Goal: Task Accomplishment & Management: Manage account settings

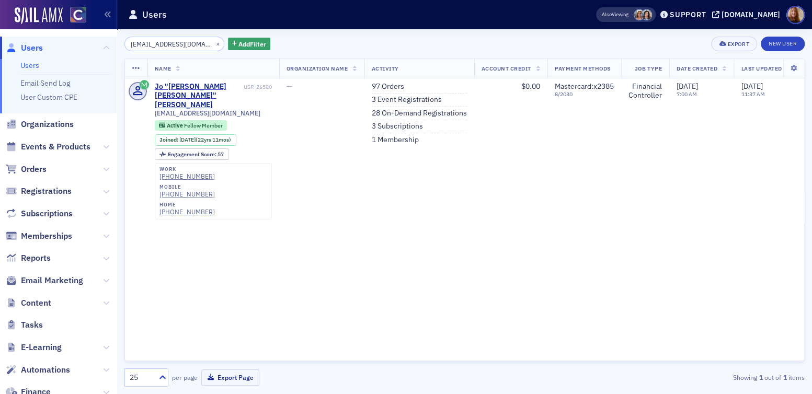
click at [35, 65] on link "Users" at bounding box center [29, 65] width 19 height 9
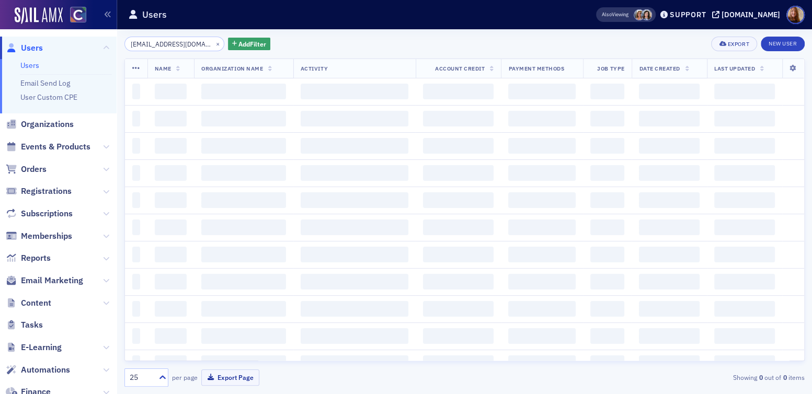
click at [175, 45] on input "myron3colo@msn.com" at bounding box center [174, 44] width 100 height 15
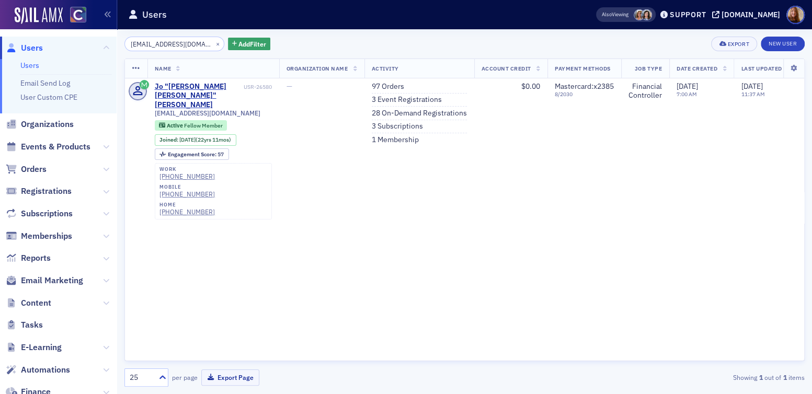
click at [175, 45] on input "myron3colo@msn.com" at bounding box center [174, 44] width 100 height 15
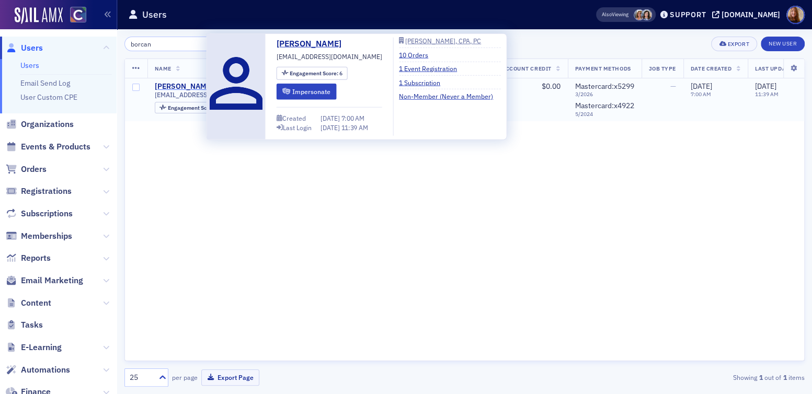
type input "borcan"
click at [187, 88] on div "[PERSON_NAME]" at bounding box center [184, 86] width 58 height 9
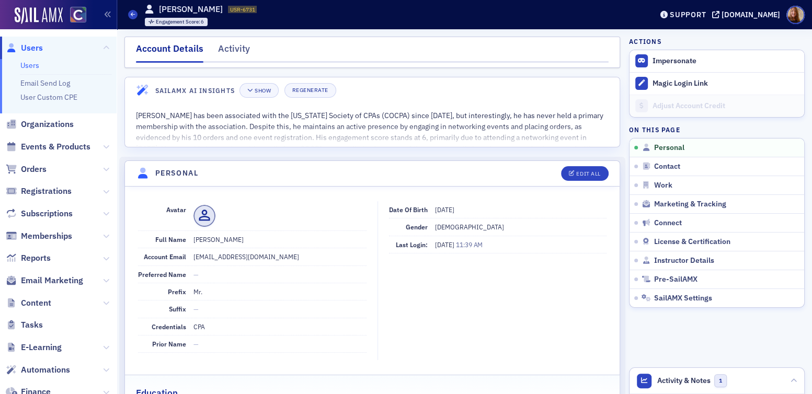
click at [236, 259] on dd "cborcan@outlook.com" at bounding box center [280, 256] width 174 height 17
copy dd "cborcan@outlook.com"
click at [570, 179] on button "Edit All" at bounding box center [584, 173] width 47 height 15
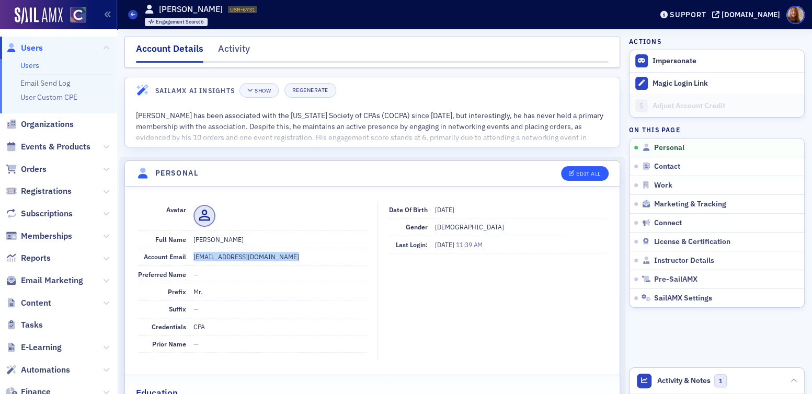
select select "US"
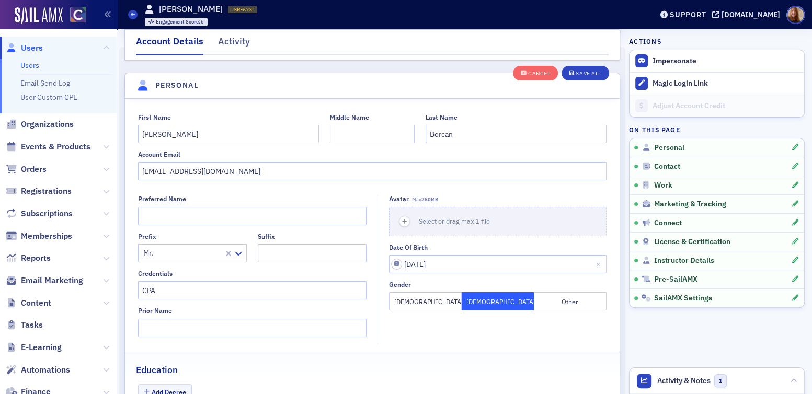
scroll to position [121, 0]
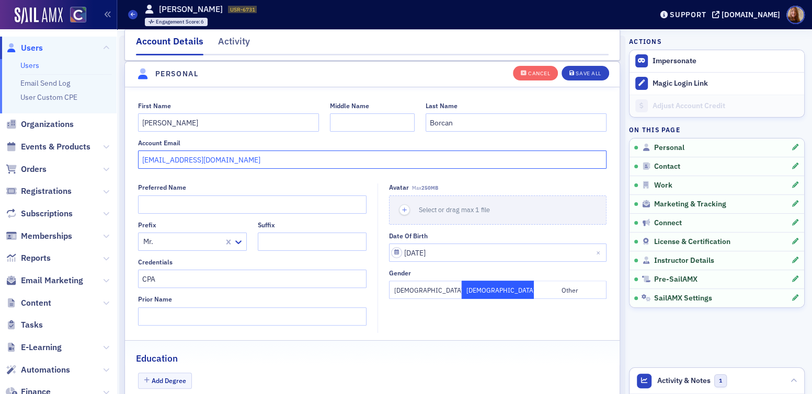
click at [242, 157] on input "cborcan@outlook.com" at bounding box center [372, 160] width 469 height 18
paste input "cristian@cbxcpa.com"
drag, startPoint x: 315, startPoint y: 163, endPoint x: 136, endPoint y: 154, distance: 178.4
click at [136, 154] on div "First Name Cristian Middle Name Last Name Borcan Account Email cborcan@outlook.…" at bounding box center [372, 135] width 494 height 67
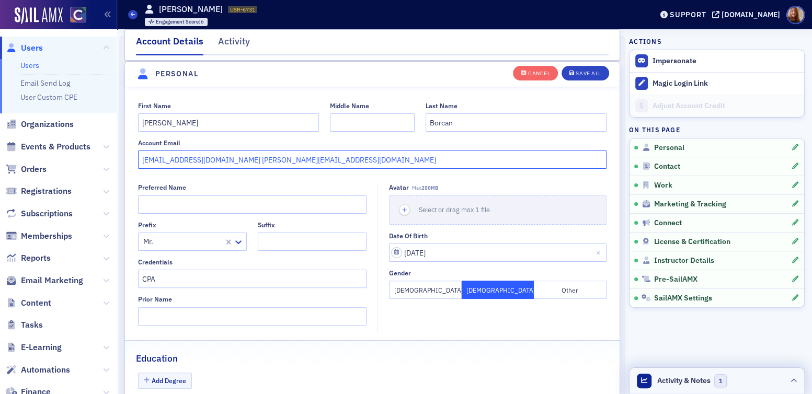
type input "cborcan@outlook.com cristian@cbxcpa.com"
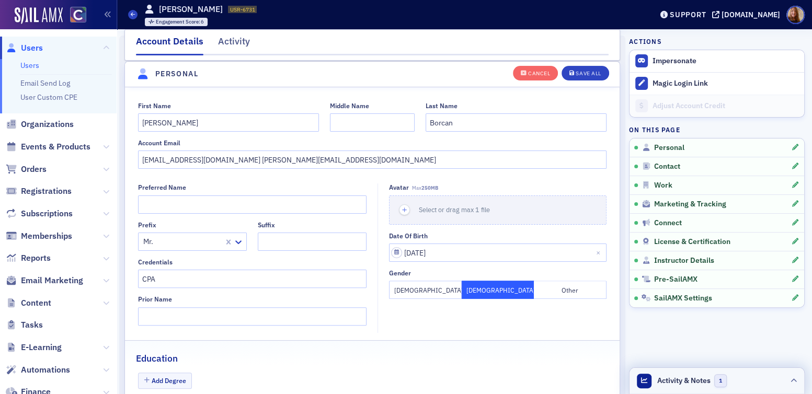
click at [740, 381] on header "Activity & Notes 1" at bounding box center [716, 381] width 175 height 26
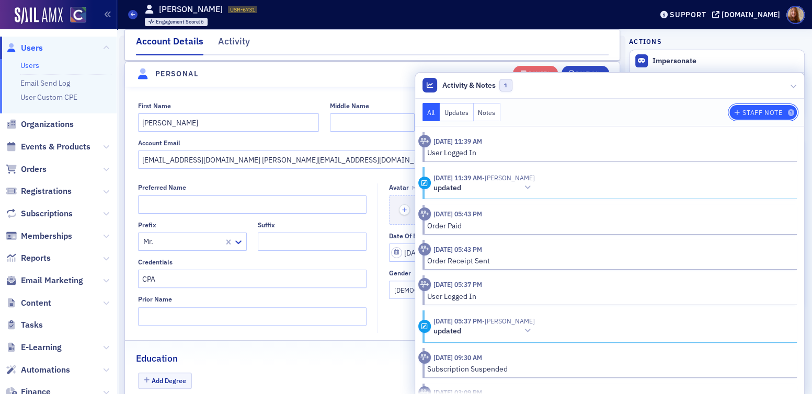
click at [757, 113] on div "Staff Note" at bounding box center [762, 113] width 40 height 6
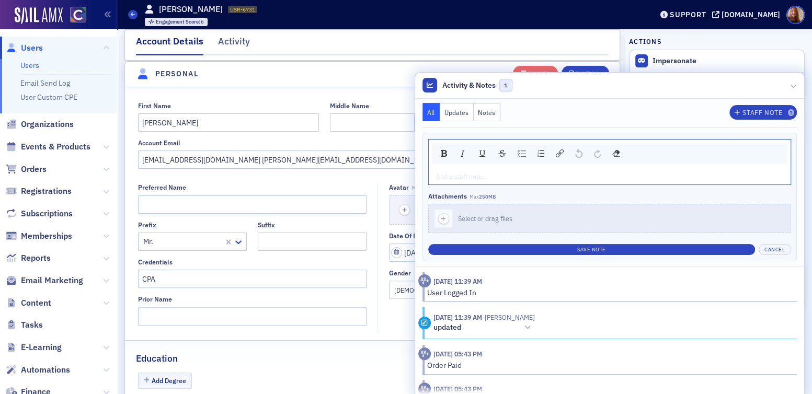
click at [507, 174] on div "rdw-editor" at bounding box center [609, 175] width 347 height 9
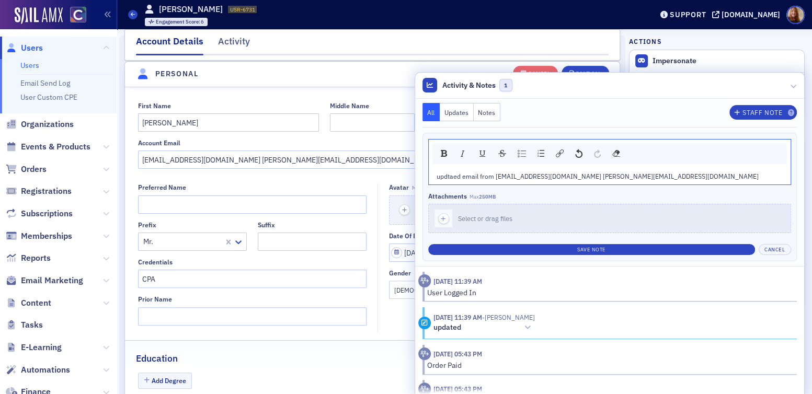
click at [465, 175] on span "updtaed email from cborcan@outlook.com cristian@cbxcpa.com" at bounding box center [597, 176] width 322 height 8
click at [580, 178] on span "updtaed email from cborcan@outlook.com cristian@cbxcpa.com" at bounding box center [597, 176] width 322 height 8
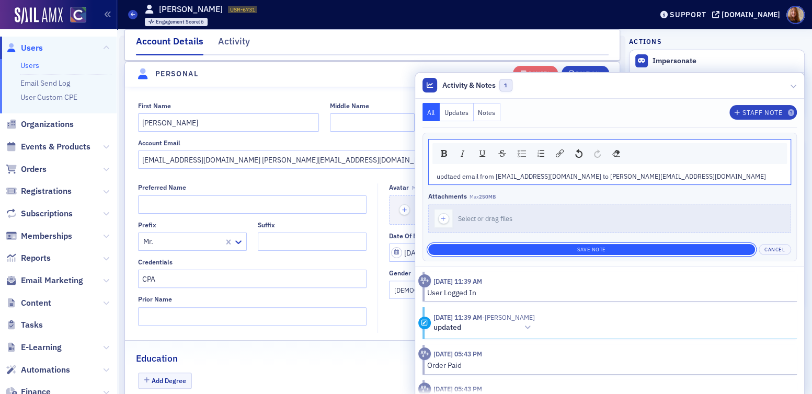
click at [574, 249] on button "Save Note" at bounding box center [591, 249] width 327 height 11
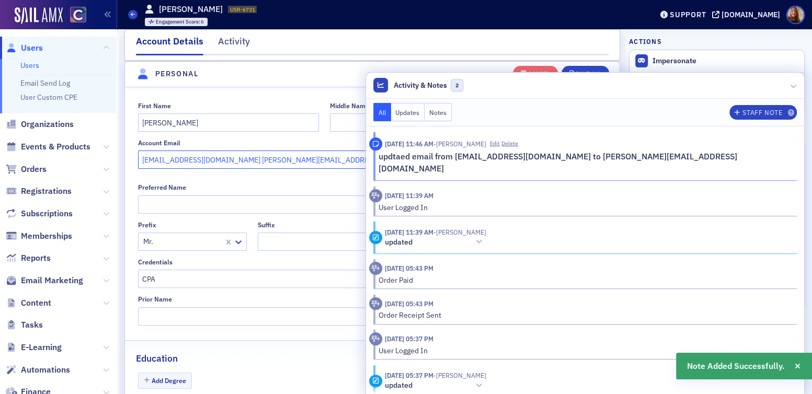
click at [199, 158] on input "cborcan@outlook.com cristian@cbxcpa.com" at bounding box center [372, 160] width 469 height 18
drag, startPoint x: 213, startPoint y: 160, endPoint x: 94, endPoint y: 160, distance: 119.2
type input "cristian@cbxcpa.com"
click at [342, 148] on div "Account Email cristian@cbxcpa.com" at bounding box center [372, 154] width 469 height 30
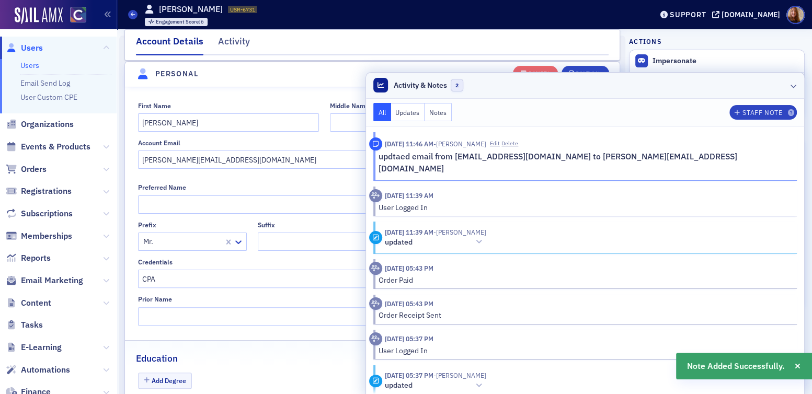
click at [666, 91] on header "Activity & Notes 2" at bounding box center [585, 86] width 438 height 26
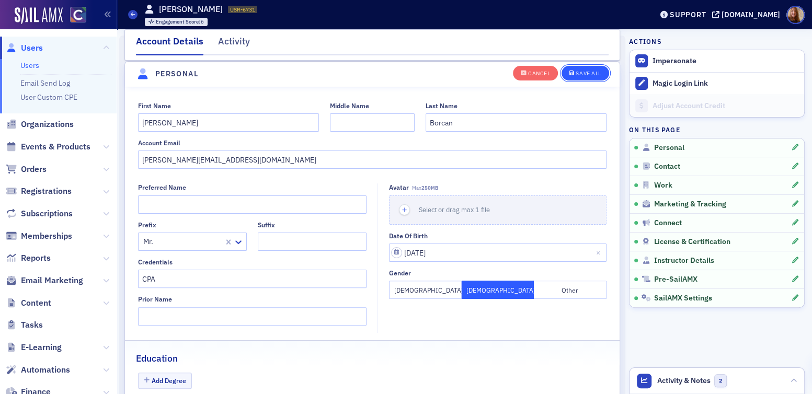
click at [578, 74] on div "Save All" at bounding box center [587, 74] width 25 height 6
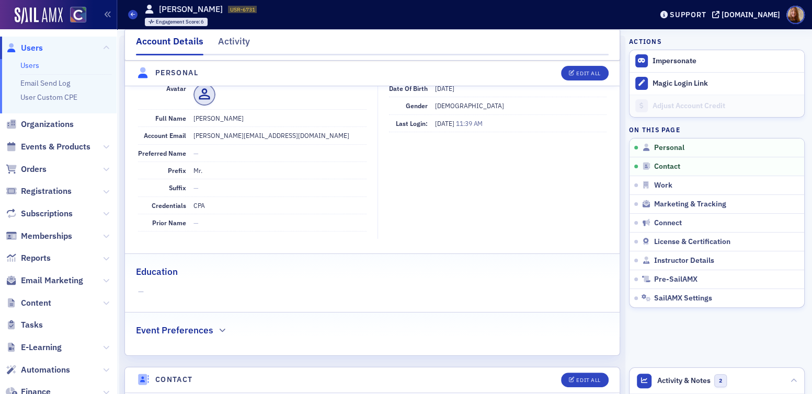
click at [352, 209] on dd "CPA" at bounding box center [280, 205] width 174 height 17
click at [54, 143] on span "Events & Products" at bounding box center [56, 146] width 70 height 11
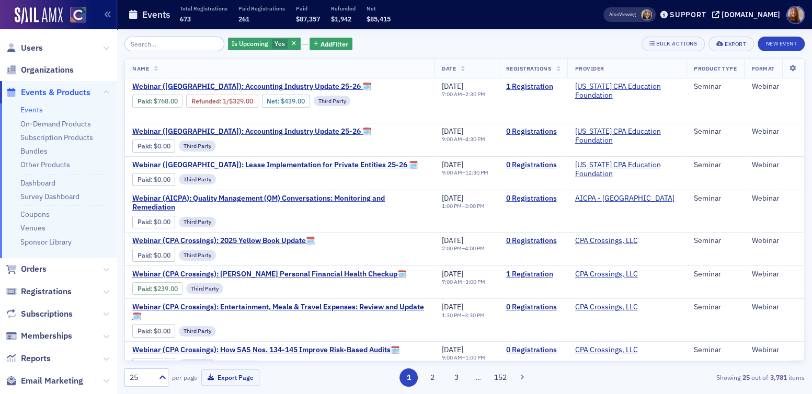
drag, startPoint x: 73, startPoint y: 122, endPoint x: 87, endPoint y: 110, distance: 18.5
click at [73, 122] on link "On-Demand Products" at bounding box center [55, 123] width 71 height 9
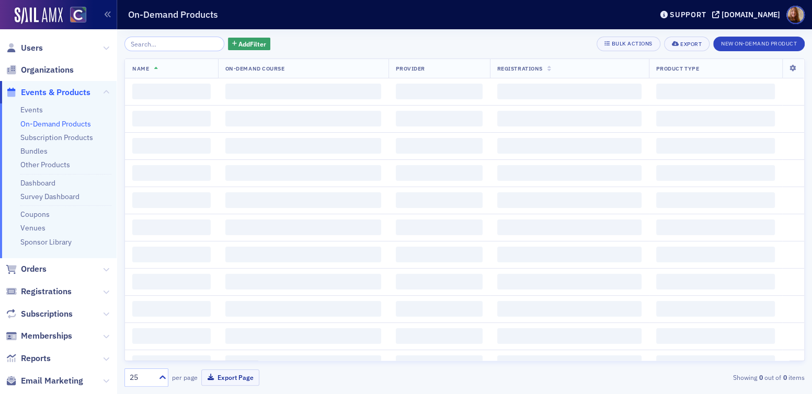
click at [157, 47] on input "search" at bounding box center [174, 44] width 100 height 15
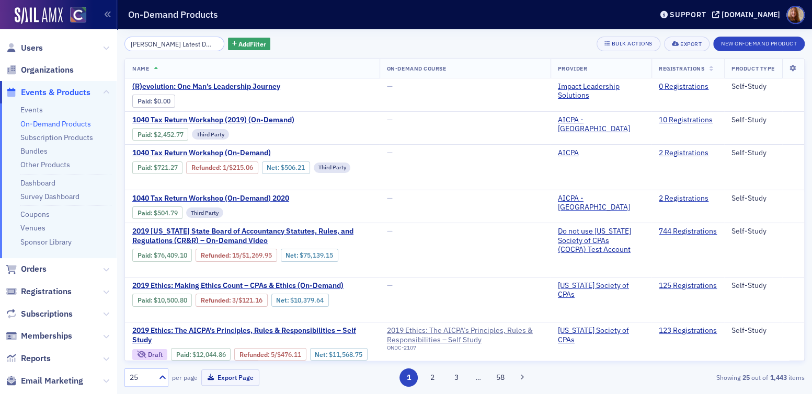
scroll to position [0, 175]
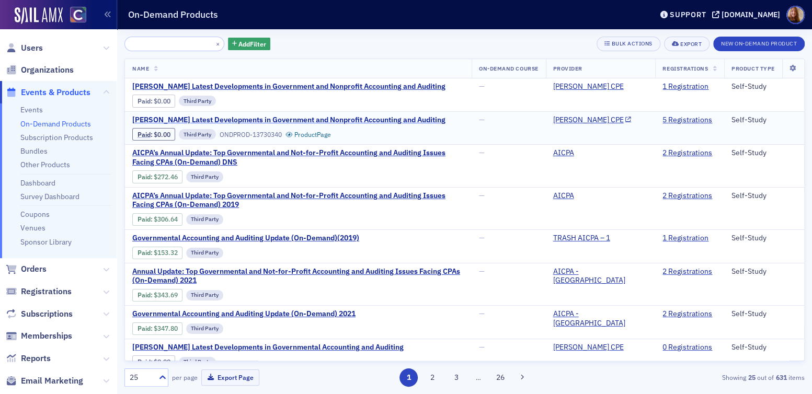
type input "[PERSON_NAME] Latest Developments in Government and Nonprofit Accounting and Au…"
click at [341, 117] on span "[PERSON_NAME] Latest Developments in Government and Nonprofit Accounting and Au…" at bounding box center [288, 120] width 313 height 9
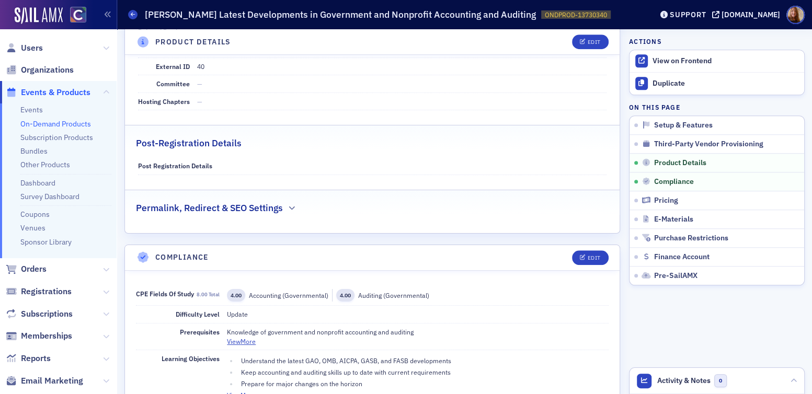
scroll to position [550, 0]
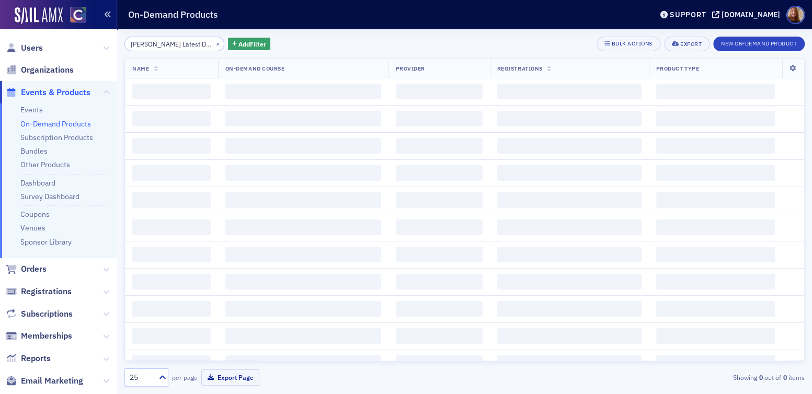
scroll to position [0, 175]
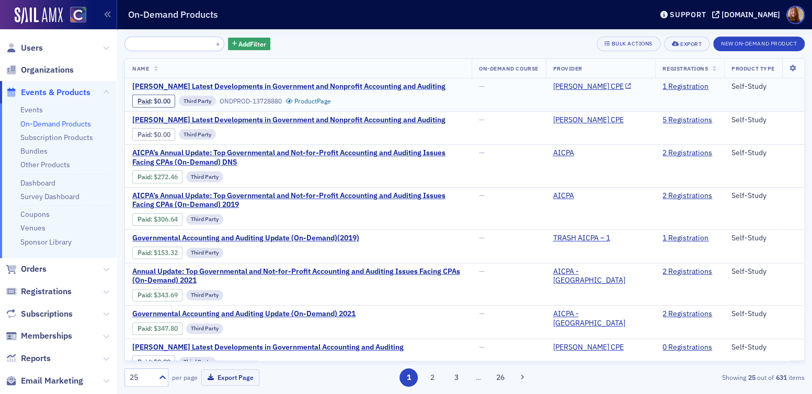
click at [337, 89] on span "[PERSON_NAME] Latest Developments in Government and Nonprofit Accounting and Au…" at bounding box center [288, 86] width 313 height 9
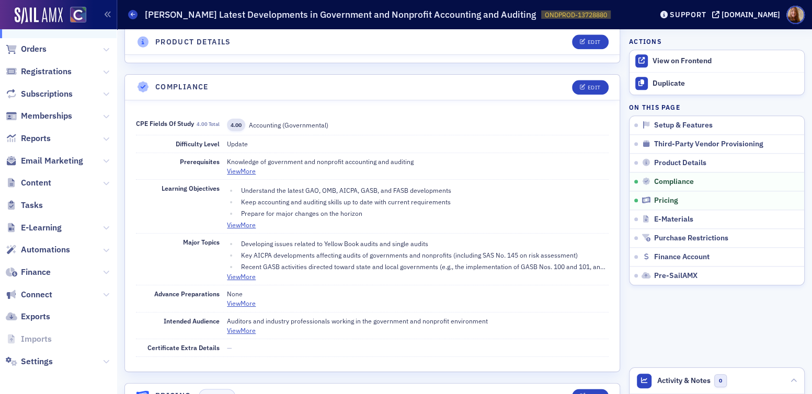
scroll to position [760, 0]
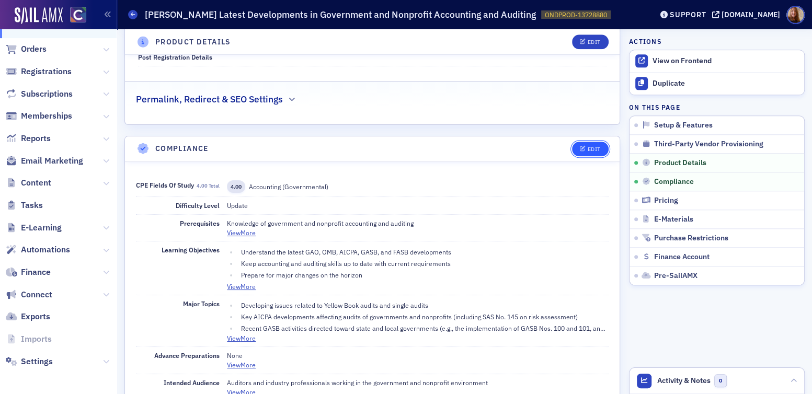
click at [592, 148] on div "Edit" at bounding box center [593, 149] width 13 height 6
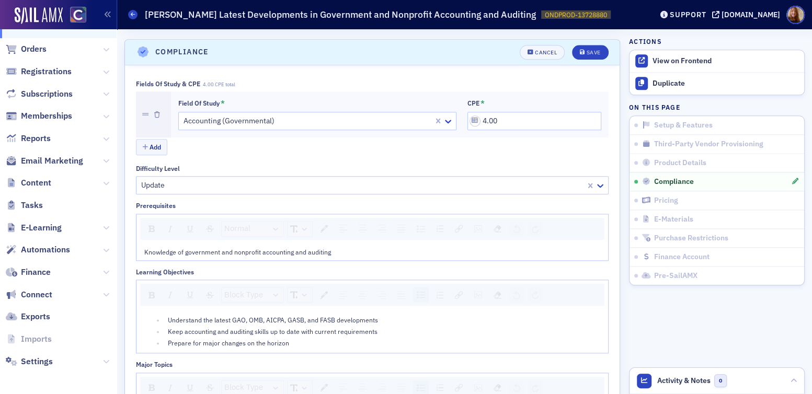
scroll to position [859, 0]
click at [152, 141] on button "Add" at bounding box center [151, 145] width 31 height 16
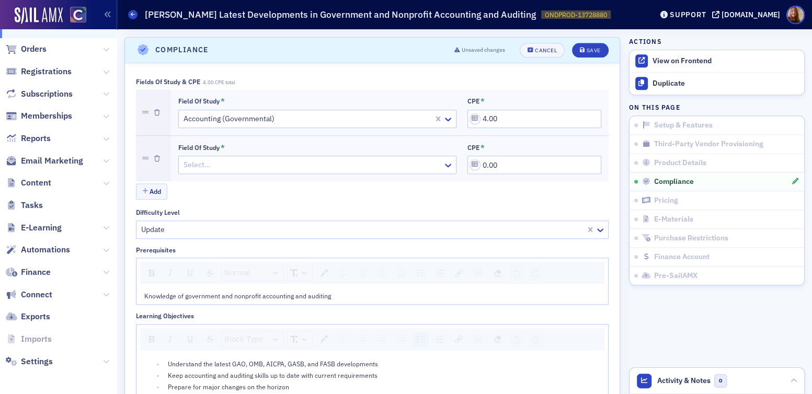
click at [217, 158] on div at bounding box center [311, 164] width 259 height 13
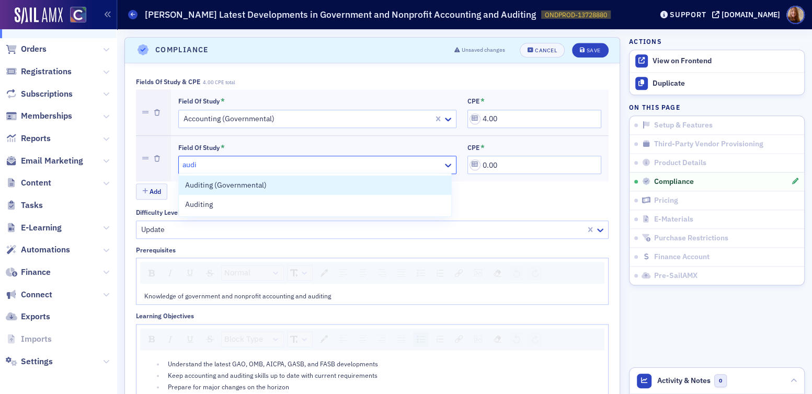
type input "audit"
click at [229, 182] on span "Auditing (Governmental)" at bounding box center [226, 185] width 82 height 11
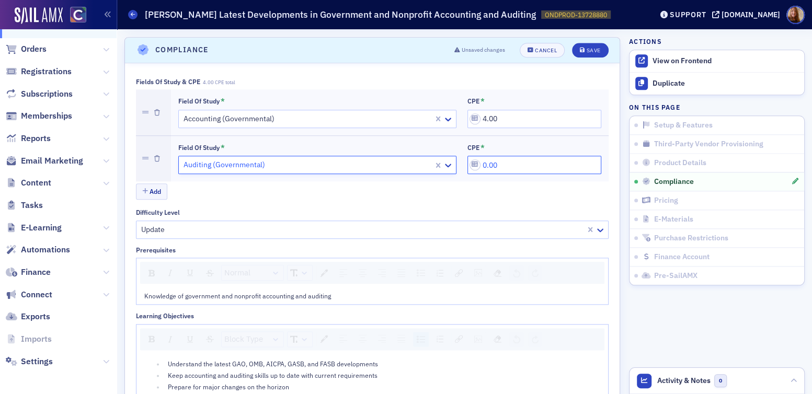
click at [547, 167] on input "0.00" at bounding box center [534, 165] width 134 height 18
type input "0.00"
type input "4.00"
click at [587, 48] on div "Save" at bounding box center [593, 51] width 14 height 6
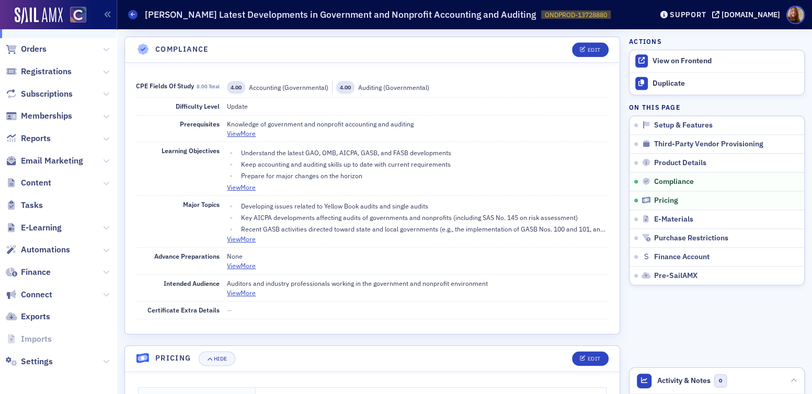
scroll to position [0, 0]
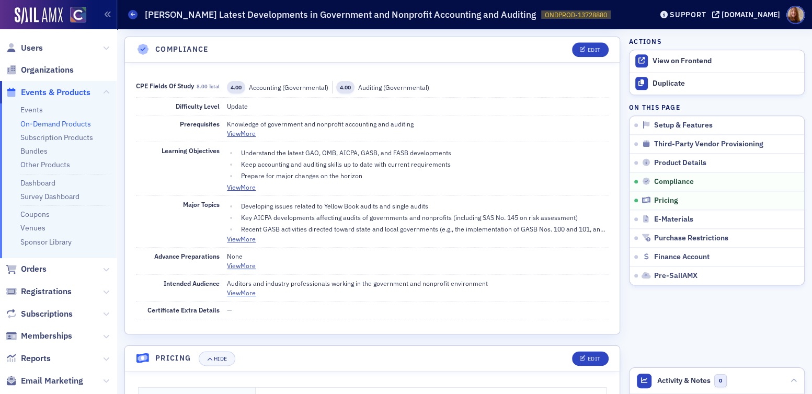
click at [41, 122] on link "On-Demand Products" at bounding box center [55, 123] width 71 height 9
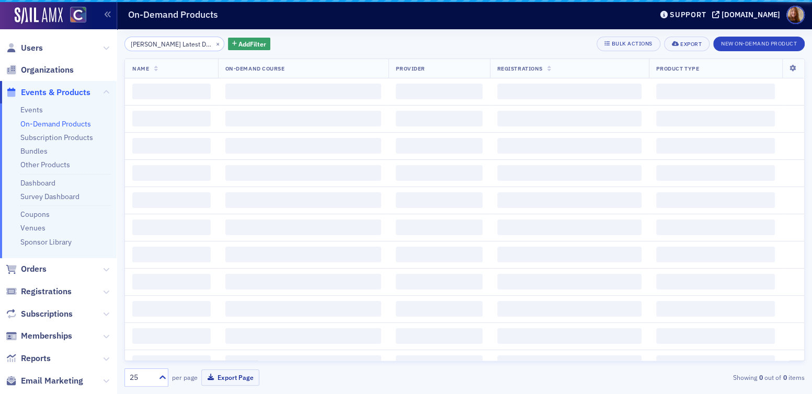
scroll to position [0, 175]
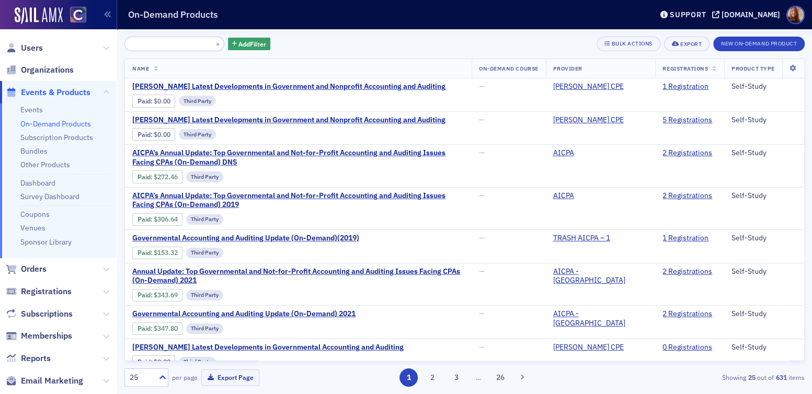
click at [168, 49] on input "Surgent's Latest Developments in Government and Nonprofit Accounting and Auditi…" at bounding box center [174, 44] width 100 height 15
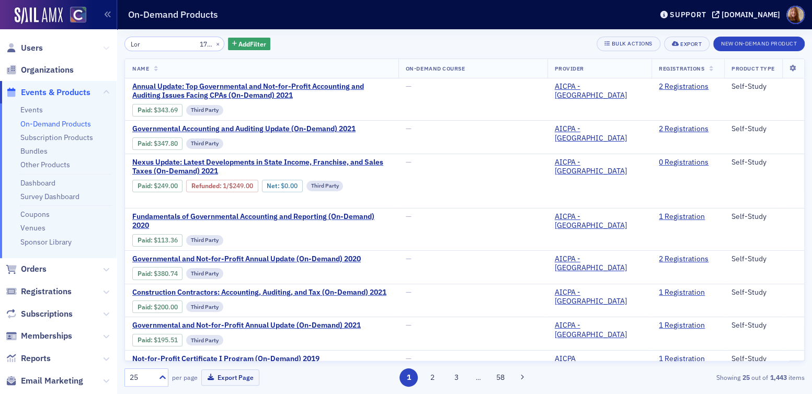
drag, startPoint x: 193, startPoint y: 44, endPoint x: 99, endPoint y: 46, distance: 94.1
click at [99, 46] on div "Users Organizations Events & Products Events On-Demand Products Subscription Pr…" at bounding box center [406, 197] width 812 height 394
type input "Yes 40 Self-Study Surgent's Latest Developments in Governmental Accounting and …"
click at [213, 44] on button "×" at bounding box center [217, 43] width 9 height 9
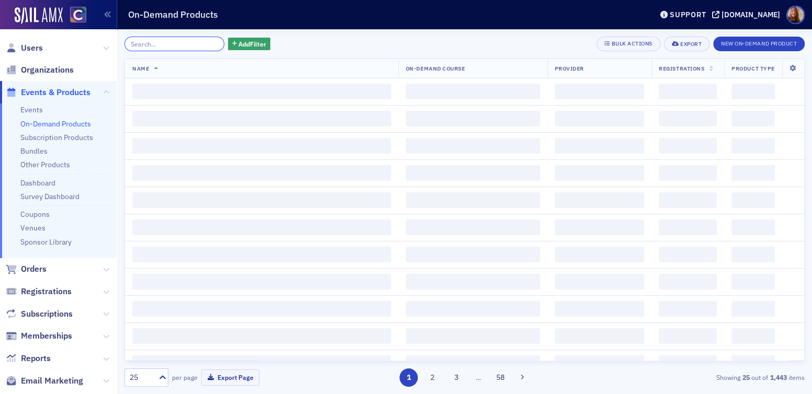
click at [160, 39] on input "search" at bounding box center [174, 44] width 100 height 15
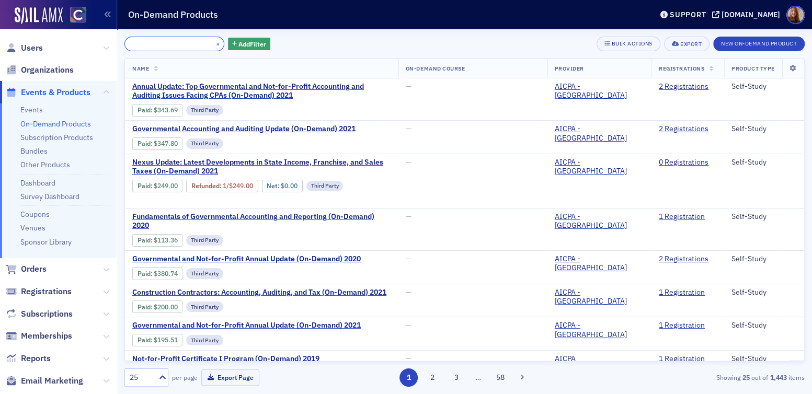
type input "Yes 40 Self-Study Surgent's Latest Developments in Governmental Accounting and …"
click at [213, 44] on button "×" at bounding box center [217, 43] width 9 height 9
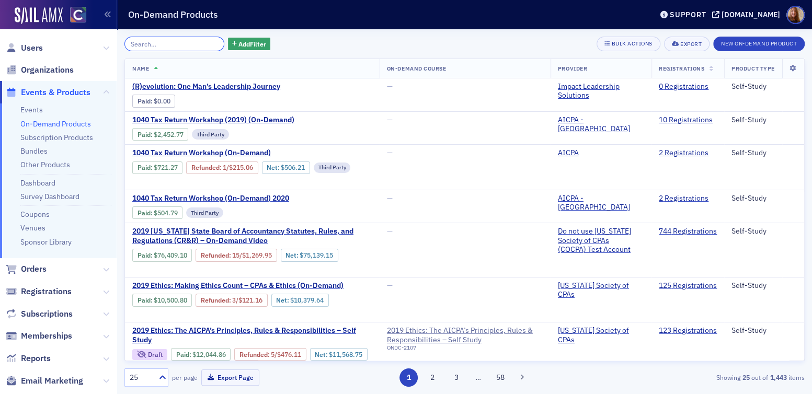
click at [156, 48] on input "search" at bounding box center [174, 44] width 100 height 15
paste input "Surgent's Latest Developments in Governmental Accounting and Auditing"
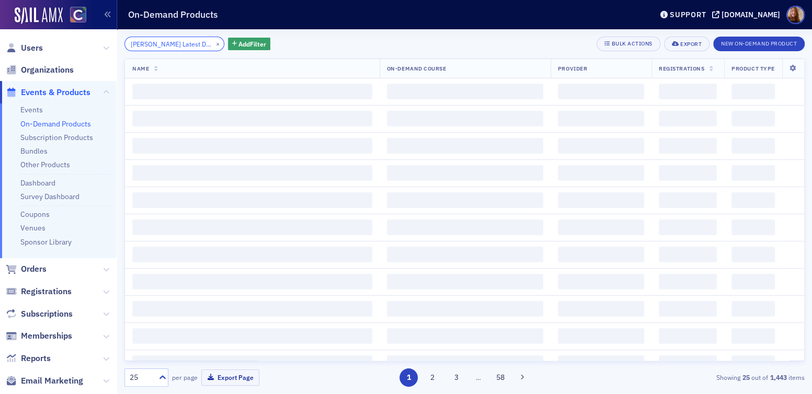
scroll to position [0, 140]
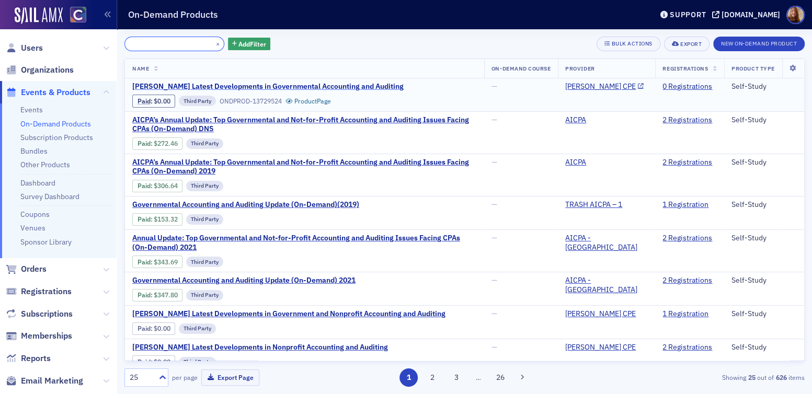
type input "Surgent's Latest Developments in Governmental Accounting and Auditing"
click at [310, 85] on span "Surgent's Latest Developments in Governmental Accounting and Auditing" at bounding box center [267, 86] width 271 height 9
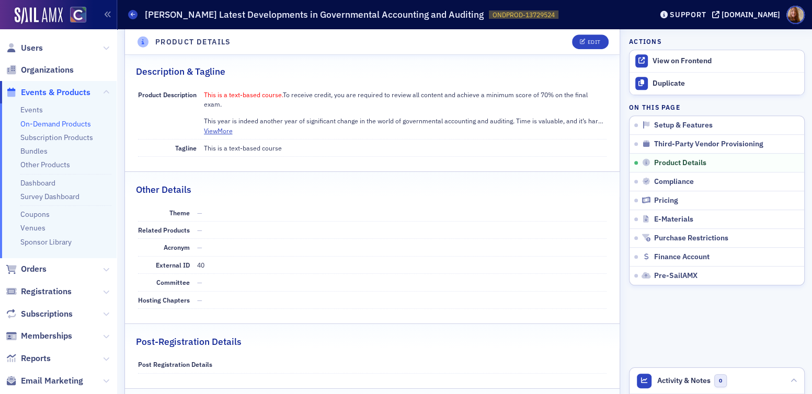
scroll to position [453, 0]
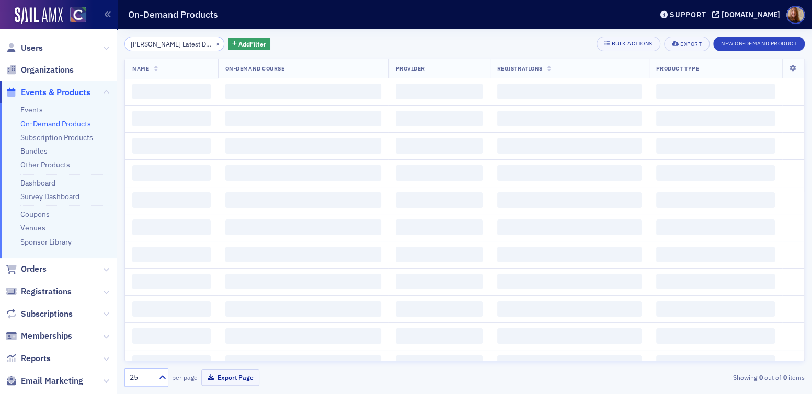
scroll to position [0, 140]
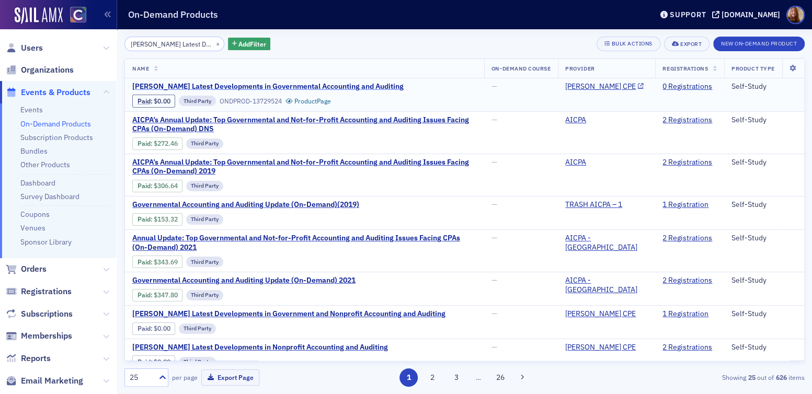
click at [315, 87] on span "Surgent's Latest Developments in Governmental Accounting and Auditing" at bounding box center [267, 86] width 271 height 9
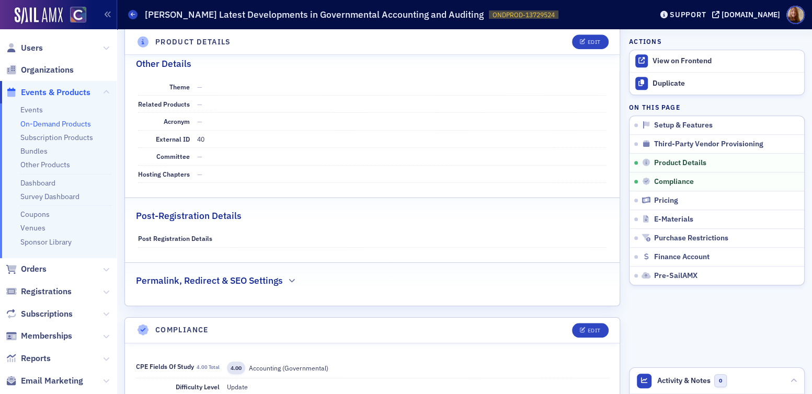
scroll to position [582, 0]
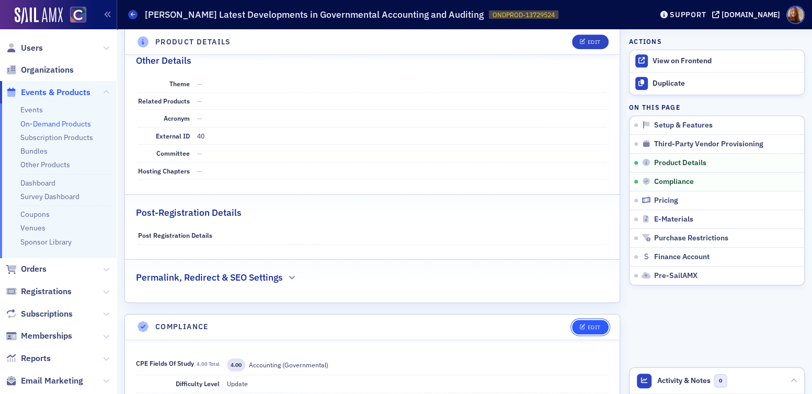
click at [587, 325] on div "Edit" at bounding box center [593, 328] width 13 height 6
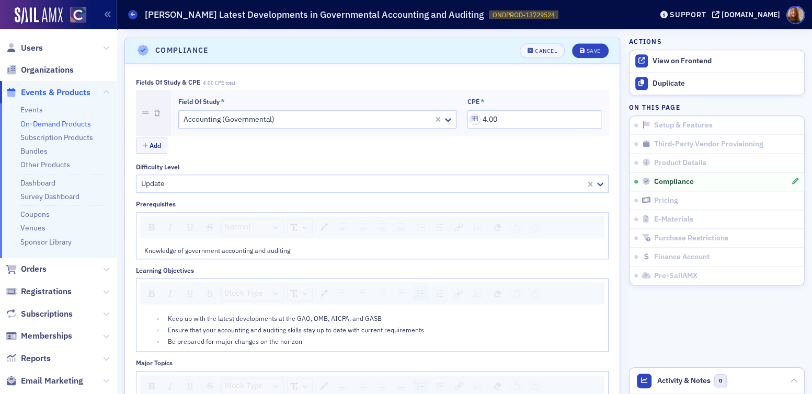
scroll to position [860, 0]
click at [153, 147] on button "Add" at bounding box center [151, 144] width 31 height 16
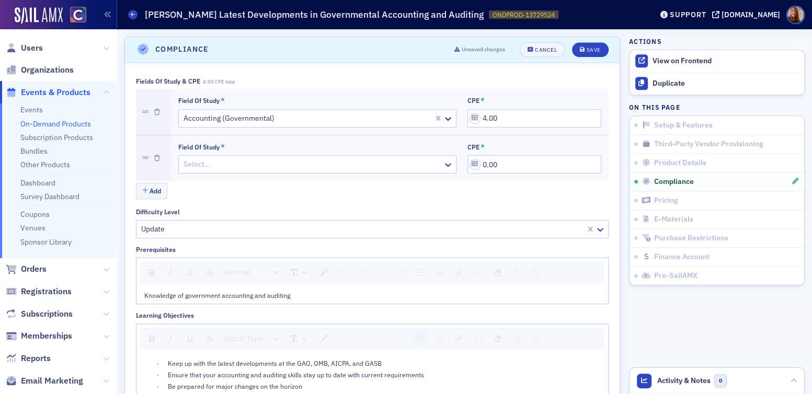
click at [251, 163] on div at bounding box center [311, 164] width 259 height 13
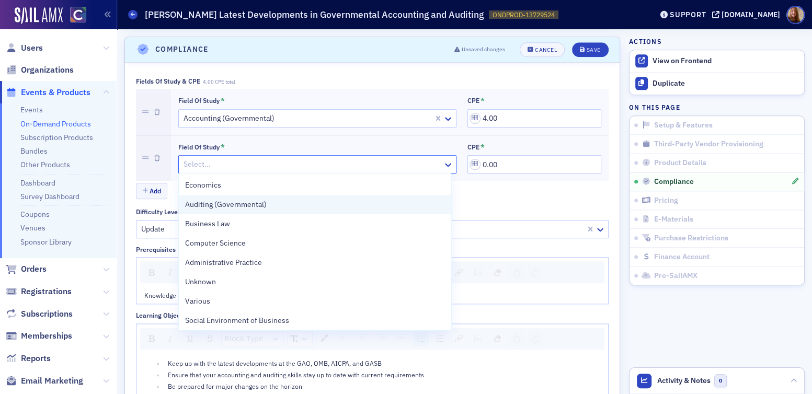
click at [251, 206] on span "Auditing (Governmental)" at bounding box center [226, 204] width 82 height 11
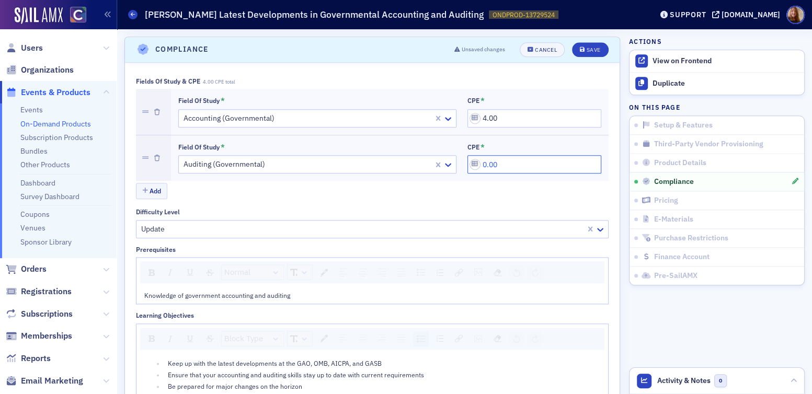
click at [505, 158] on input "0.00" at bounding box center [534, 164] width 134 height 18
click at [483, 164] on input "0.00" at bounding box center [534, 164] width 134 height 18
type input "0.00"
type input "4.00"
click at [588, 47] on div "Save" at bounding box center [593, 50] width 14 height 6
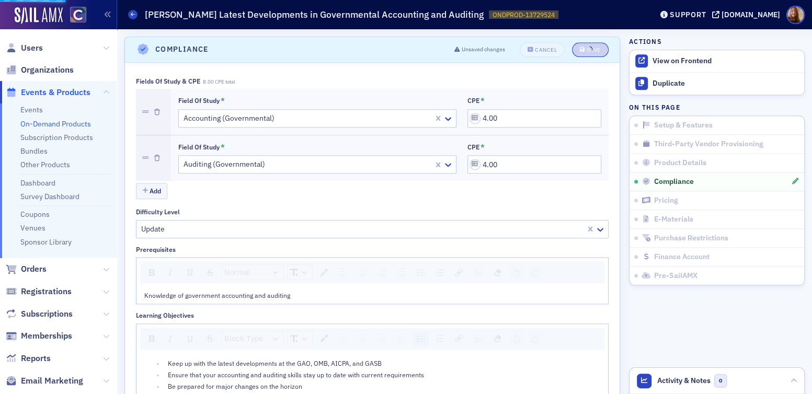
scroll to position [859, 0]
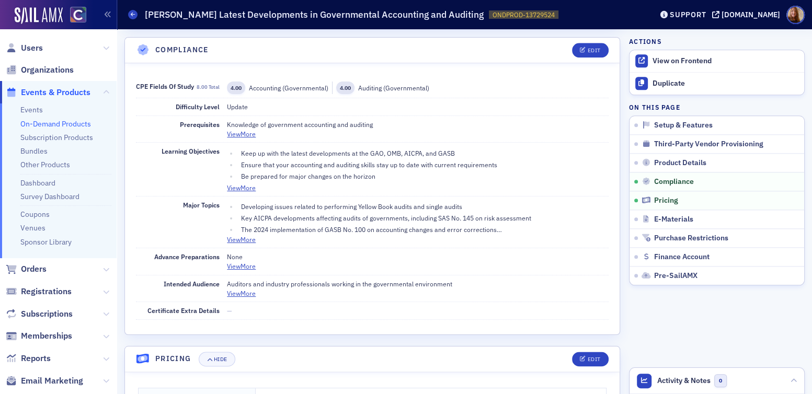
click at [39, 126] on link "On-Demand Products" at bounding box center [55, 123] width 71 height 9
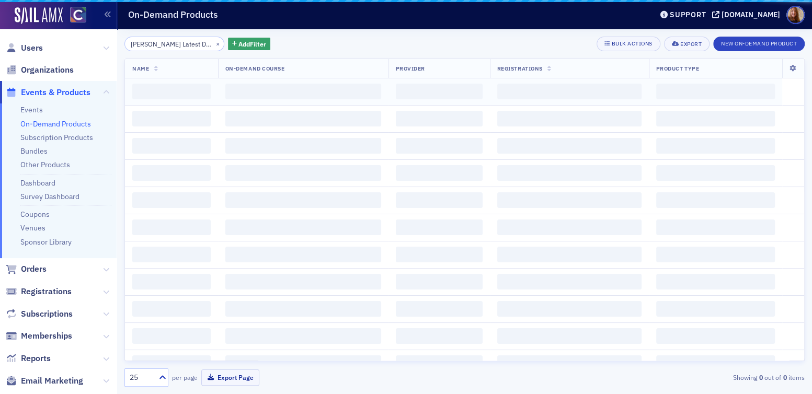
scroll to position [0, 140]
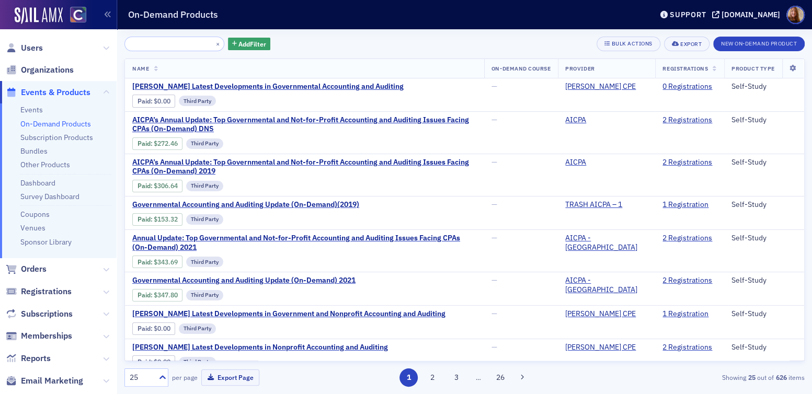
click at [139, 40] on input "Surgent's Latest Developments in Governmental Accounting and Auditing" at bounding box center [174, 44] width 100 height 15
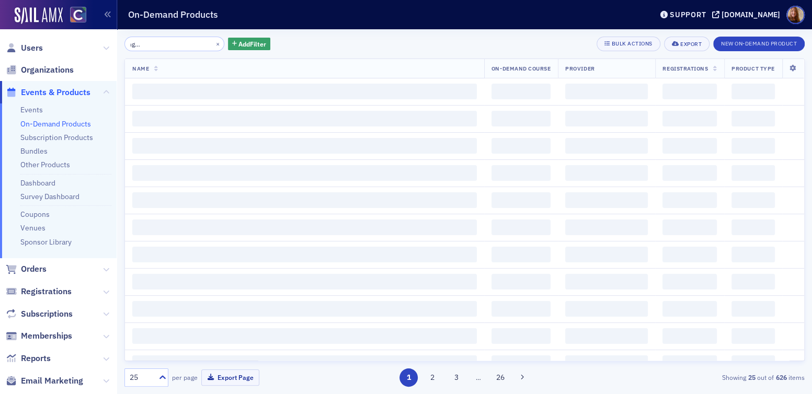
scroll to position [0, 59]
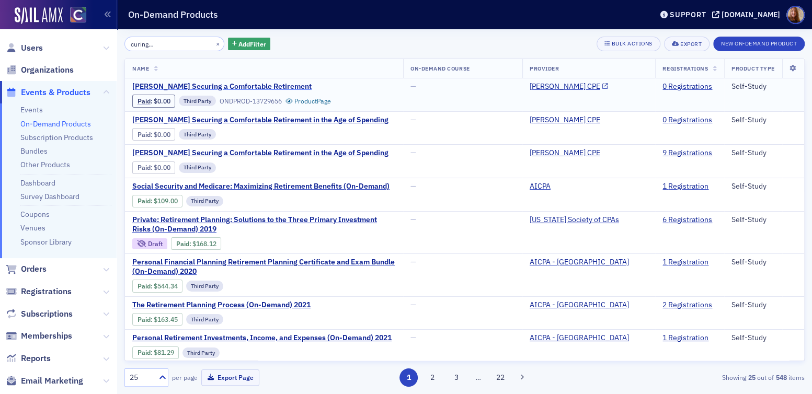
type input "Surgent's Securing a Comfortable Retirement"
click at [275, 87] on span "Surgent's Securing a Comfortable Retirement" at bounding box center [221, 86] width 179 height 9
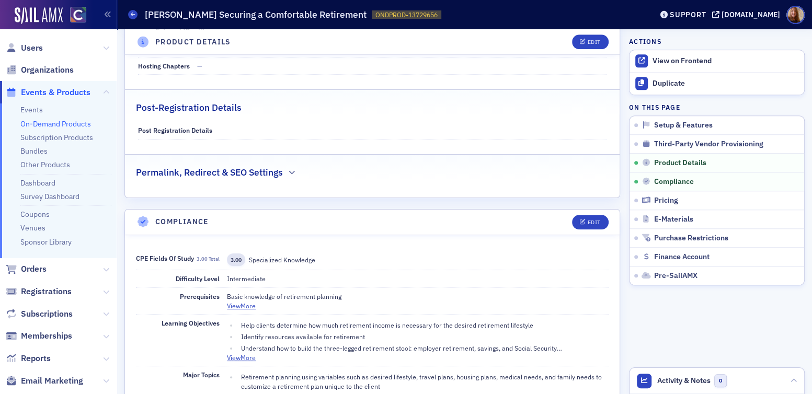
scroll to position [689, 0]
click at [589, 218] on div "Edit" at bounding box center [593, 221] width 13 height 6
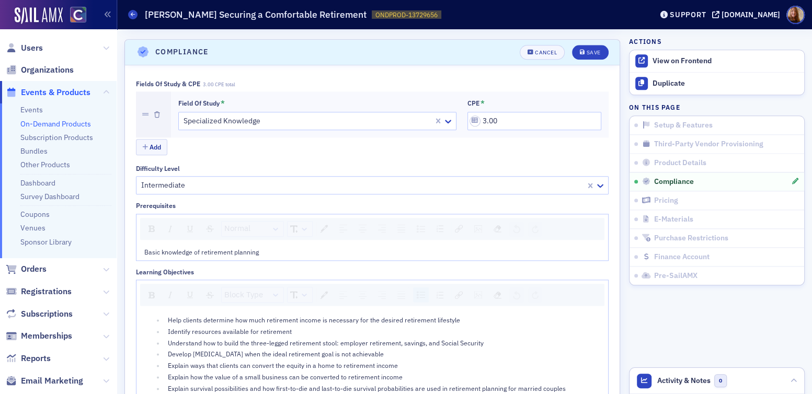
scroll to position [860, 0]
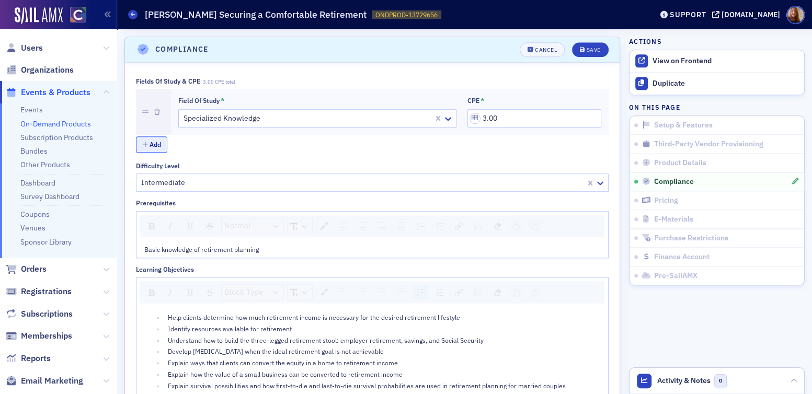
click at [142, 137] on button "Add" at bounding box center [151, 144] width 31 height 16
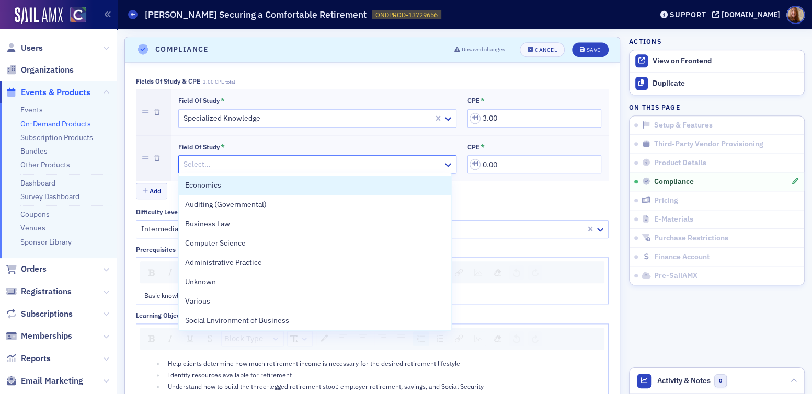
click at [234, 160] on div at bounding box center [311, 164] width 259 height 13
type input "ta"
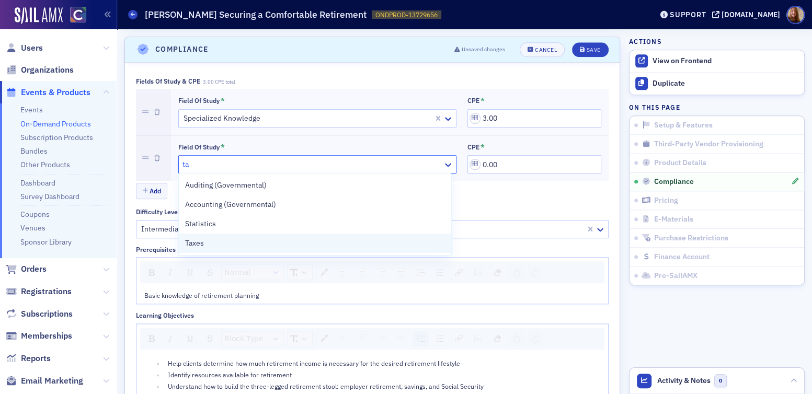
click at [193, 240] on span "Taxes" at bounding box center [194, 243] width 19 height 11
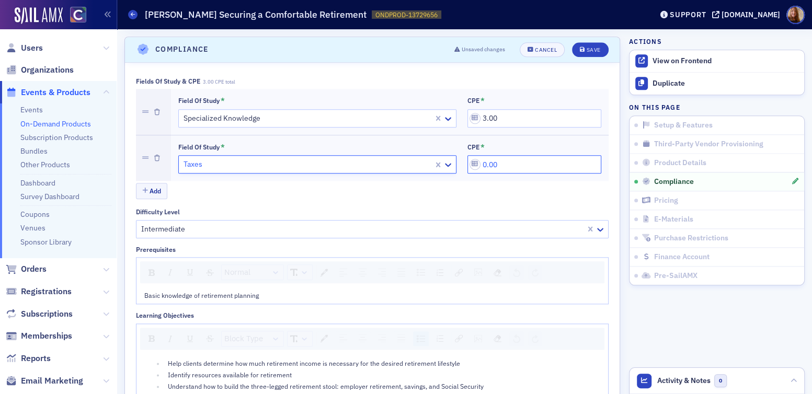
click at [478, 160] on input "0.00" at bounding box center [534, 164] width 134 height 18
type input "3.00"
click at [586, 47] on div "Save" at bounding box center [593, 50] width 14 height 6
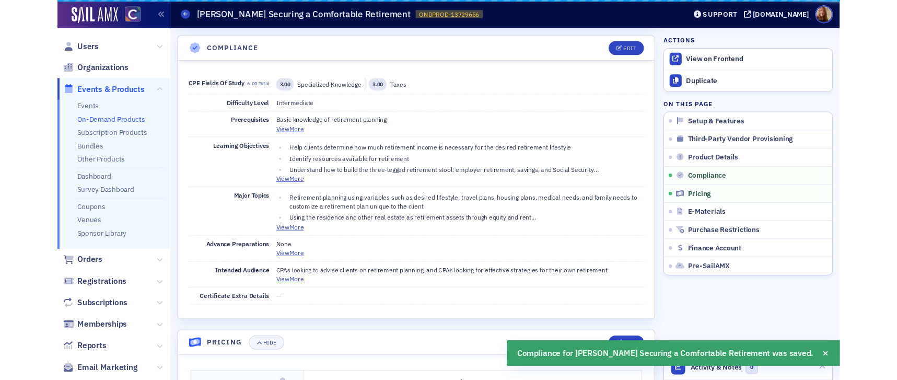
scroll to position [859, 0]
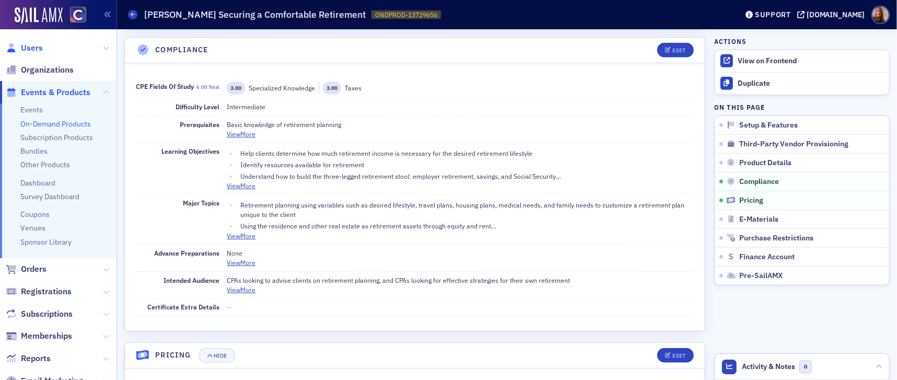
click at [40, 52] on span "Users" at bounding box center [32, 47] width 22 height 11
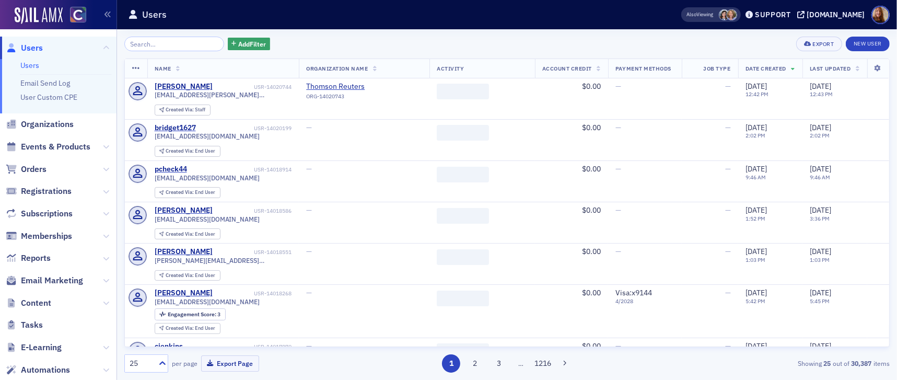
click at [161, 47] on input "search" at bounding box center [174, 44] width 100 height 15
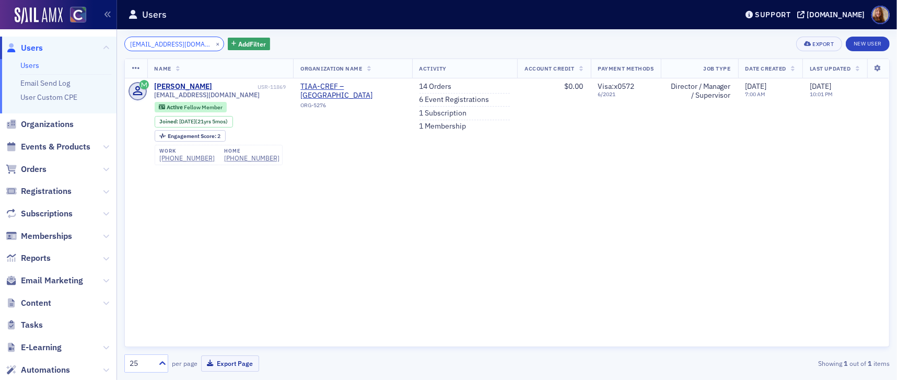
click at [169, 49] on input "karissa.childs@gmail.com" at bounding box center [174, 44] width 100 height 15
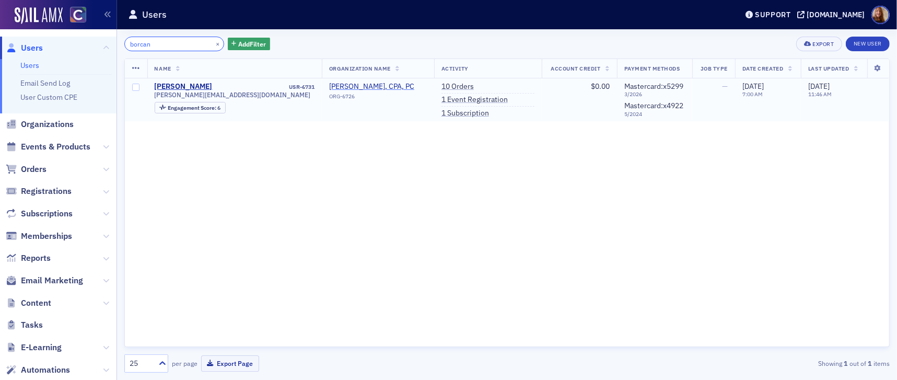
type input "borcan"
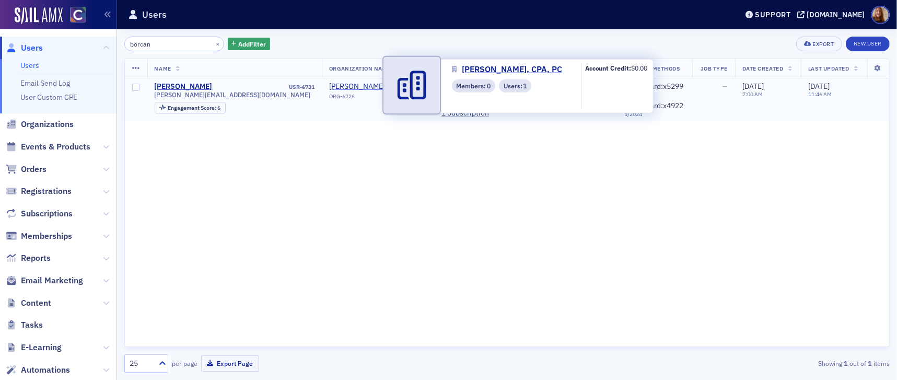
click at [343, 88] on span "Cristian Borcan, CPA, PC" at bounding box center [376, 86] width 95 height 9
select select "US"
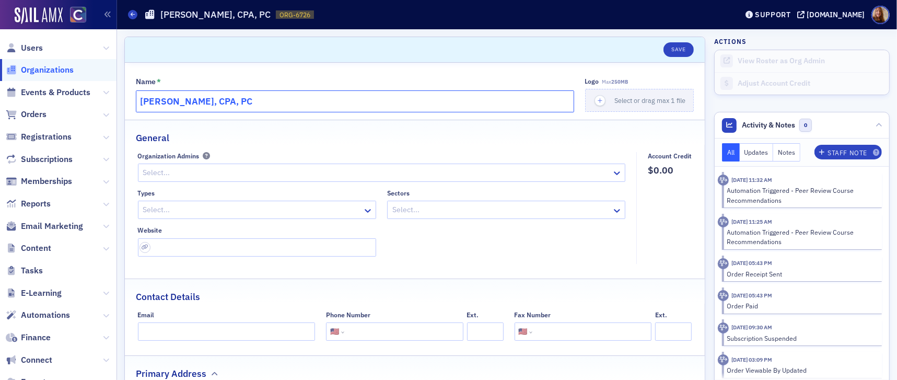
click at [143, 103] on input "Cristian Borcan, CPA, PC" at bounding box center [355, 101] width 438 height 22
click at [334, 96] on input "CBX, Inc (formally Cristian Borcan, CPA, PC" at bounding box center [355, 101] width 438 height 22
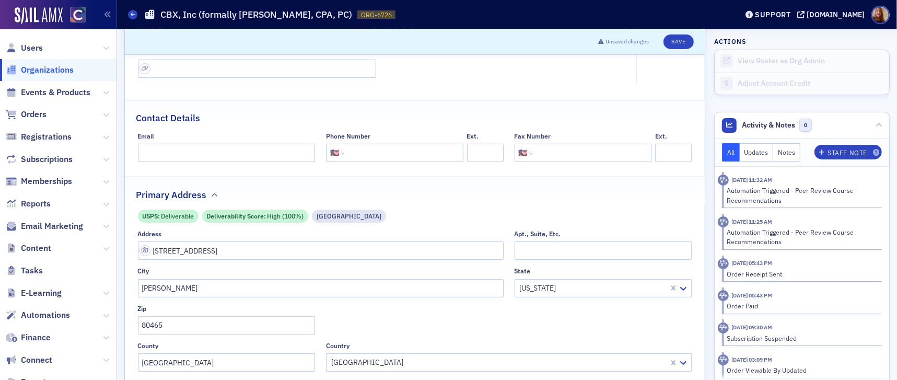
scroll to position [188, 0]
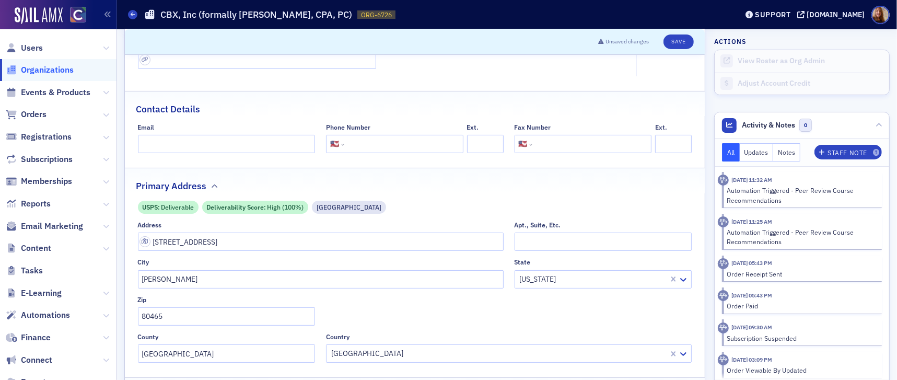
type input "CBX, Inc (formally [PERSON_NAME], CPA, PC)"
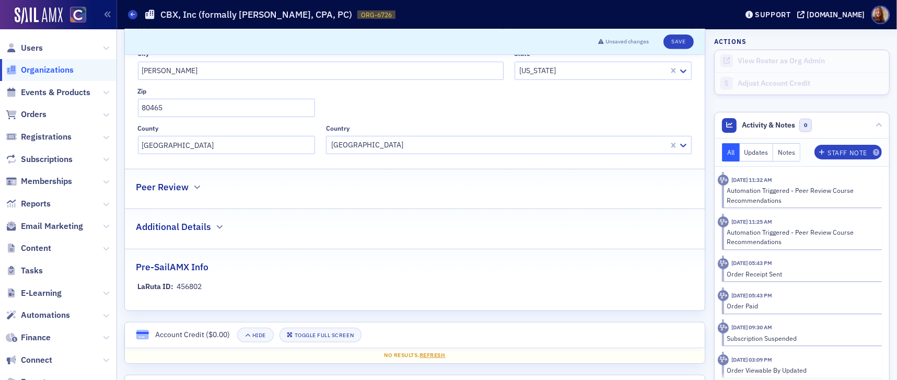
scroll to position [486, 0]
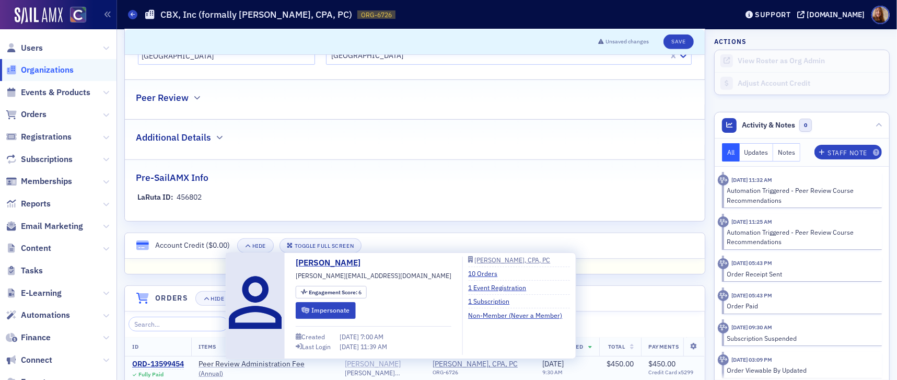
click at [364, 363] on div "[PERSON_NAME]" at bounding box center [373, 364] width 56 height 9
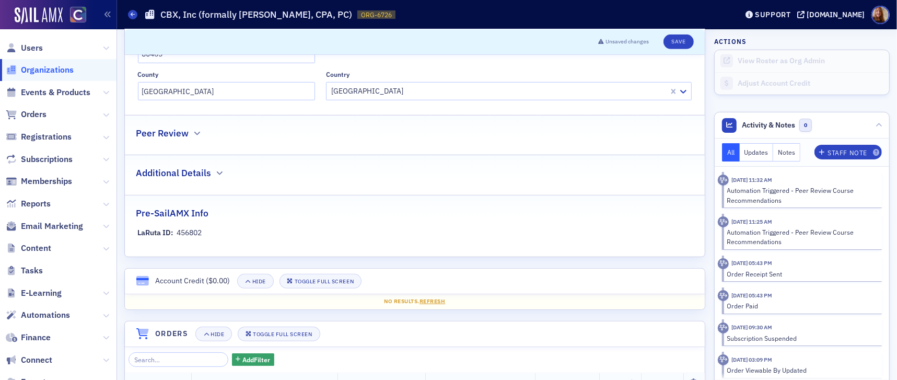
scroll to position [125, 0]
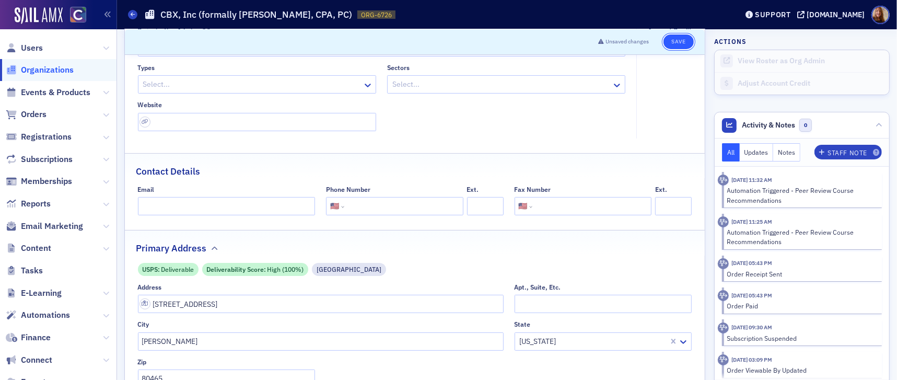
click at [677, 45] on button "Save" at bounding box center [679, 41] width 30 height 15
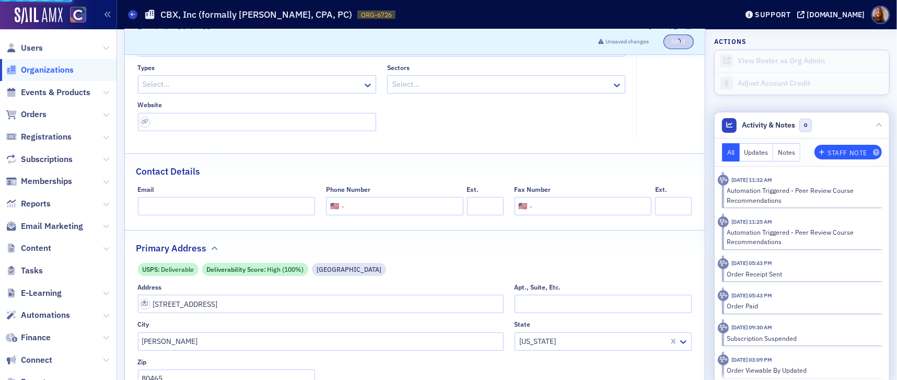
select select "US"
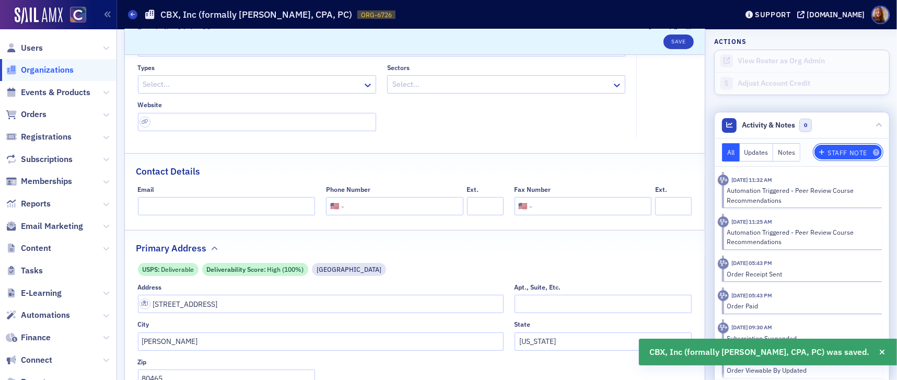
click at [811, 152] on div "Staff Note" at bounding box center [848, 153] width 40 height 6
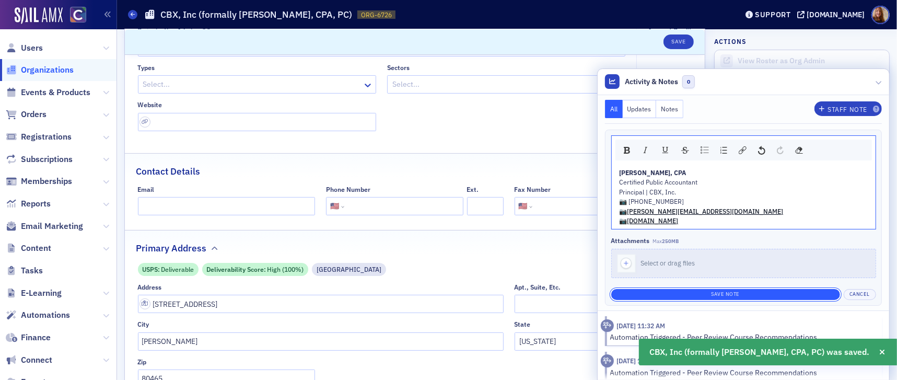
click at [737, 291] on button "Save Note" at bounding box center [725, 294] width 229 height 11
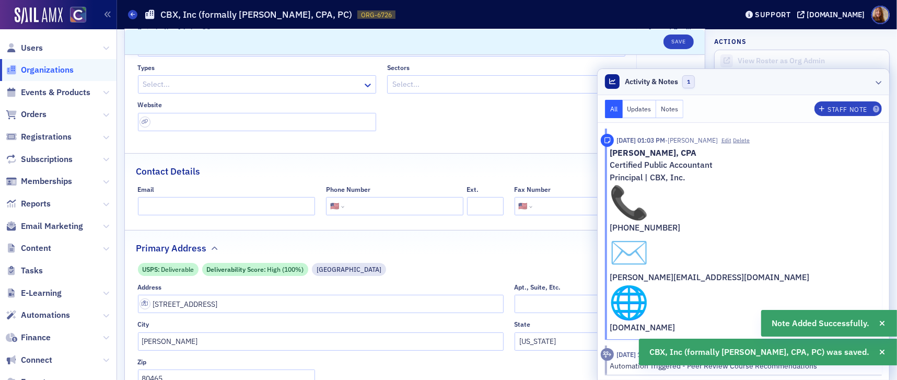
click at [745, 83] on header "Activity & Notes 1" at bounding box center [744, 82] width 292 height 26
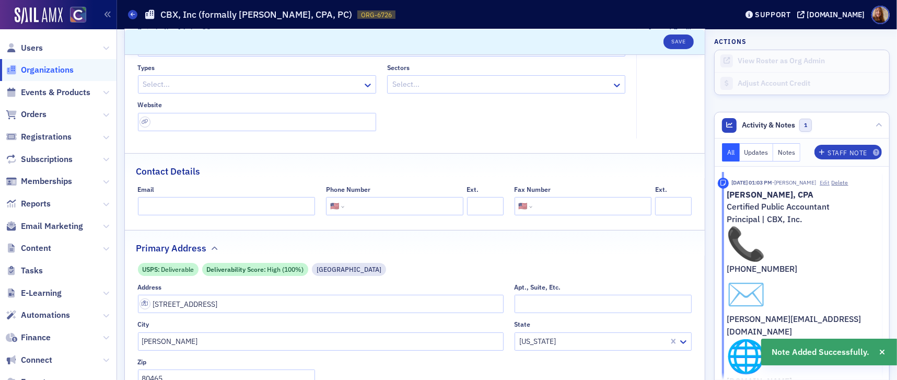
click at [811, 181] on button "Edit" at bounding box center [825, 183] width 10 height 8
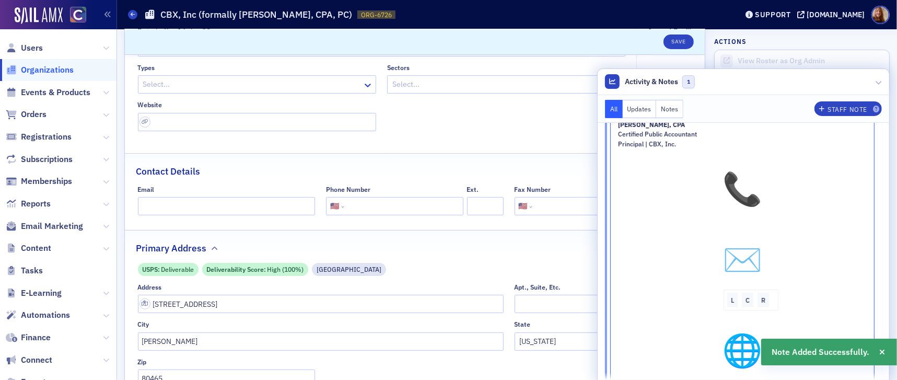
scroll to position [62, 0]
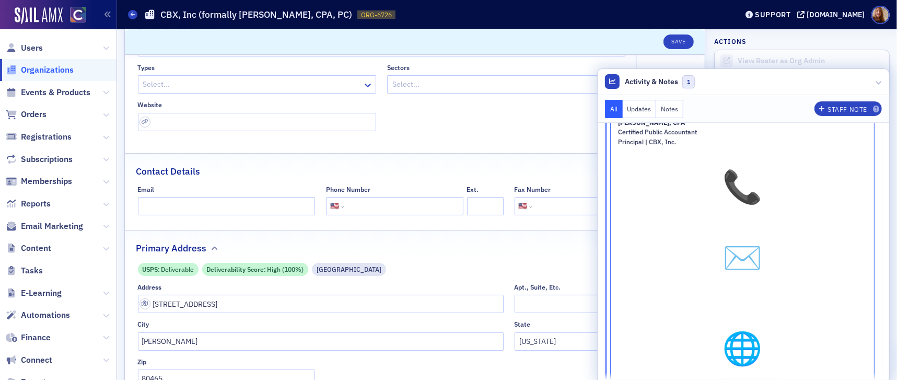
drag, startPoint x: 764, startPoint y: 330, endPoint x: 765, endPoint y: 306, distance: 23.5
click at [764, 330] on span "L C R" at bounding box center [743, 349] width 249 height 60
drag, startPoint x: 766, startPoint y: 278, endPoint x: 640, endPoint y: 192, distance: 151.9
click at [640, 192] on div "Cristian Borcan, CPA Certified Public Accountant Principal | CBX, Inc. L C R" at bounding box center [743, 248] width 249 height 261
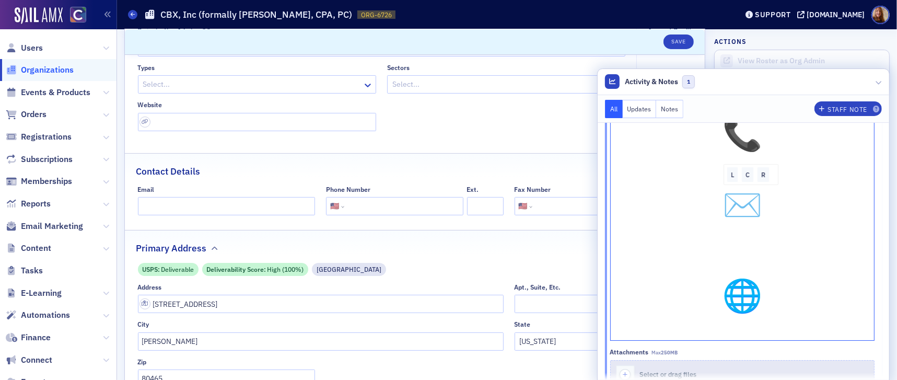
scroll to position [248, 0]
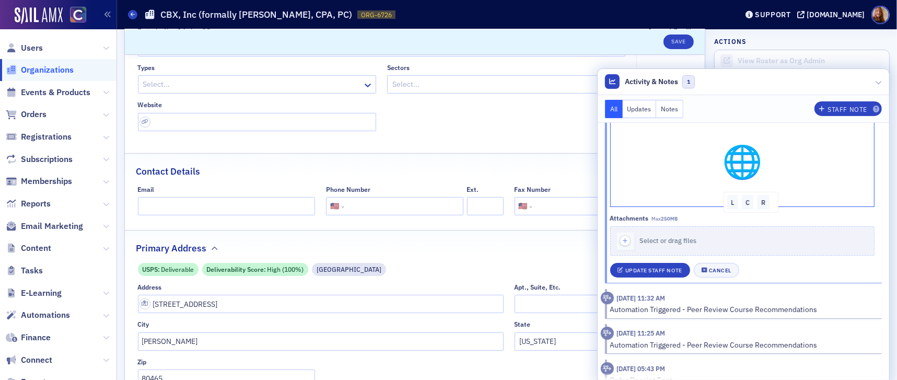
drag, startPoint x: 793, startPoint y: 189, endPoint x: 700, endPoint y: 163, distance: 97.0
click at [700, 163] on span "L C R" at bounding box center [743, 162] width 249 height 60
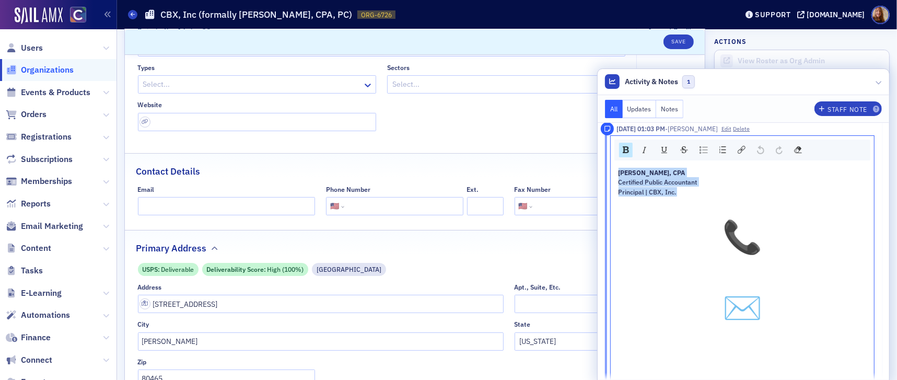
drag, startPoint x: 677, startPoint y: 190, endPoint x: 606, endPoint y: 169, distance: 73.9
click at [611, 169] on div "Cristian Borcan, CPA Certified Public Accountant Principal | CBX, Inc." at bounding box center [743, 304] width 264 height 280
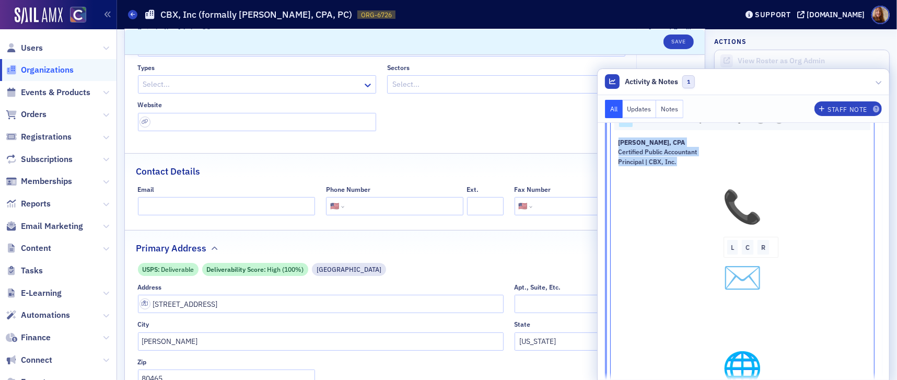
scroll to position [0, 0]
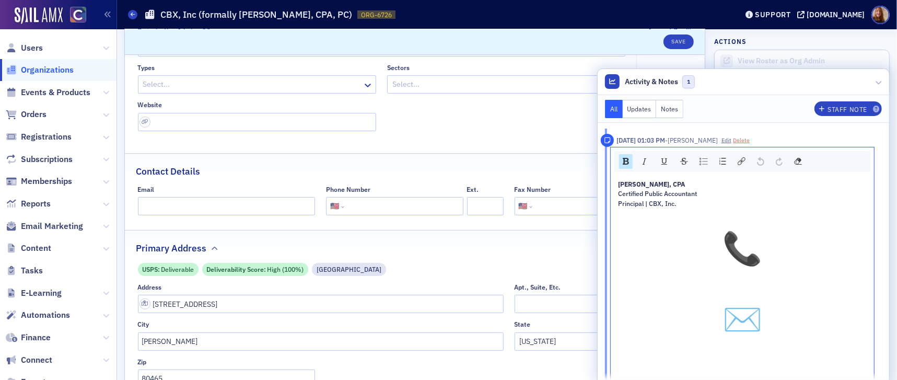
click at [741, 140] on button "Delete" at bounding box center [741, 140] width 17 height 8
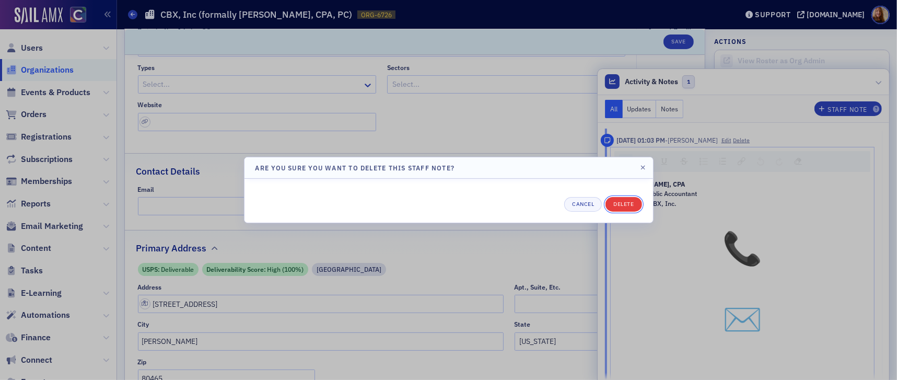
click at [616, 204] on button "Delete" at bounding box center [624, 204] width 36 height 15
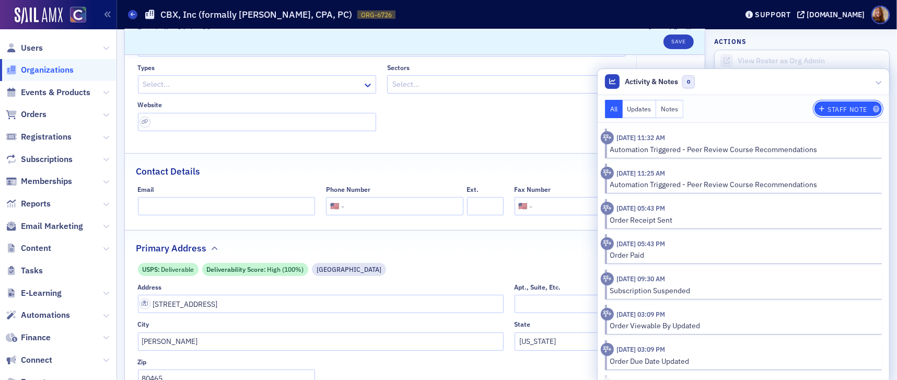
click at [811, 110] on div "Staff Note" at bounding box center [848, 110] width 40 height 6
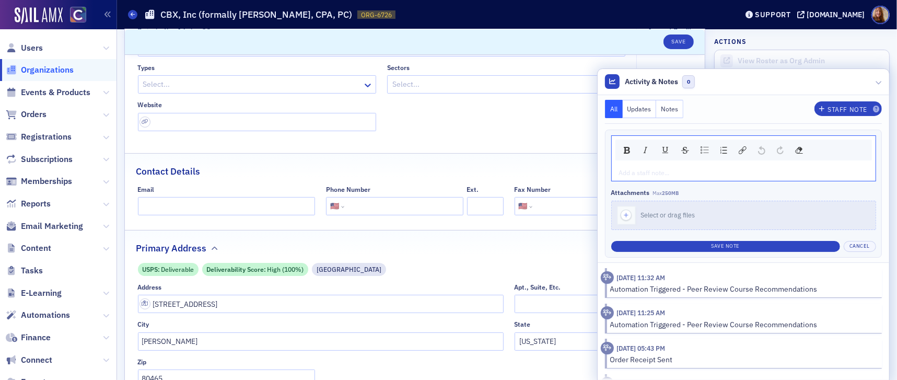
click at [641, 177] on div "rdw-editor" at bounding box center [744, 172] width 249 height 9
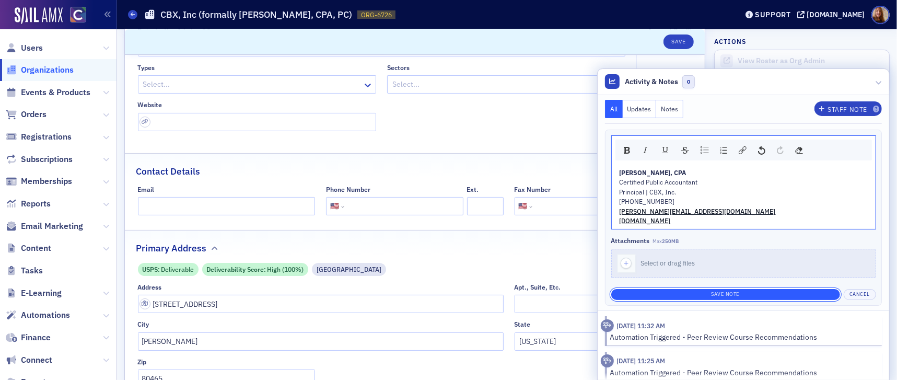
click at [800, 291] on button "Save Note" at bounding box center [725, 294] width 229 height 11
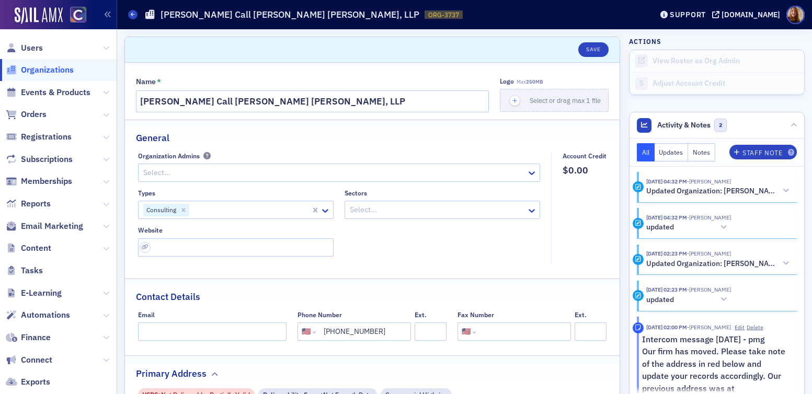
select select "US"
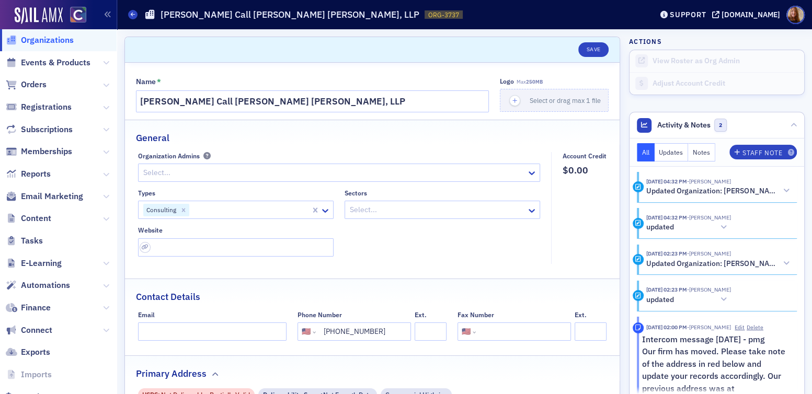
scroll to position [65, 0]
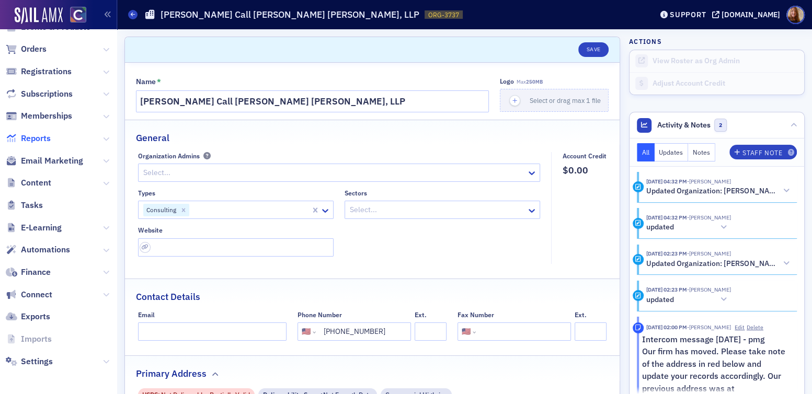
drag, startPoint x: 36, startPoint y: 135, endPoint x: 42, endPoint y: 134, distance: 5.8
click at [37, 135] on span "Reports" at bounding box center [36, 138] width 30 height 11
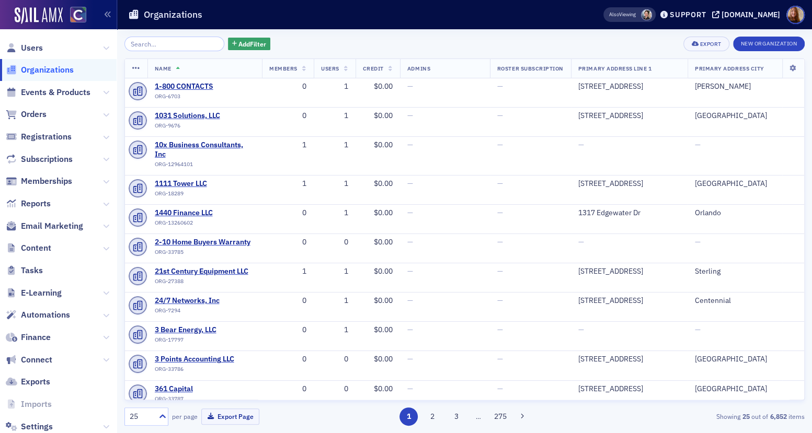
click at [159, 29] on div "Add Filter Export New Organization Name Members Users Credit Admins Roster Subs…" at bounding box center [464, 231] width 680 height 404
click at [173, 41] on input "search" at bounding box center [174, 44] width 100 height 15
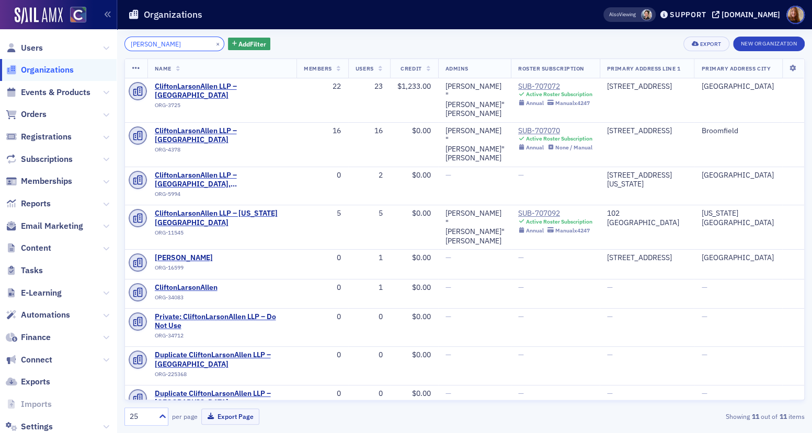
type input "clifton"
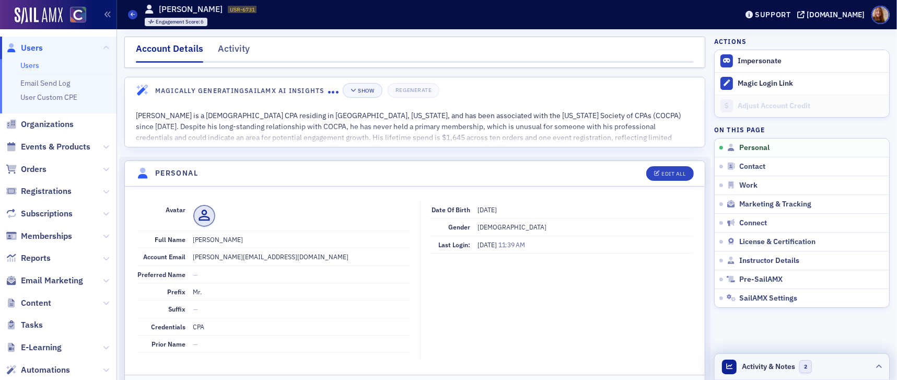
click at [760, 363] on span "Activity & Notes" at bounding box center [769, 366] width 53 height 11
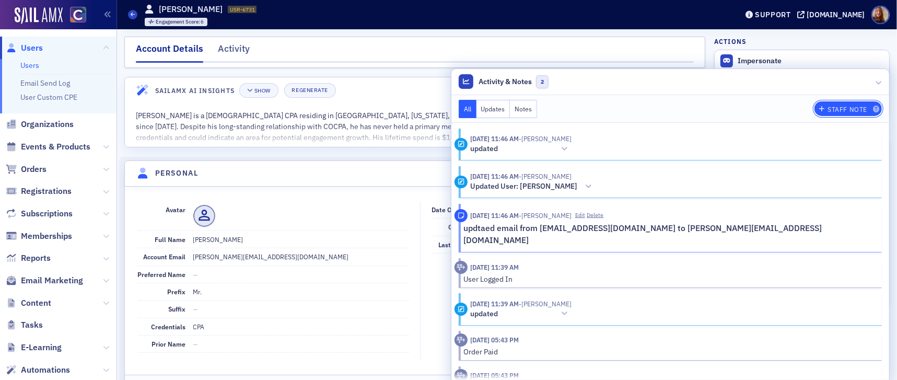
click at [829, 111] on div "Staff Note" at bounding box center [848, 110] width 40 height 6
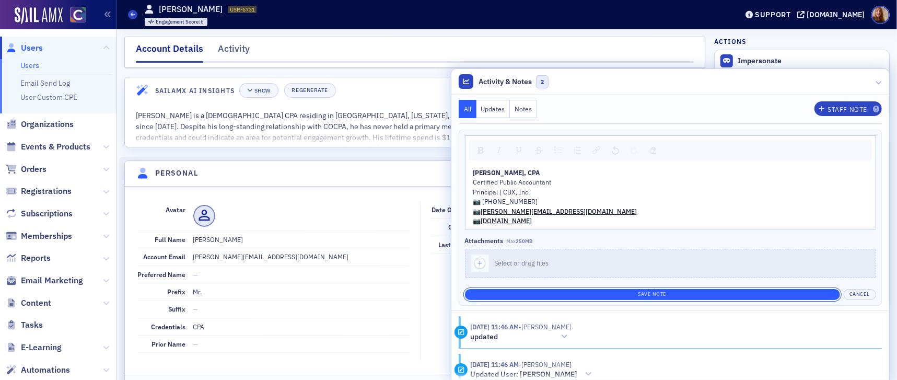
click at [735, 293] on button "Save Note" at bounding box center [652, 294] width 375 height 11
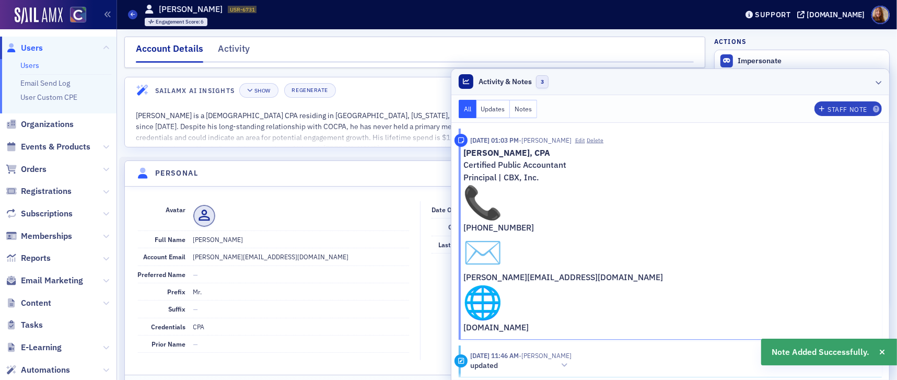
click at [732, 82] on header "Activity & Notes 3" at bounding box center [671, 82] width 438 height 26
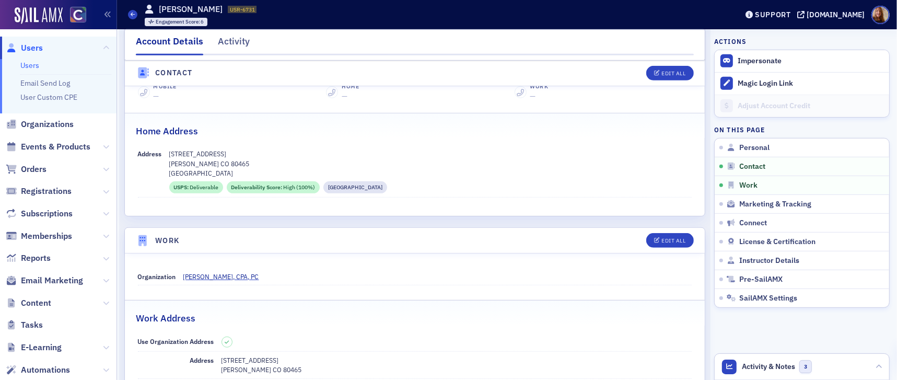
scroll to position [470, 0]
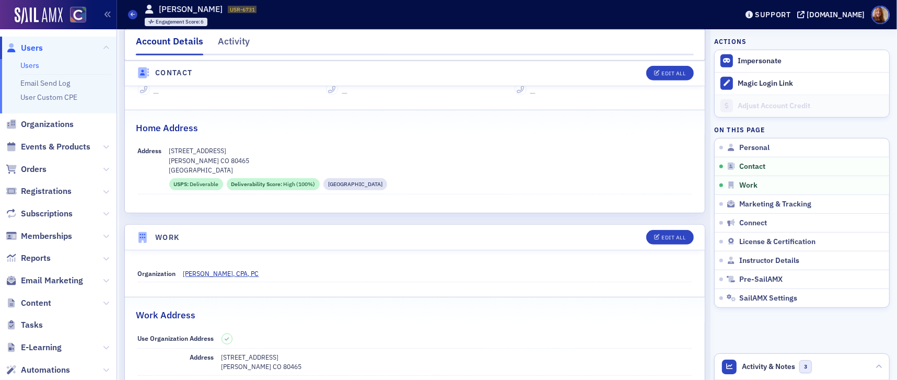
click at [215, 278] on dd "Cristian Borcan, CPA, PC" at bounding box center [437, 273] width 509 height 17
click at [221, 274] on span "Cristian Borcan, CPA, PC" at bounding box center [230, 273] width 95 height 9
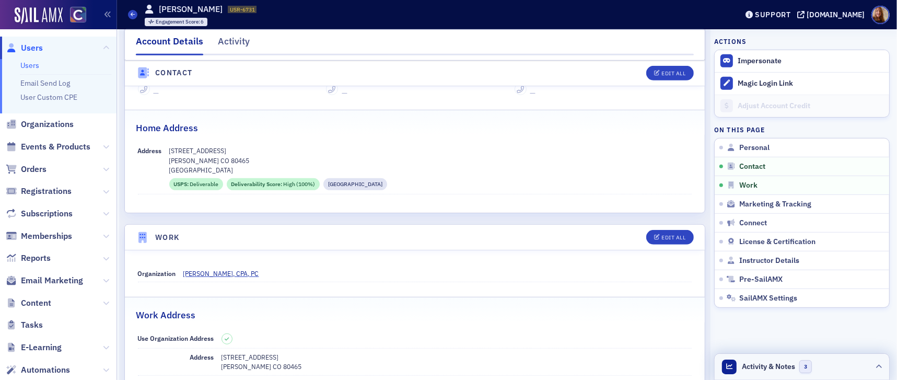
click at [828, 370] on header "Activity & Notes 3" at bounding box center [802, 367] width 175 height 26
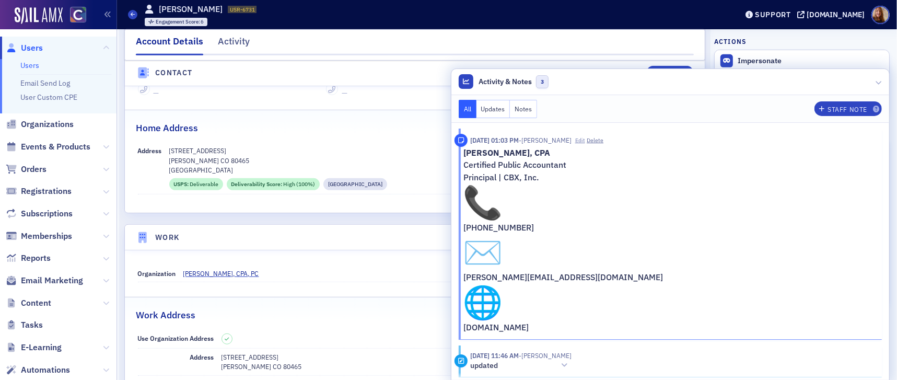
click at [585, 140] on button "Edit" at bounding box center [580, 140] width 10 height 8
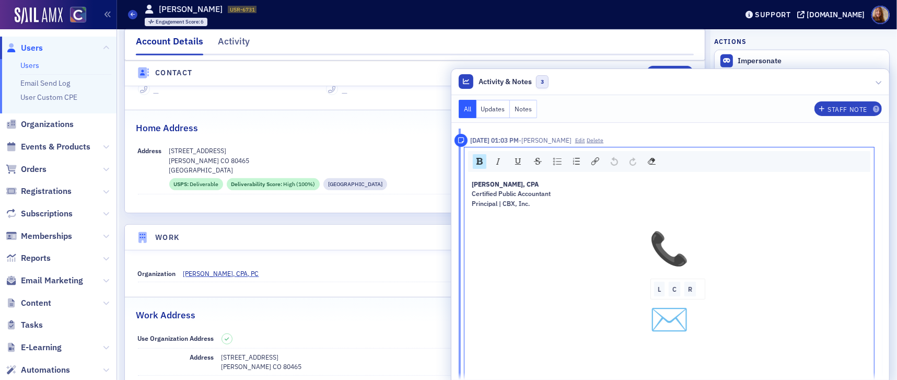
click at [688, 247] on img "rdw-editor" at bounding box center [670, 249] width 38 height 38
click at [688, 257] on img "rdw-editor" at bounding box center [670, 249] width 38 height 38
click at [688, 256] on img "rdw-editor" at bounding box center [670, 249] width 38 height 38
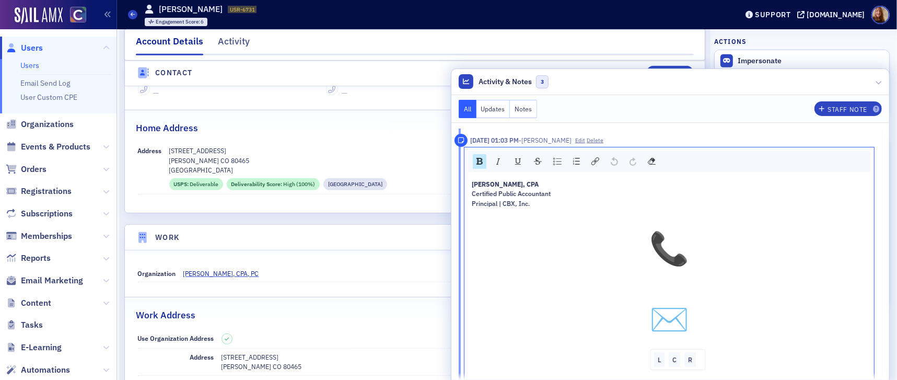
click at [688, 329] on img "rdw-editor" at bounding box center [670, 320] width 38 height 38
click at [604, 140] on button "Delete" at bounding box center [595, 140] width 17 height 8
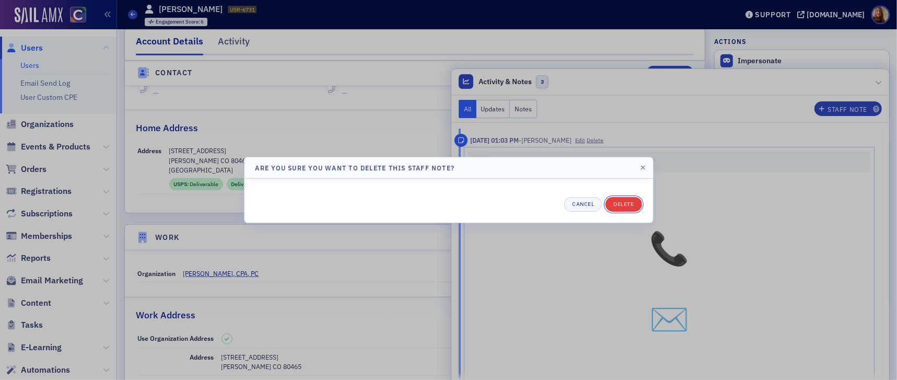
click at [626, 201] on button "Delete" at bounding box center [624, 204] width 36 height 15
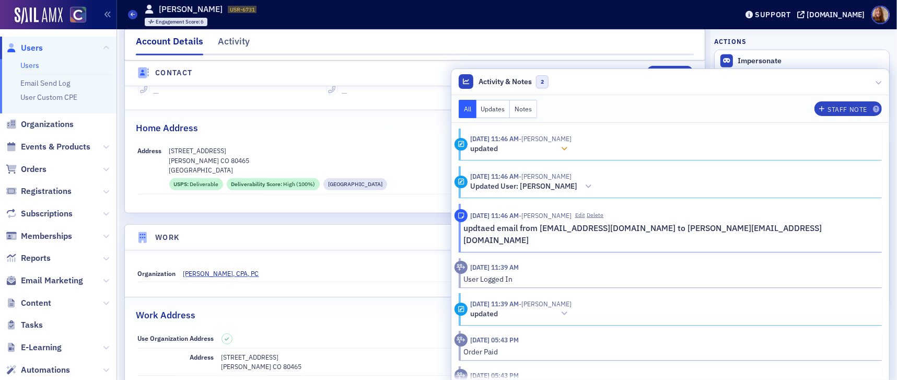
click at [568, 146] on icon at bounding box center [564, 148] width 6 height 7
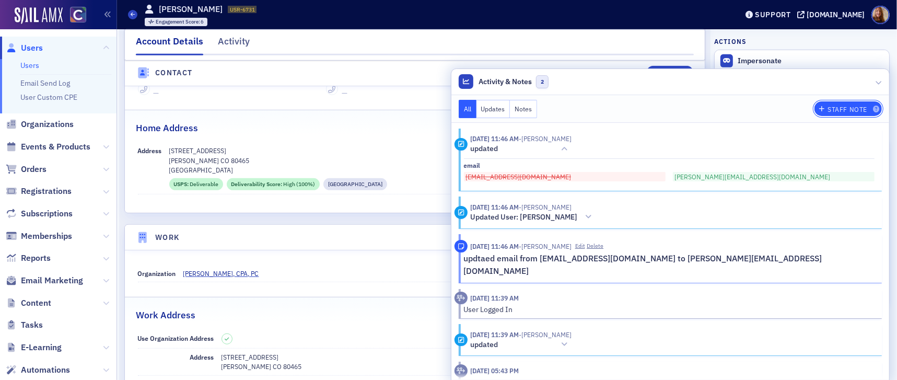
click at [839, 113] on button "Staff Note" at bounding box center [848, 108] width 67 height 15
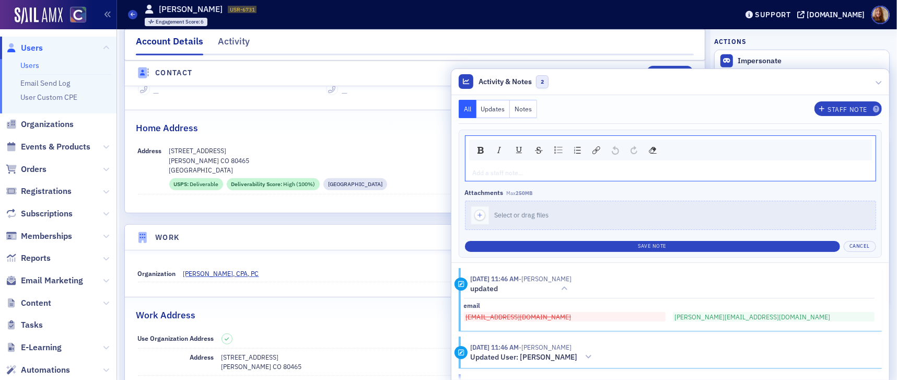
click at [558, 169] on div "rdw-editor" at bounding box center [671, 172] width 395 height 9
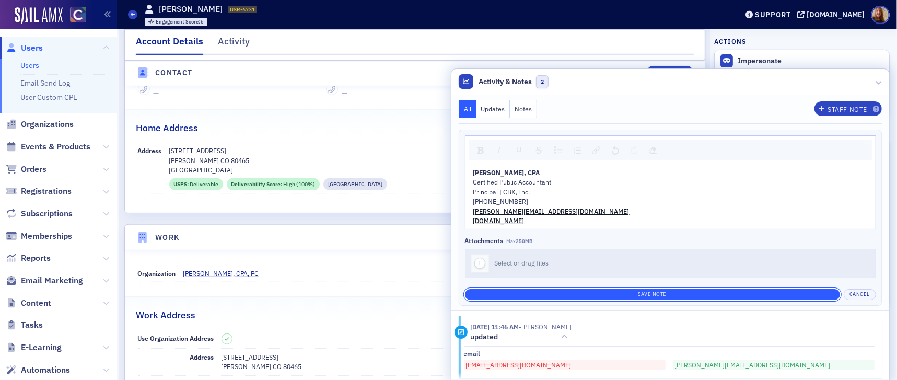
click at [737, 290] on button "Save Note" at bounding box center [652, 294] width 375 height 11
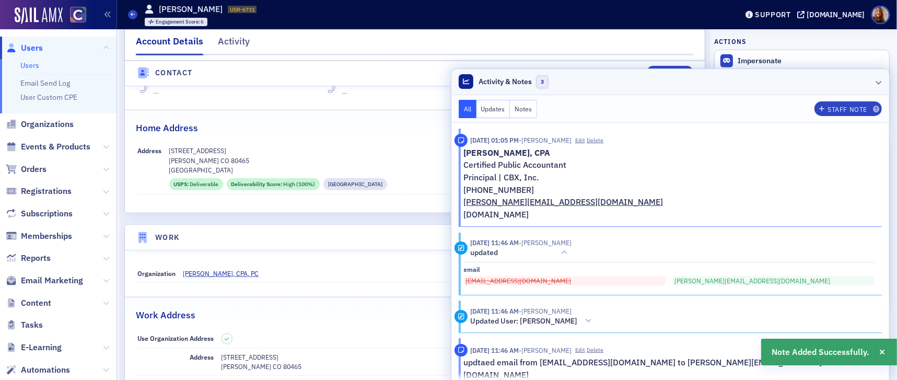
click at [717, 74] on header "Activity & Notes 3" at bounding box center [671, 82] width 438 height 26
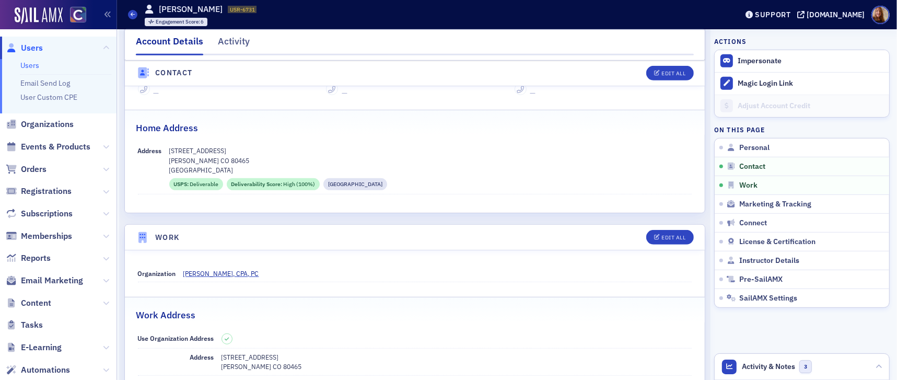
click at [28, 64] on link "Users" at bounding box center [29, 65] width 19 height 9
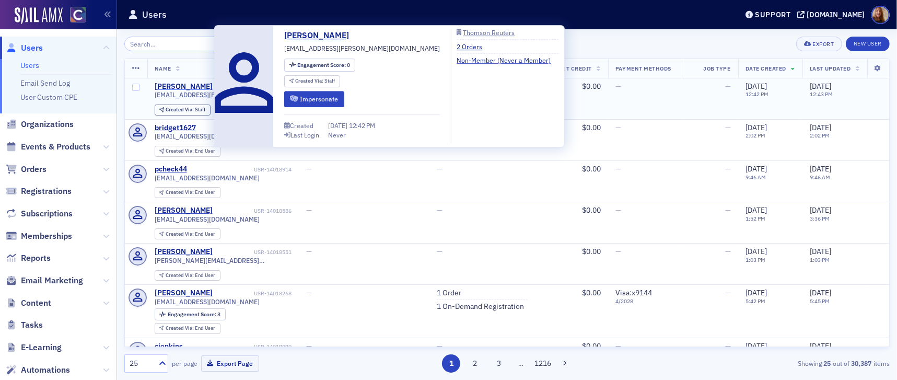
click at [211, 85] on div "[PERSON_NAME]" at bounding box center [184, 86] width 58 height 9
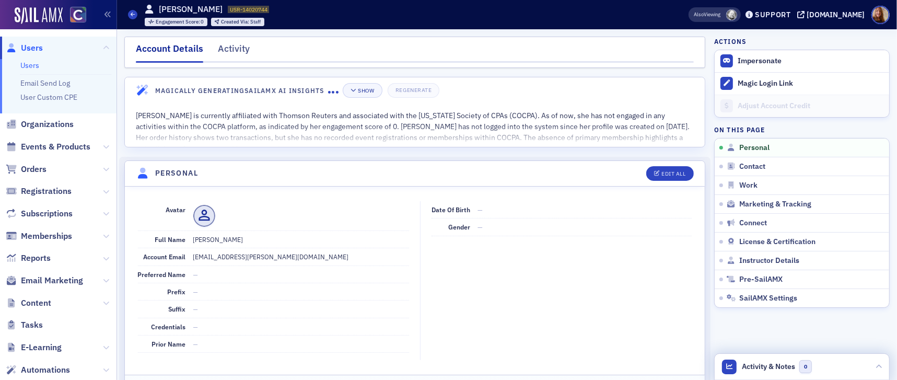
click at [822, 353] on div "Activity & Notes 0" at bounding box center [802, 366] width 176 height 27
click at [836, 372] on header "Activity & Notes 0" at bounding box center [802, 367] width 175 height 26
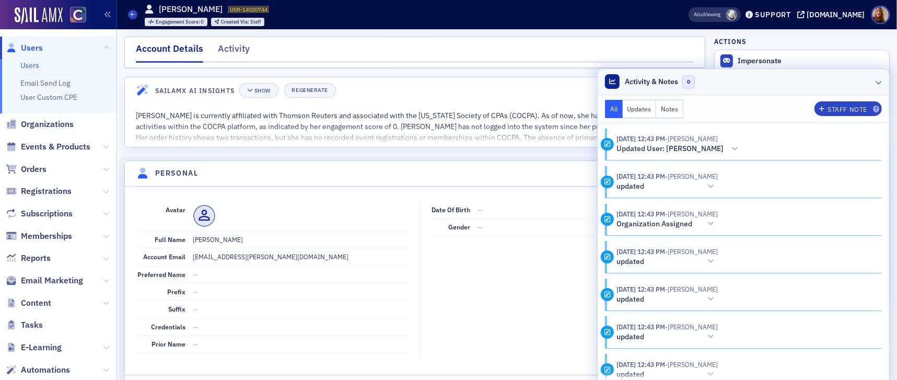
click at [833, 80] on header "Activity & Notes 0" at bounding box center [744, 82] width 292 height 26
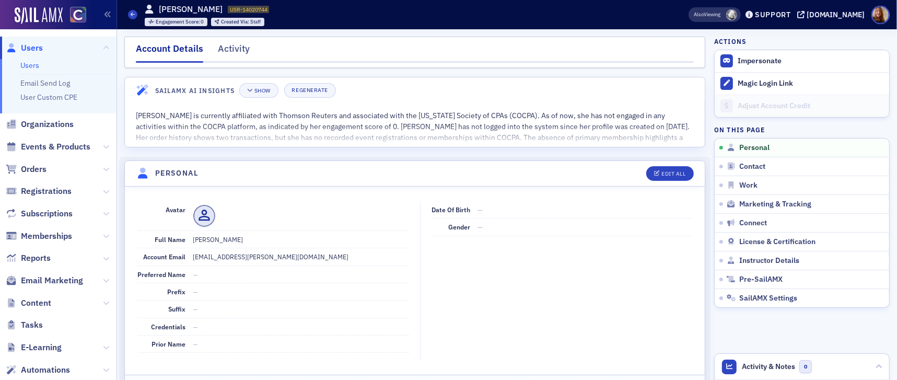
drag, startPoint x: 241, startPoint y: 42, endPoint x: 299, endPoint y: 41, distance: 58.0
click at [241, 42] on div "Activity" at bounding box center [234, 51] width 32 height 19
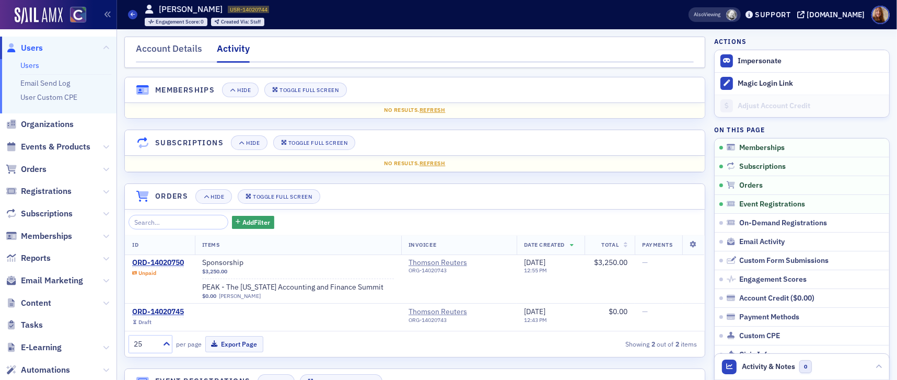
click at [33, 66] on link "Users" at bounding box center [29, 65] width 19 height 9
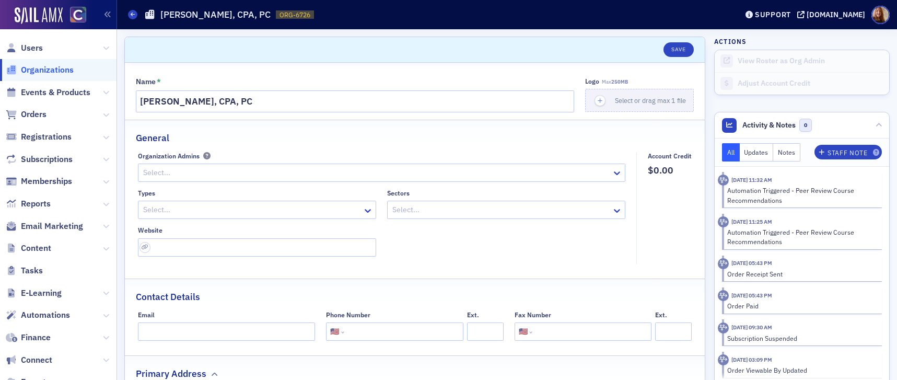
select select "US"
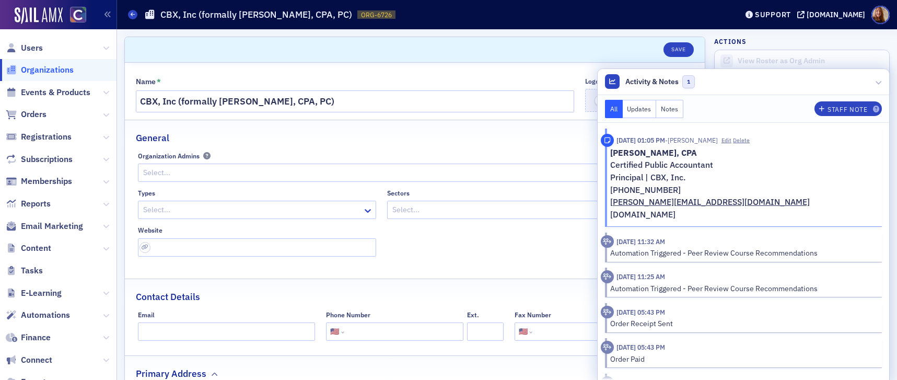
select select "US"
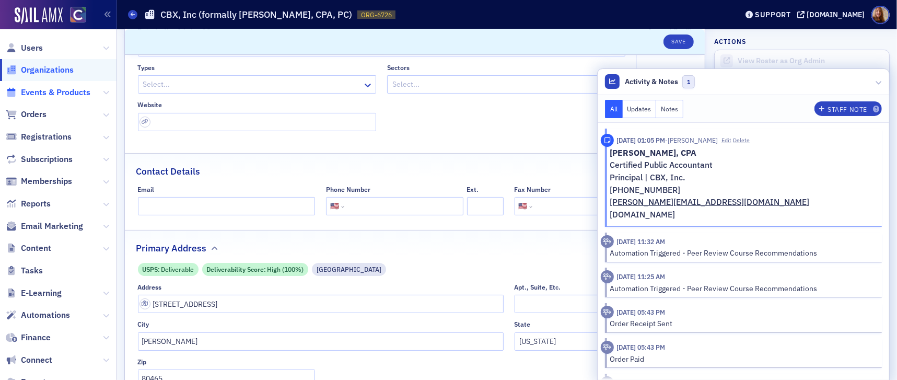
click at [60, 98] on span "Events & Products" at bounding box center [58, 92] width 117 height 22
click at [63, 94] on span "Events & Products" at bounding box center [56, 92] width 70 height 11
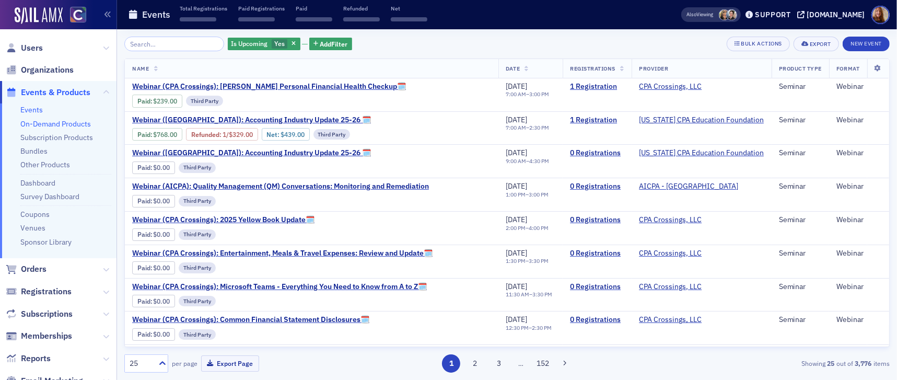
click at [49, 127] on link "On-Demand Products" at bounding box center [55, 123] width 71 height 9
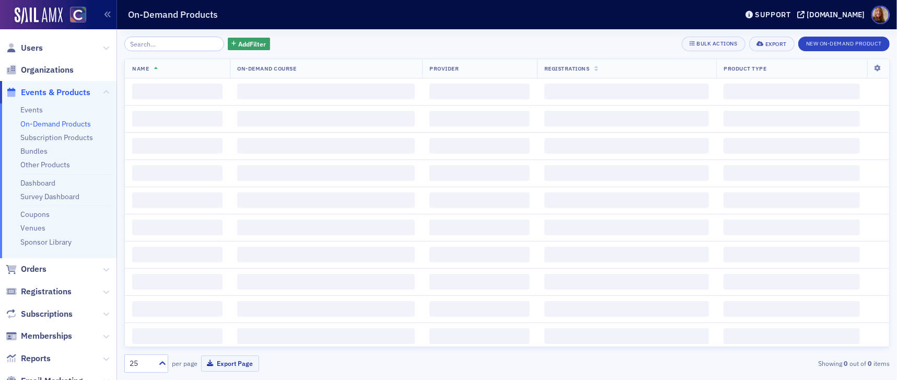
click at [144, 47] on input "search" at bounding box center [174, 44] width 100 height 15
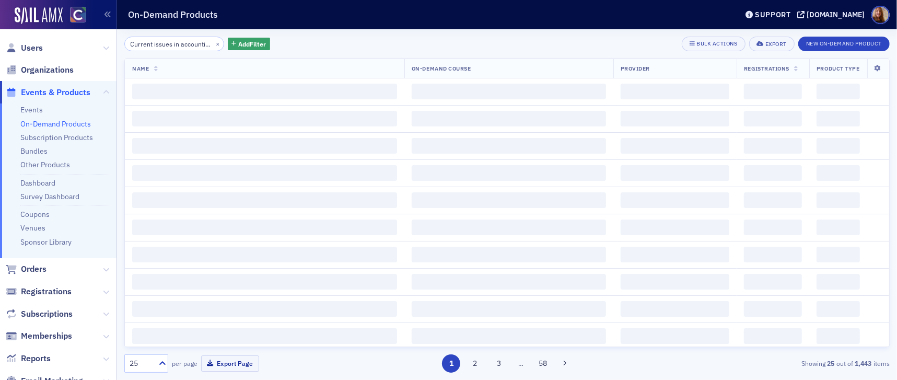
scroll to position [0, 105]
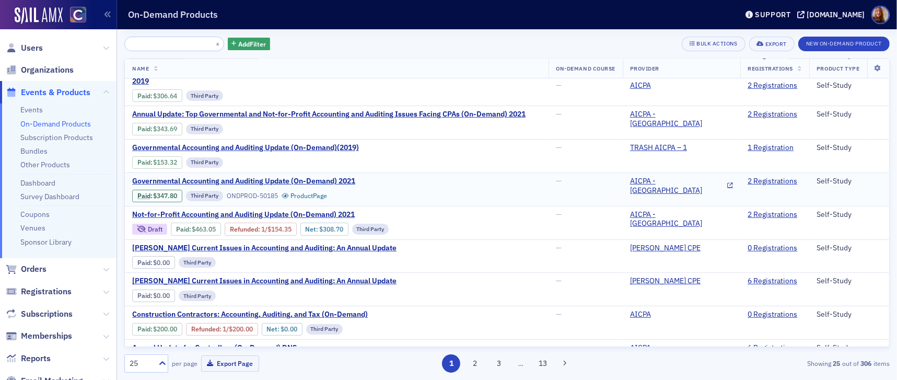
scroll to position [75, 0]
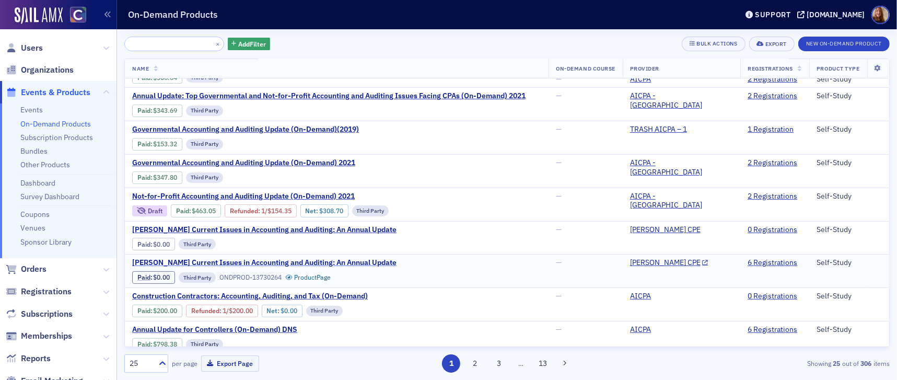
type input "Current issues in accounting and auditing, and annual update"
click at [326, 258] on span "[PERSON_NAME] Current Issues in Accounting and Auditing: An Annual Update" at bounding box center [264, 262] width 264 height 9
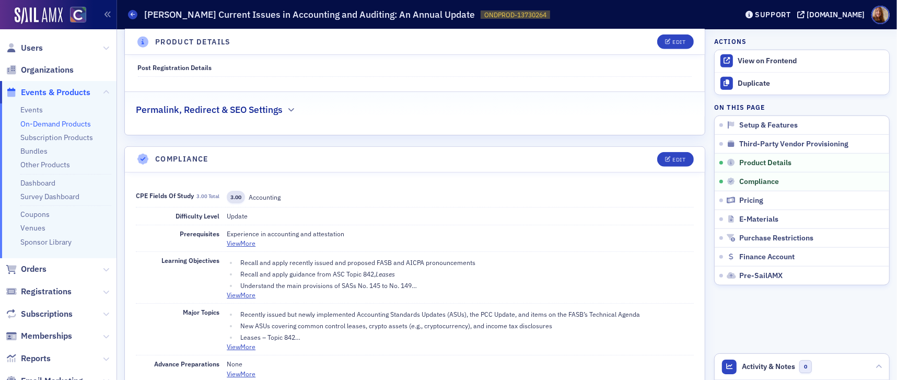
scroll to position [751, 0]
click at [330, 16] on h1 "[PERSON_NAME] Current Issues in Accounting and Auditing: An Annual Update" at bounding box center [310, 14] width 331 height 13
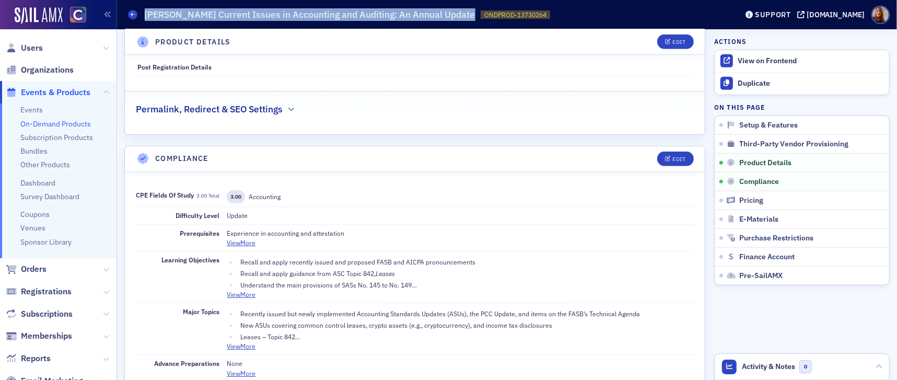
click at [330, 16] on h1 "[PERSON_NAME] Current Issues in Accounting and Auditing: An Annual Update" at bounding box center [310, 14] width 331 height 13
copy h1 "[PERSON_NAME] Current Issues in Accounting and Auditing: An Annual Update"
click at [662, 153] on button "Edit" at bounding box center [675, 159] width 36 height 15
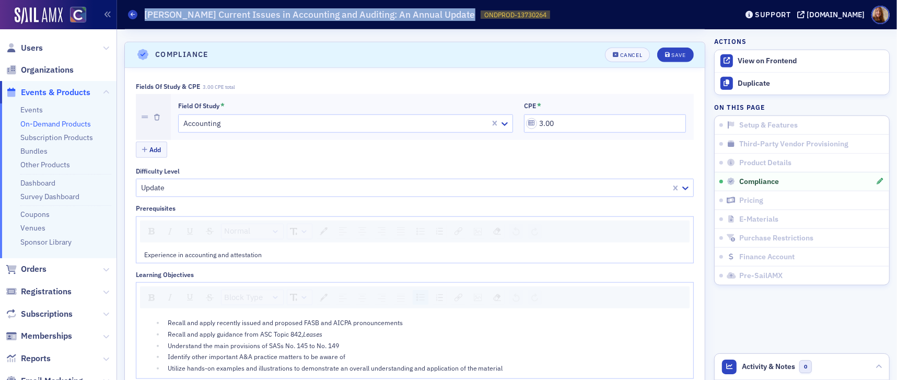
scroll to position [860, 0]
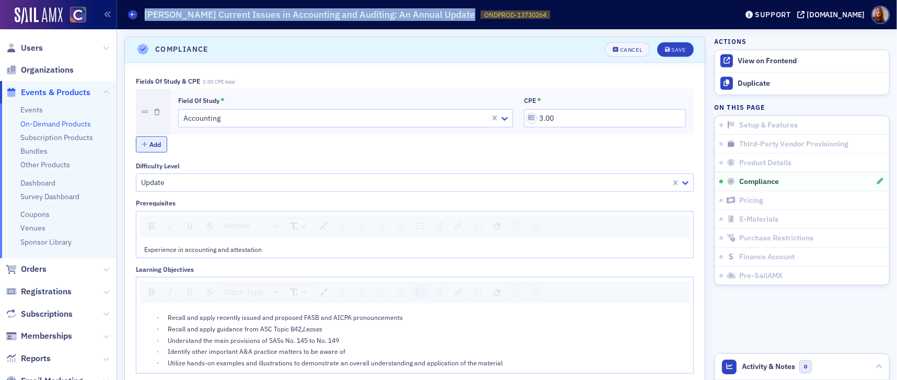
click at [155, 141] on button "Add" at bounding box center [151, 144] width 31 height 16
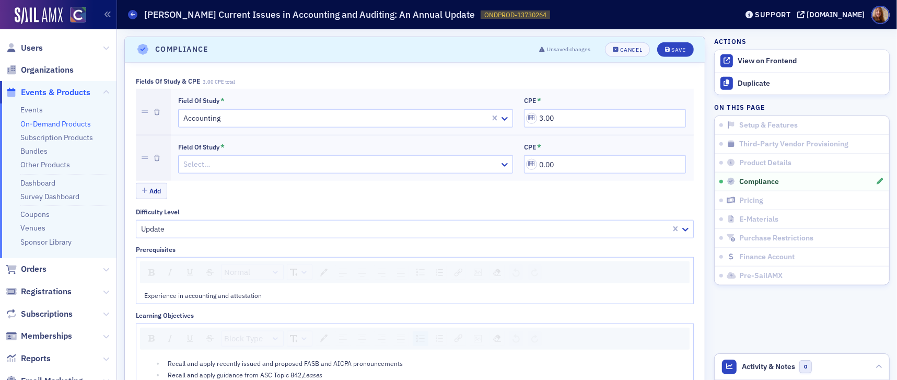
click at [237, 143] on div "Field of Study *" at bounding box center [345, 147] width 335 height 9
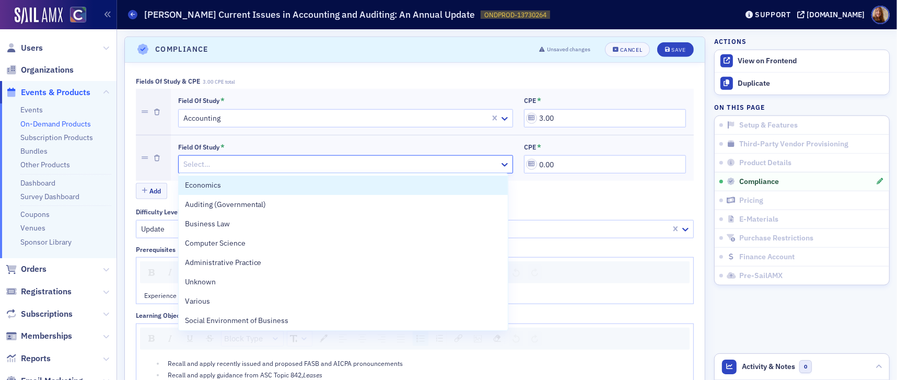
click at [214, 160] on div at bounding box center [340, 164] width 316 height 13
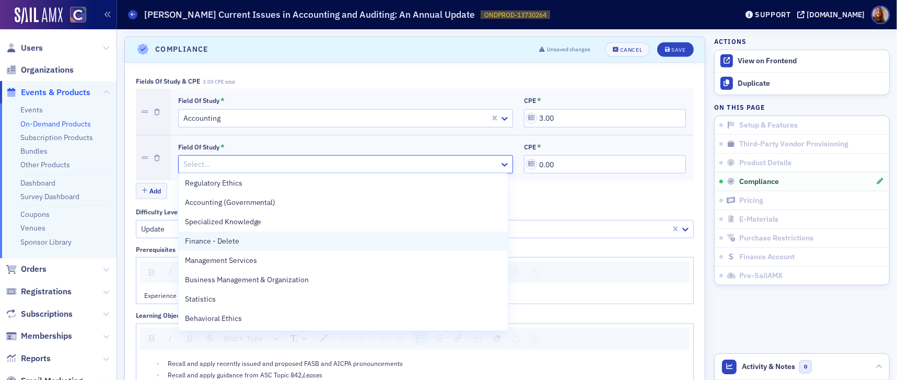
scroll to position [350, 0]
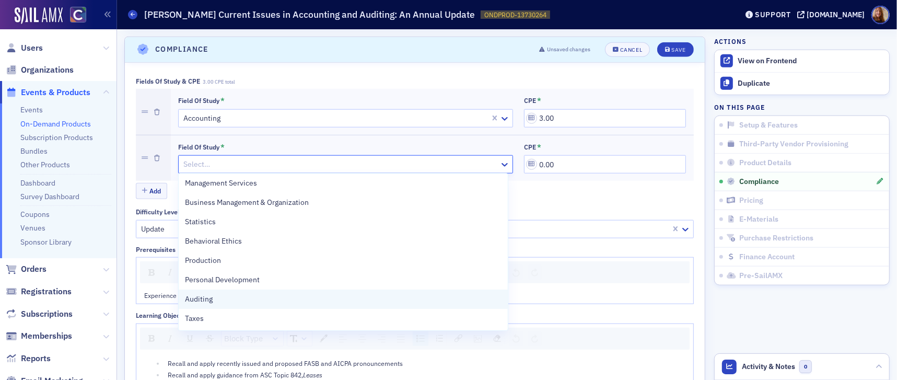
click at [209, 298] on span "Auditing" at bounding box center [199, 299] width 28 height 11
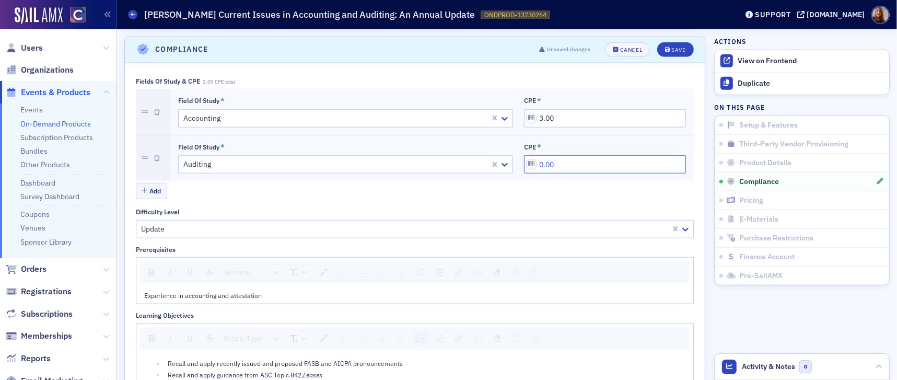
click at [545, 161] on input "0.00" at bounding box center [605, 164] width 162 height 18
type input "0.00"
type input "1.00"
click at [550, 188] on div "Add" at bounding box center [415, 192] width 558 height 18
click at [676, 50] on div "Save" at bounding box center [679, 50] width 14 height 6
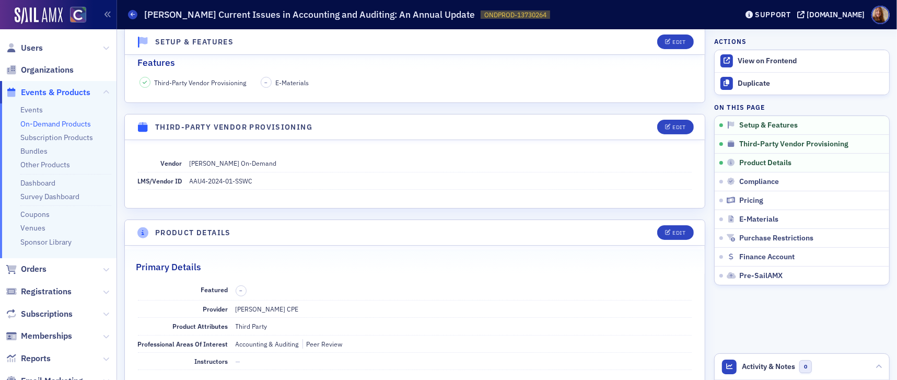
scroll to position [0, 0]
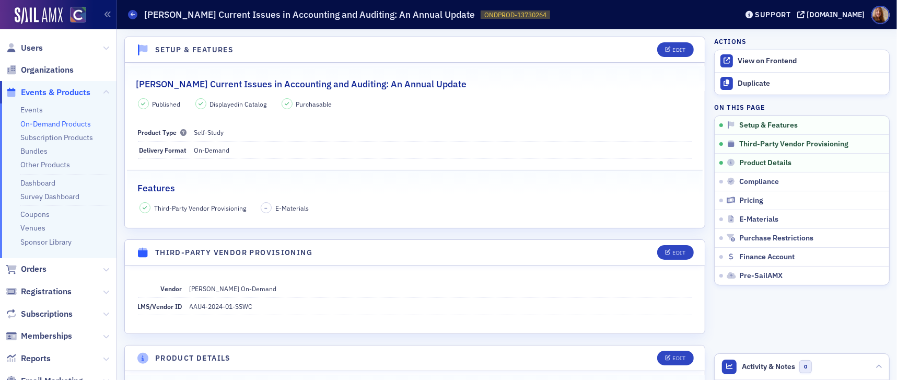
click at [42, 125] on link "On-Demand Products" at bounding box center [55, 123] width 71 height 9
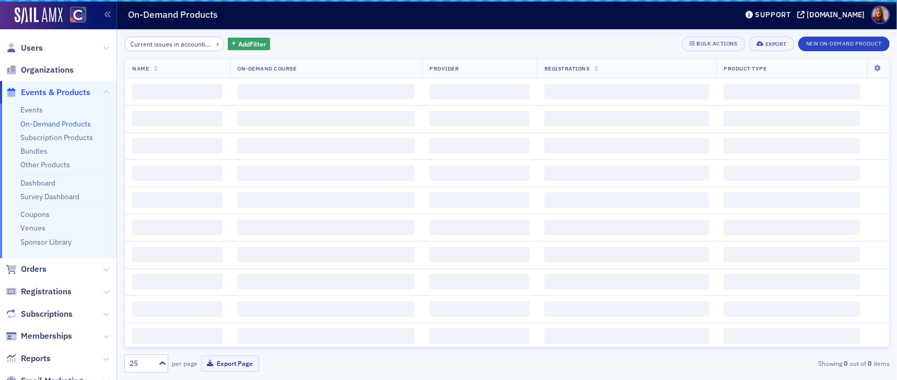
scroll to position [0, 105]
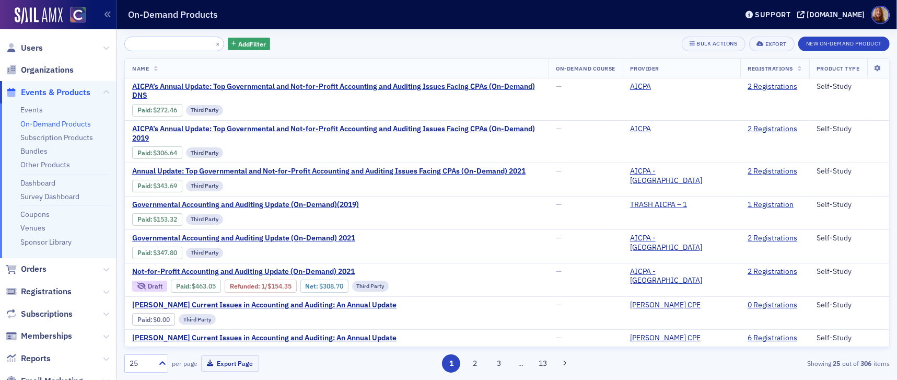
click at [167, 43] on input "Current issues in accounting and auditing, and annual update" at bounding box center [174, 44] width 100 height 15
click at [167, 42] on input "Current issues in accounting and auditing, and annual update" at bounding box center [174, 44] width 100 height 15
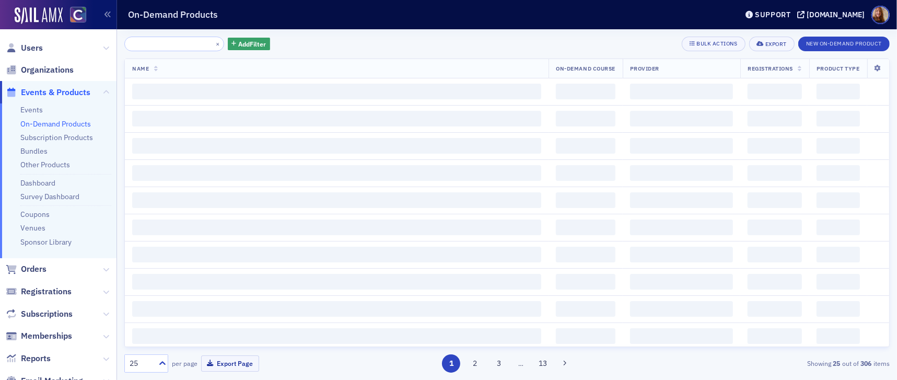
scroll to position [0, 116]
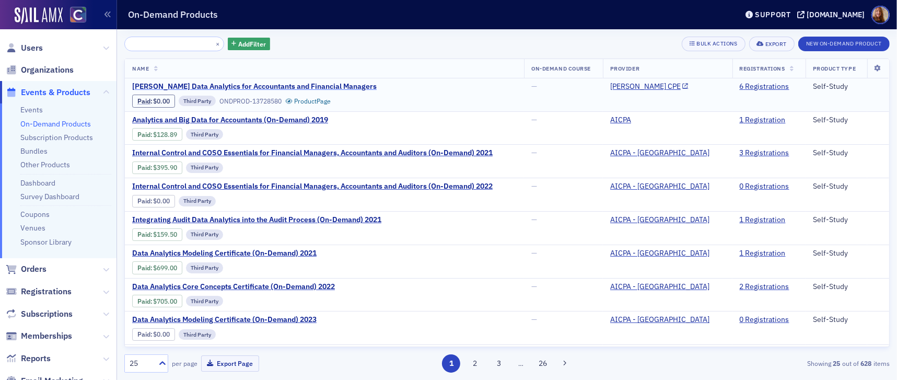
type input "[PERSON_NAME] Data Analytics for Accountants and Financial Managers"
click at [284, 85] on span "[PERSON_NAME] Data Analytics for Accountants and Financial Managers" at bounding box center [254, 86] width 245 height 9
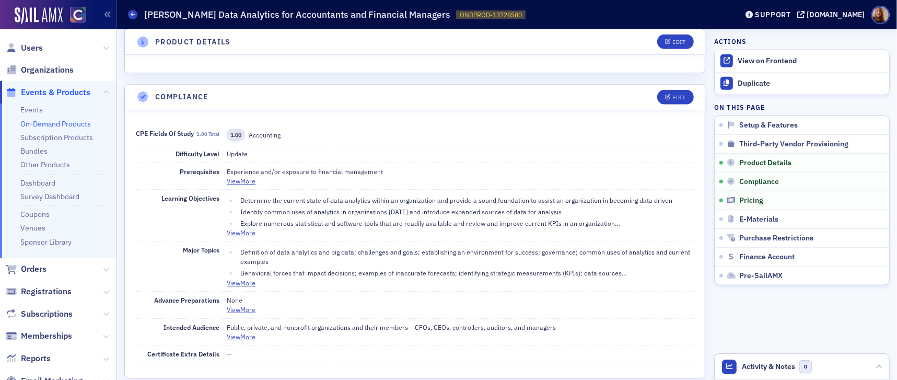
scroll to position [822, 0]
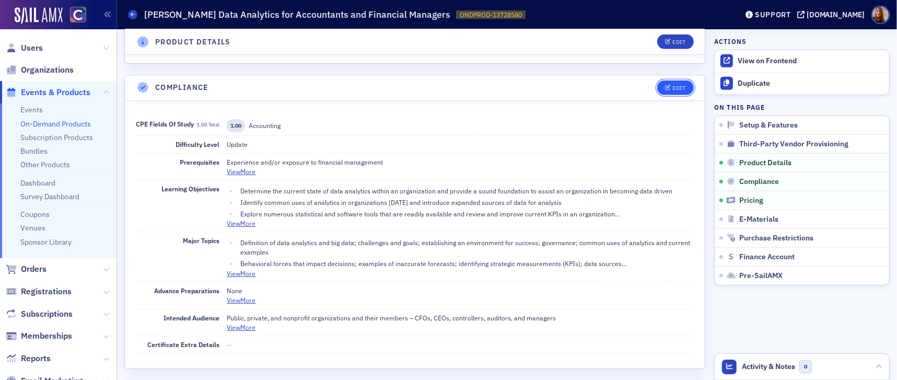
click at [673, 80] on button "Edit" at bounding box center [675, 87] width 36 height 15
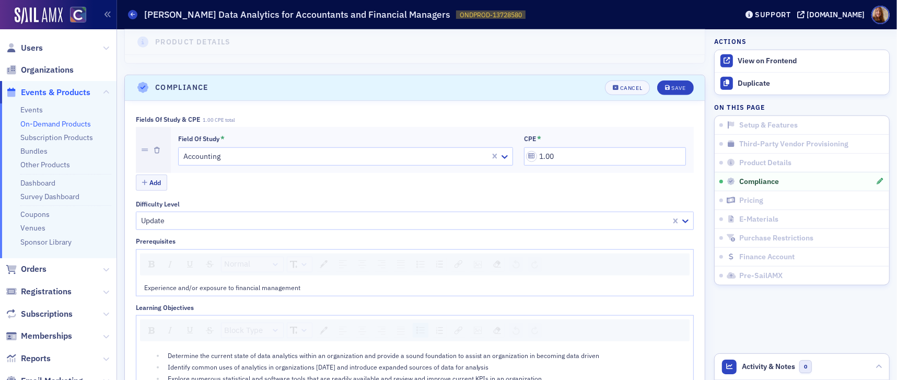
scroll to position [860, 0]
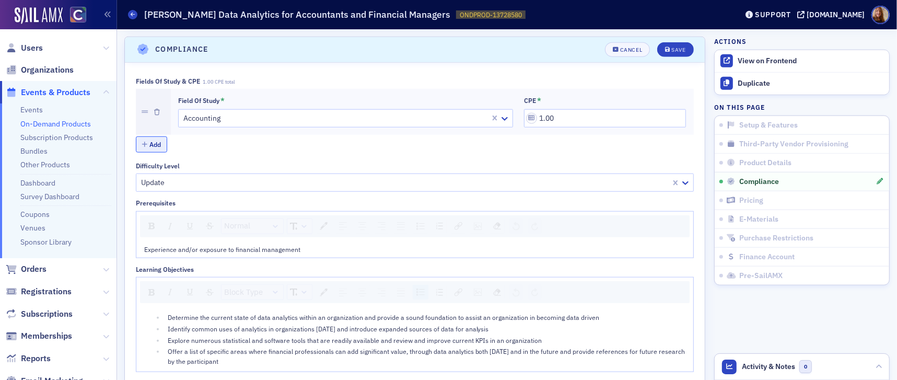
click at [156, 144] on button "Add" at bounding box center [151, 144] width 31 height 16
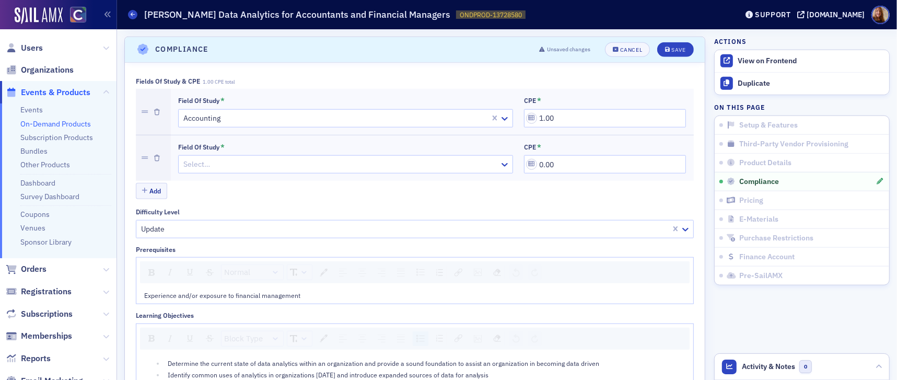
click at [241, 165] on div at bounding box center [340, 164] width 316 height 13
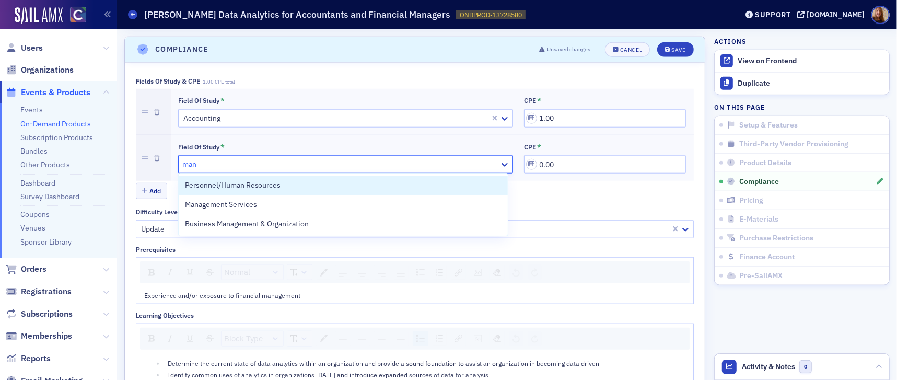
type input "mana"
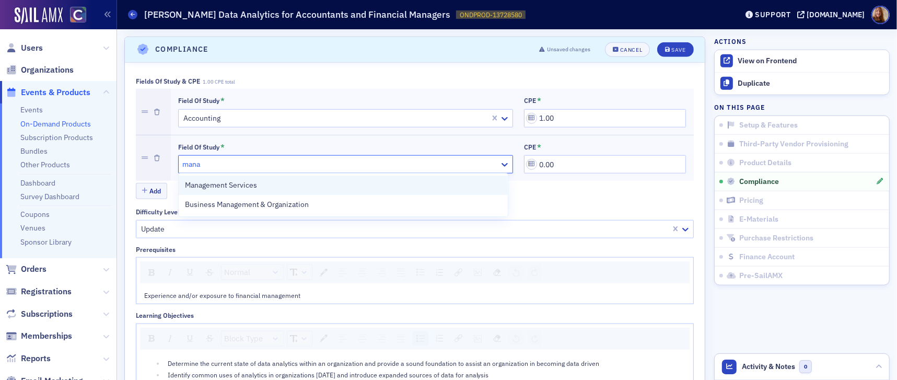
click at [246, 183] on span "Management Services" at bounding box center [221, 185] width 72 height 11
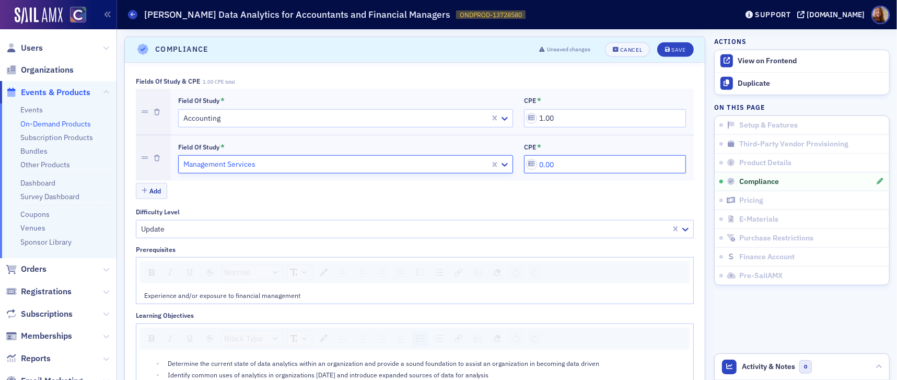
click at [536, 163] on input "0.00" at bounding box center [605, 164] width 162 height 18
type input "1.00"
click at [676, 42] on button "Save" at bounding box center [675, 49] width 36 height 15
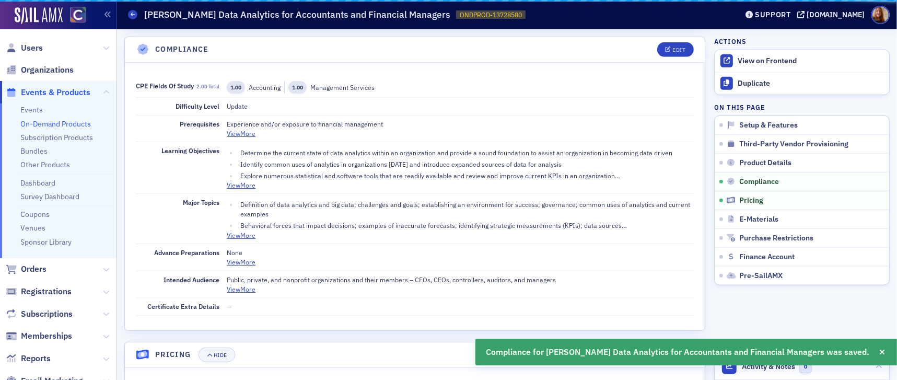
scroll to position [859, 0]
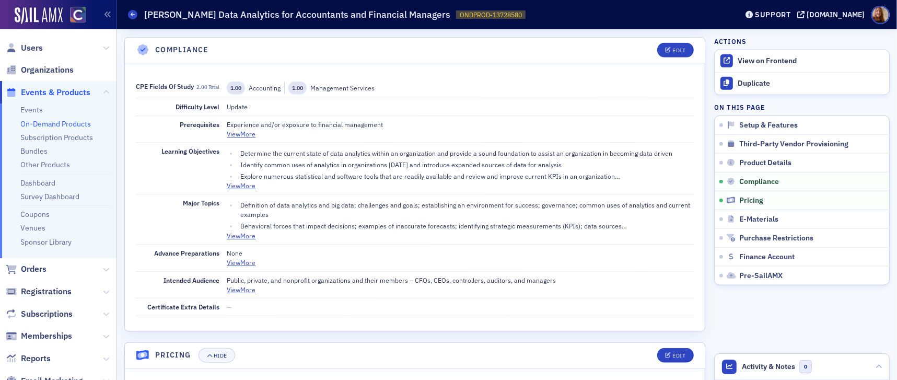
click at [45, 121] on link "On-Demand Products" at bounding box center [55, 123] width 71 height 9
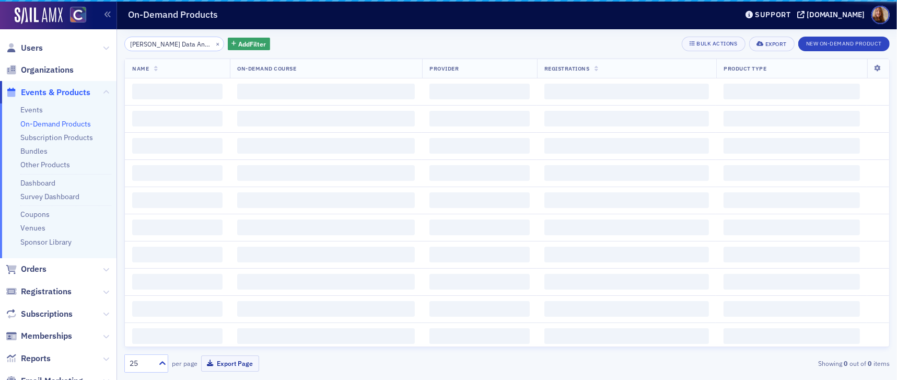
scroll to position [0, 116]
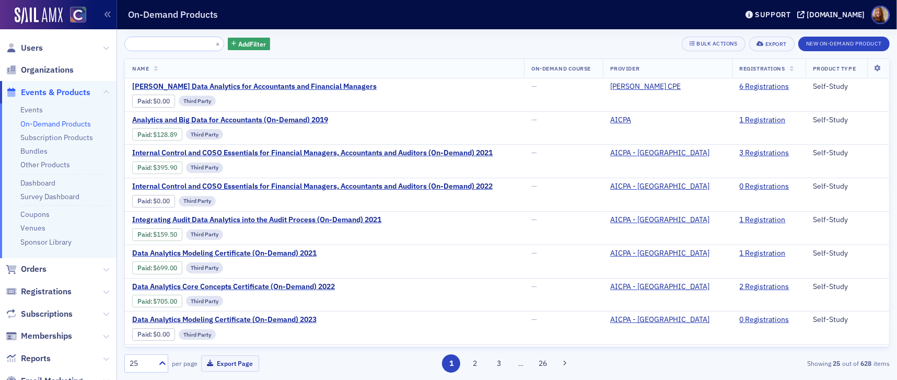
click at [171, 40] on input "[PERSON_NAME] Data Analytics for Accountants and Financial Managers" at bounding box center [174, 44] width 100 height 15
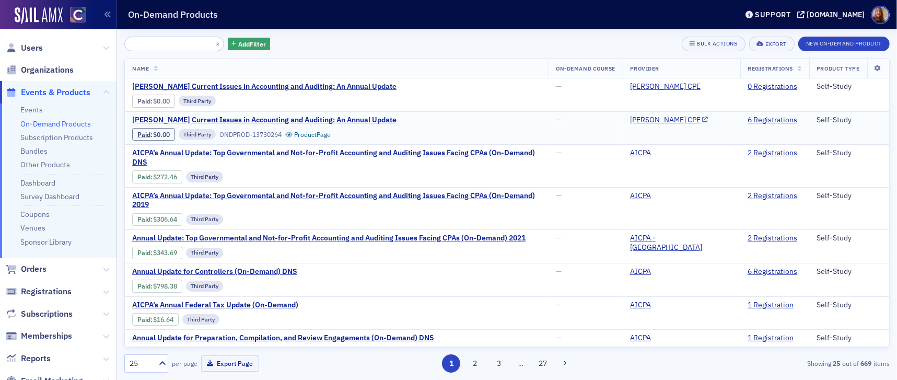
type input "[PERSON_NAME] Current Issues in Accounting and Auditing: An Annual Update"
click at [278, 119] on span "[PERSON_NAME] Current Issues in Accounting and Auditing: An Annual Update" at bounding box center [264, 120] width 264 height 9
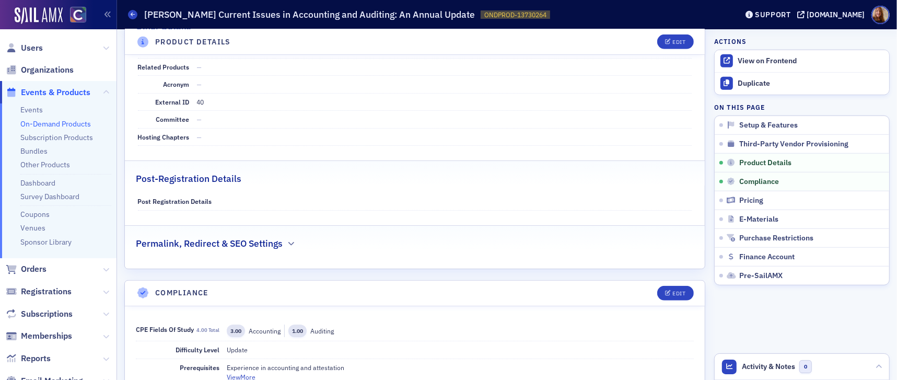
scroll to position [634, 0]
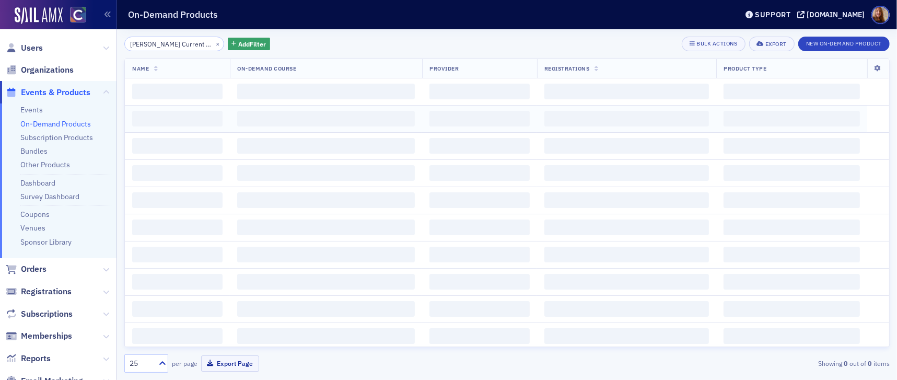
scroll to position [0, 134]
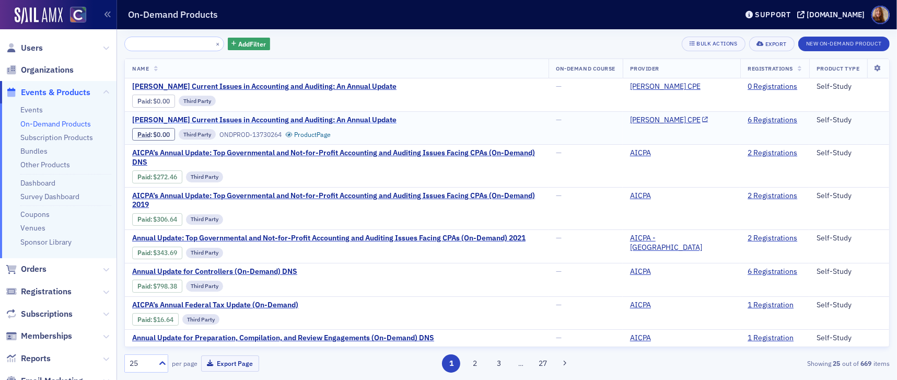
click at [299, 121] on span "[PERSON_NAME] Current Issues in Accounting and Auditing: An Annual Update" at bounding box center [264, 120] width 264 height 9
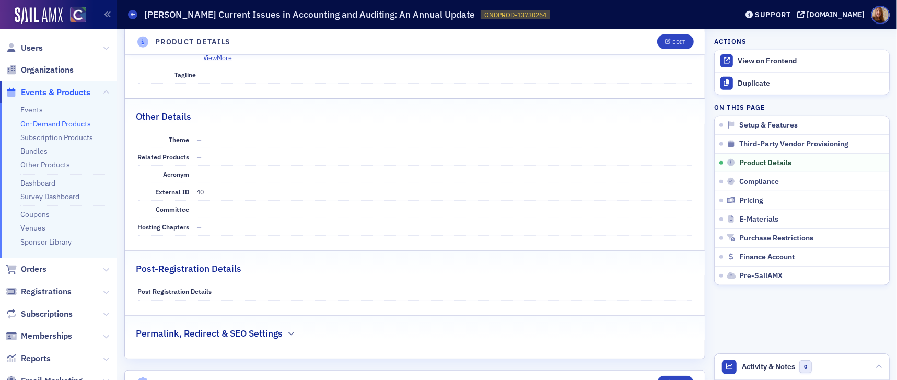
scroll to position [454, 0]
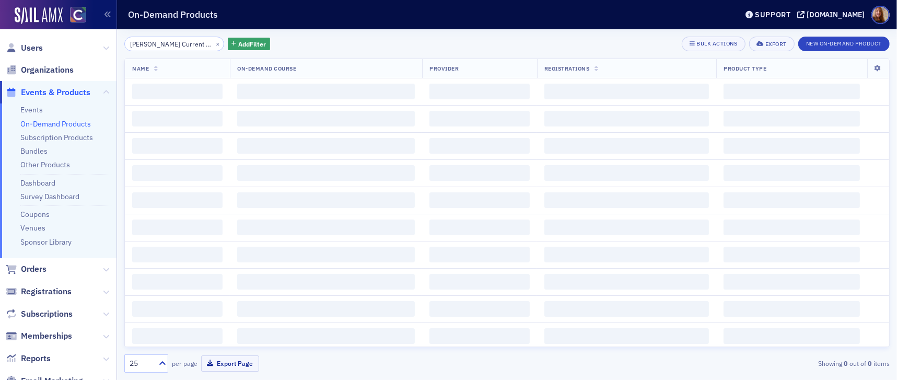
scroll to position [0, 134]
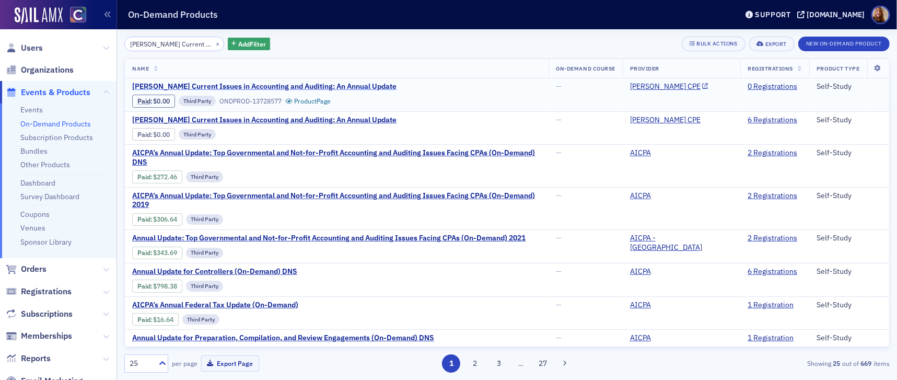
click at [323, 88] on span "[PERSON_NAME] Current Issues in Accounting and Auditing: An Annual Update" at bounding box center [264, 86] width 264 height 9
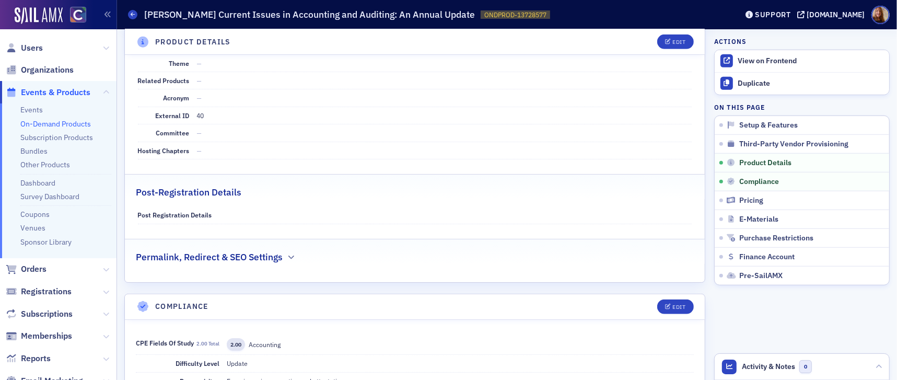
scroll to position [748, 0]
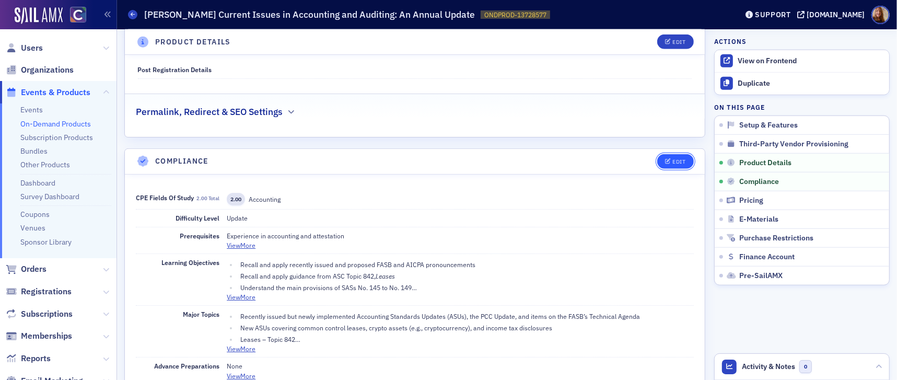
click at [676, 159] on div "Edit" at bounding box center [679, 162] width 13 height 6
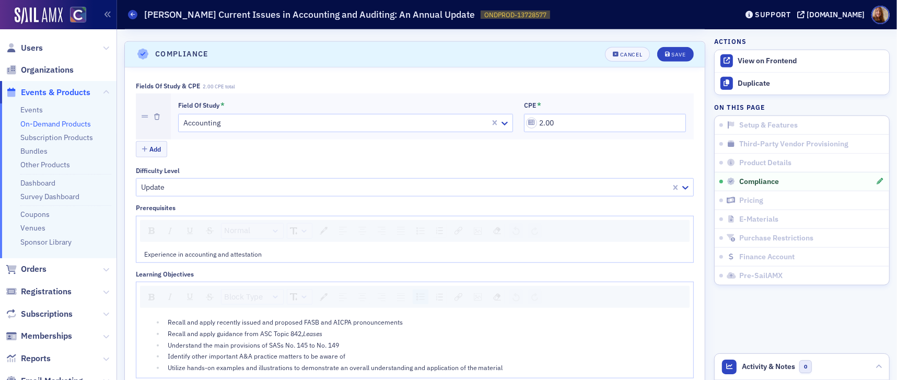
scroll to position [859, 0]
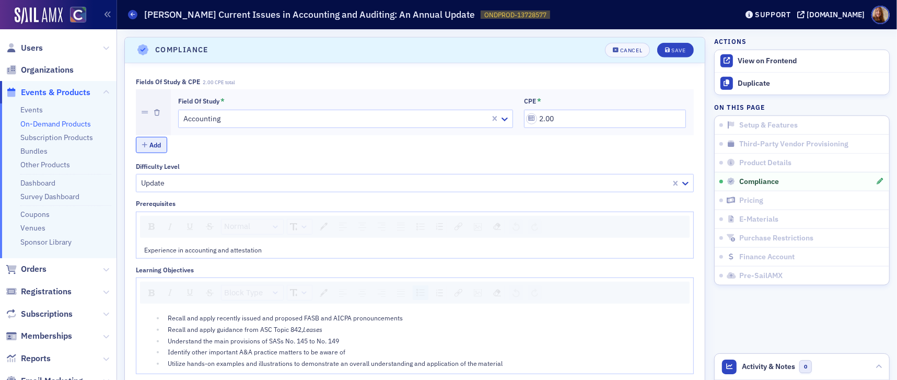
click at [155, 147] on button "Add" at bounding box center [151, 145] width 31 height 16
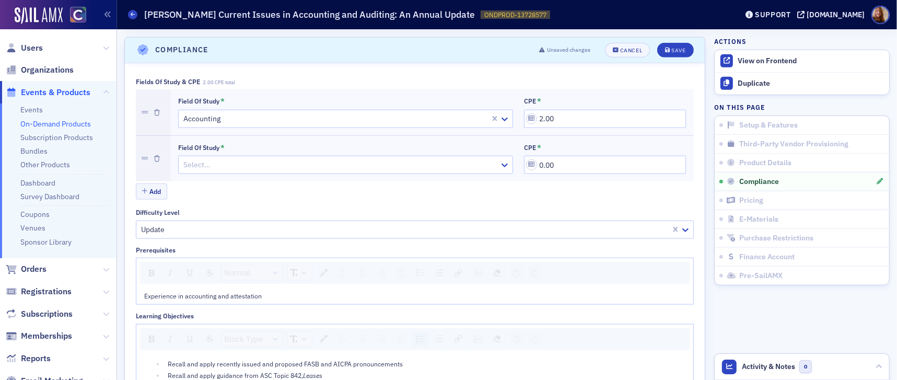
click at [232, 163] on div at bounding box center [340, 164] width 316 height 13
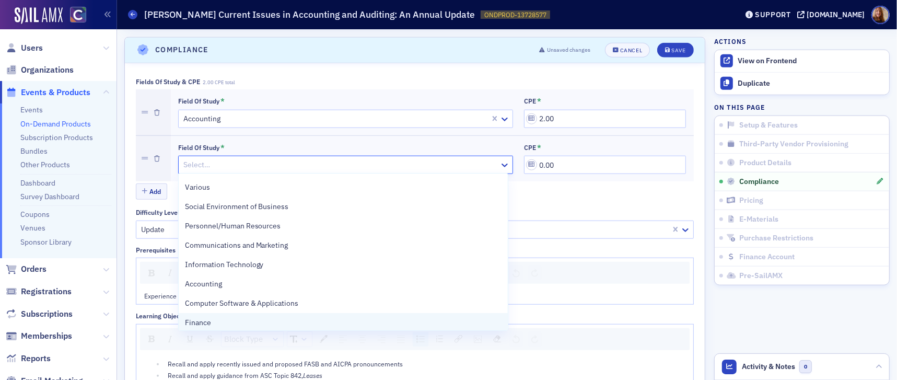
scroll to position [350, 0]
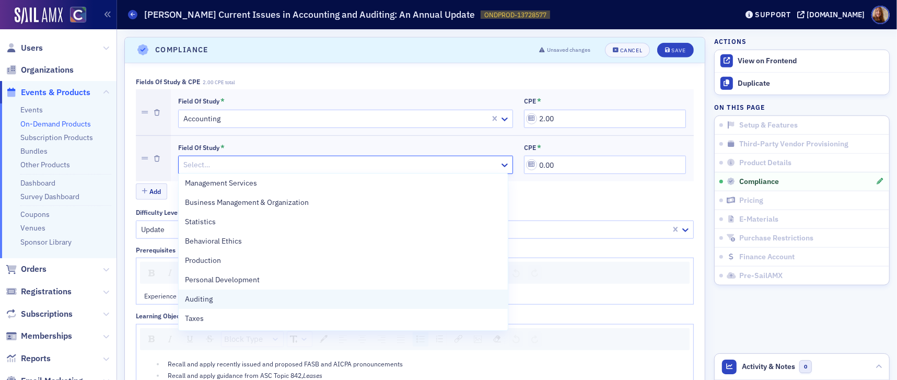
click at [207, 305] on div "Auditing" at bounding box center [344, 299] width 330 height 19
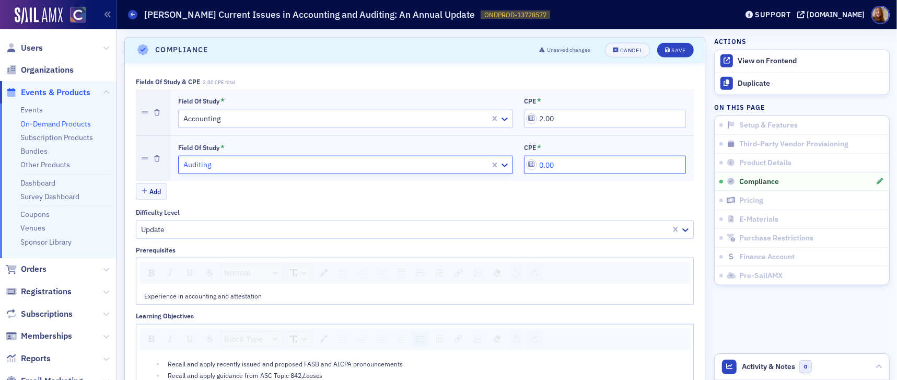
click at [534, 162] on input "0.00" at bounding box center [605, 165] width 162 height 18
type input "2.00"
click at [644, 147] on div "CPE *" at bounding box center [605, 147] width 162 height 9
click at [678, 48] on div "Save" at bounding box center [679, 51] width 14 height 6
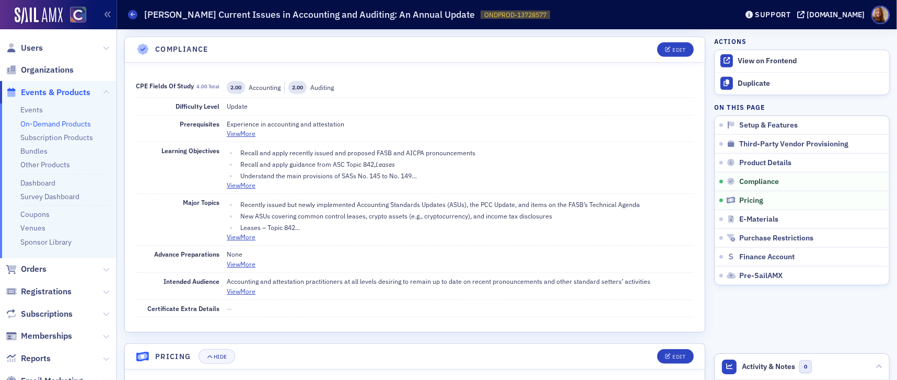
click at [33, 123] on link "On-Demand Products" at bounding box center [55, 123] width 71 height 9
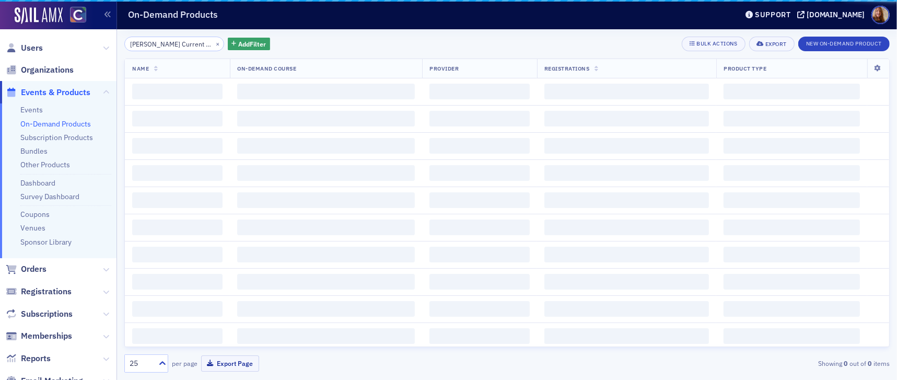
scroll to position [0, 134]
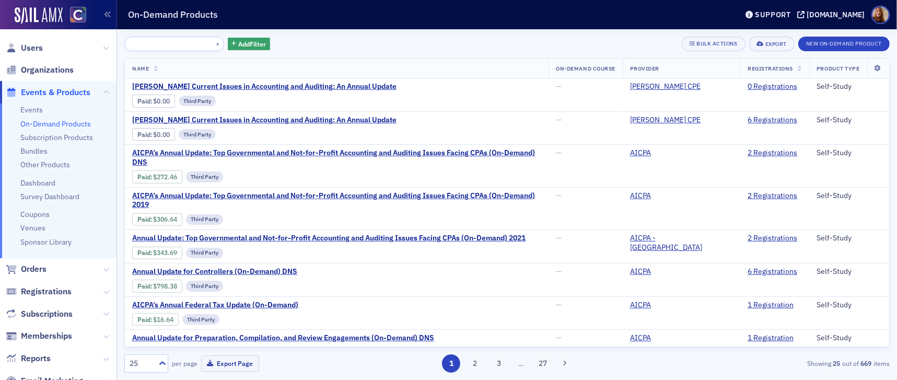
click at [170, 47] on input "[PERSON_NAME] Current Issues in Accounting and Auditing: An Annual Update" at bounding box center [174, 44] width 100 height 15
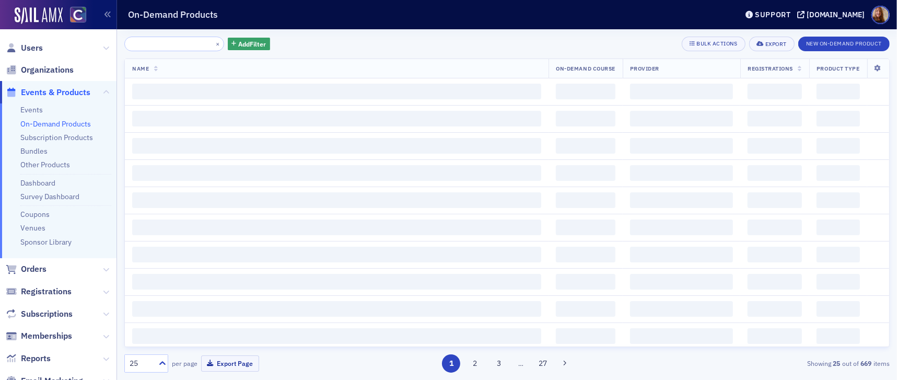
scroll to position [0, 175]
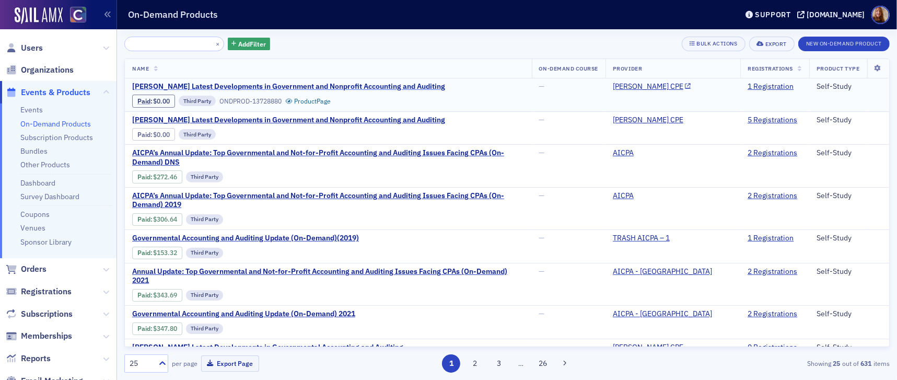
type input "[PERSON_NAME] Latest Developments in Government and Nonprofit Accounting and Au…"
click at [369, 87] on span "[PERSON_NAME] Latest Developments in Government and Nonprofit Accounting and Au…" at bounding box center [288, 86] width 313 height 9
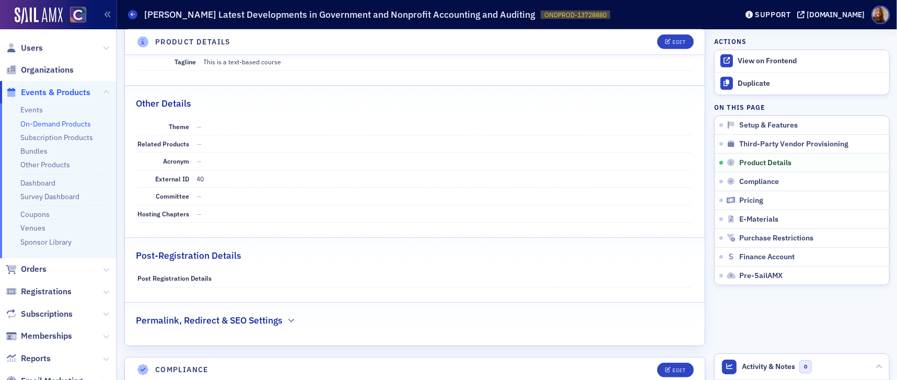
scroll to position [424, 0]
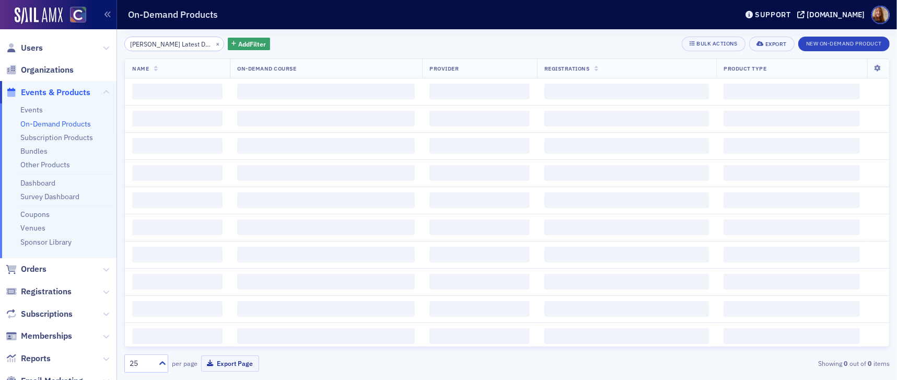
scroll to position [0, 175]
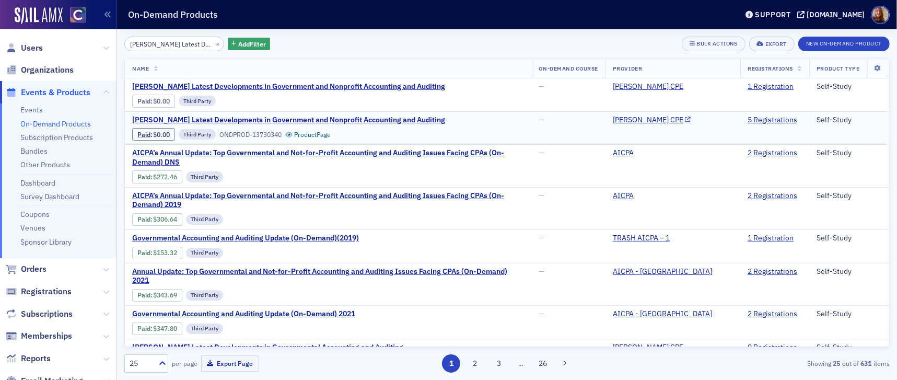
click at [242, 121] on span "[PERSON_NAME] Latest Developments in Government and Nonprofit Accounting and Au…" at bounding box center [288, 120] width 313 height 9
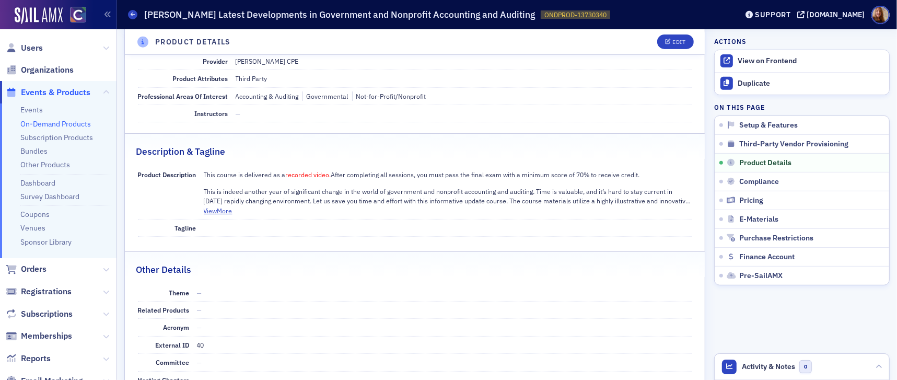
scroll to position [125, 0]
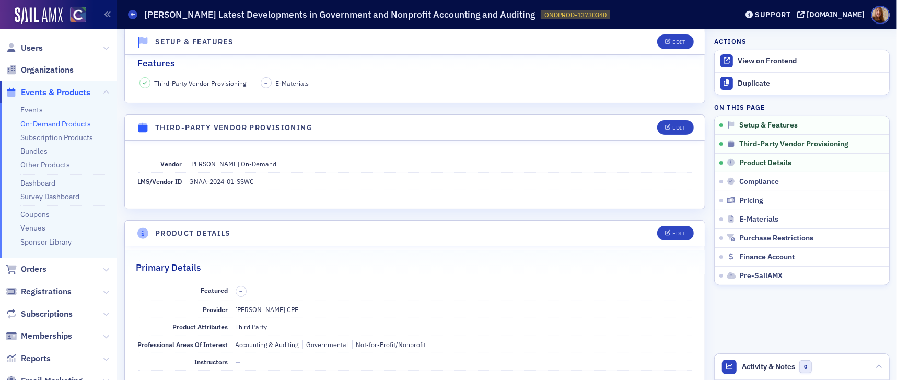
click at [51, 119] on link "On-Demand Products" at bounding box center [55, 123] width 71 height 9
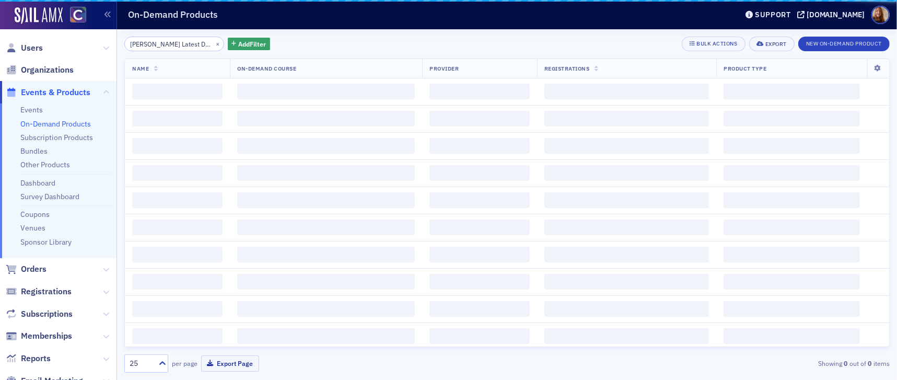
scroll to position [0, 175]
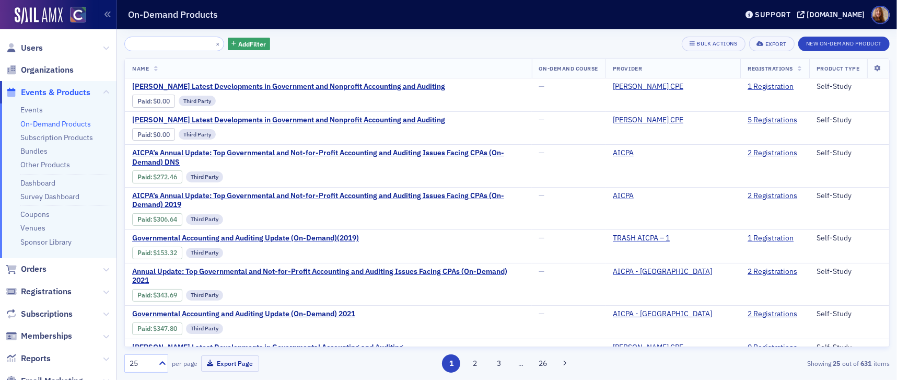
click at [166, 38] on input "[PERSON_NAME] Latest Developments in Government and Nonprofit Accounting and Au…" at bounding box center [174, 44] width 100 height 15
click at [167, 42] on input "[PERSON_NAME] Latest Developments in Government and Nonprofit Accounting and Au…" at bounding box center [174, 44] width 100 height 15
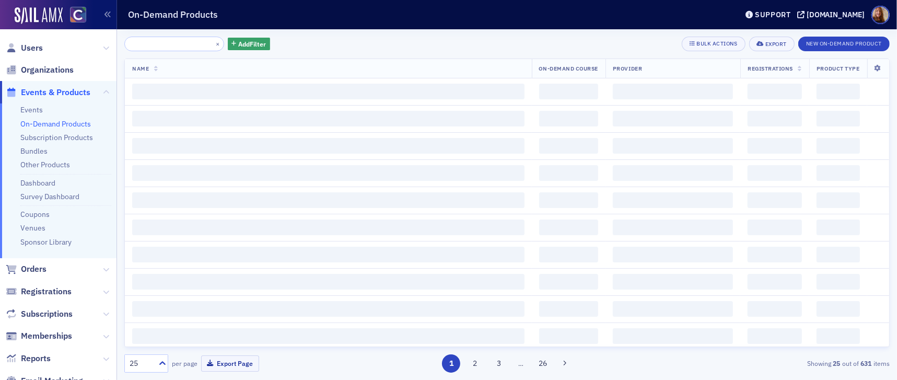
scroll to position [0, 151]
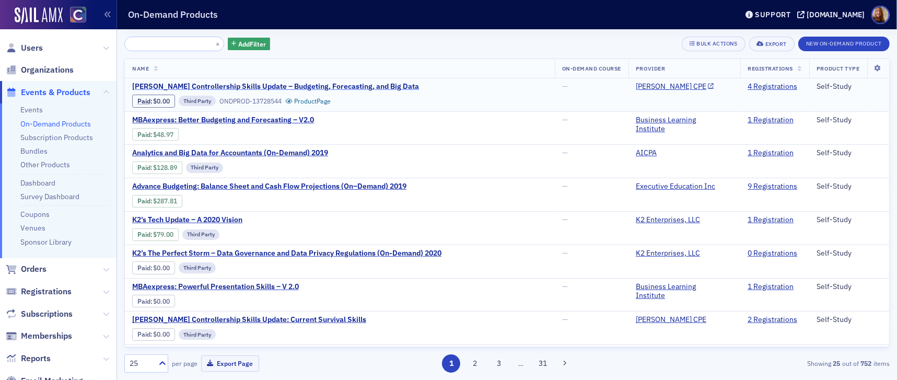
type input "Surgent's Controllership Skills Update – Budgeting, Forecasting, and Big Data"
click at [345, 84] on span "Surgent's Controllership Skills Update – Budgeting, Forecasting, and Big Data" at bounding box center [275, 86] width 287 height 9
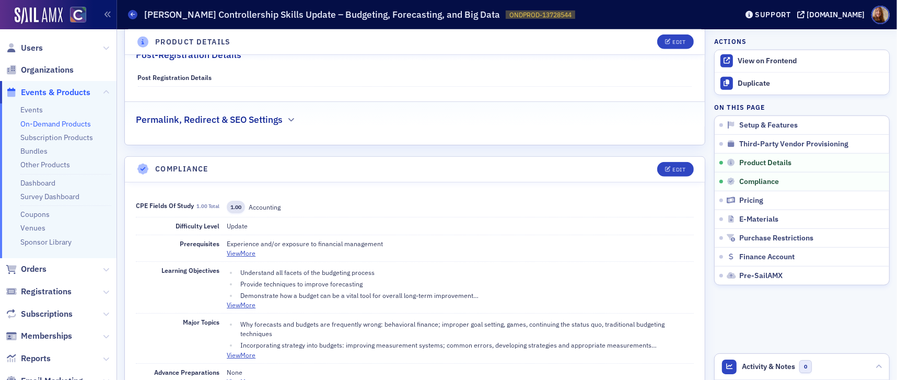
scroll to position [755, 0]
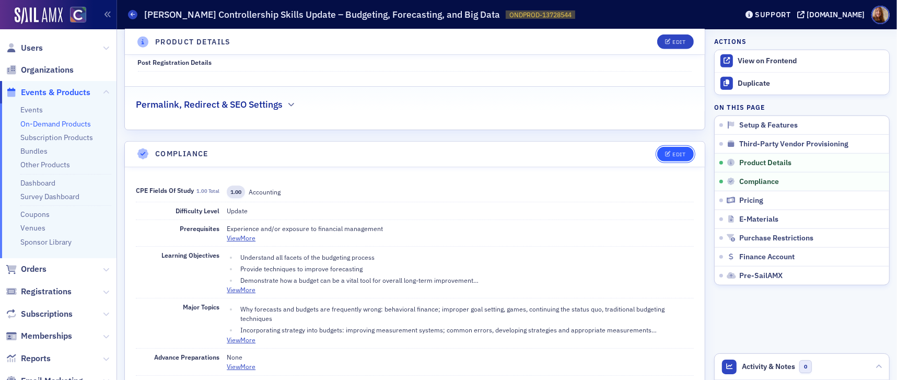
click at [673, 152] on div "Edit" at bounding box center [679, 155] width 13 height 6
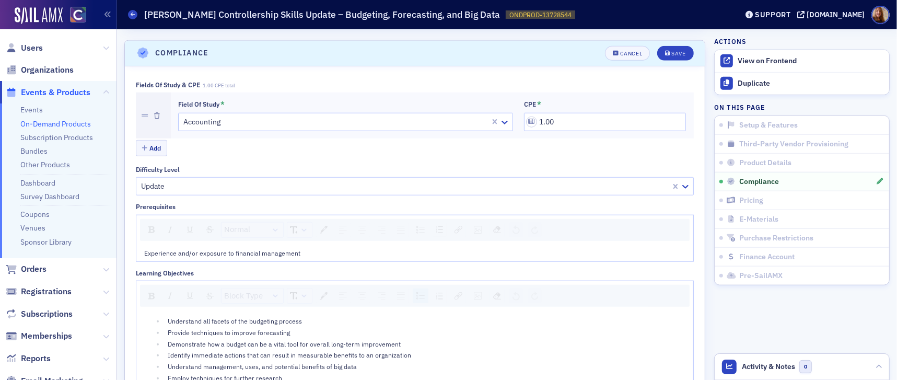
scroll to position [859, 0]
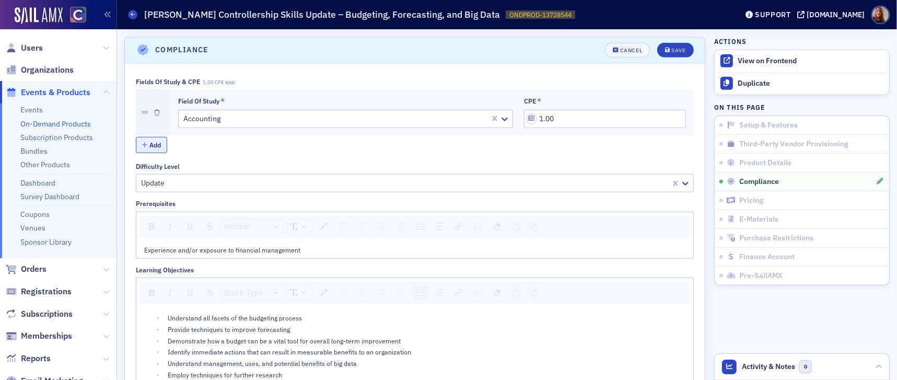
click at [151, 142] on button "Add" at bounding box center [151, 145] width 31 height 16
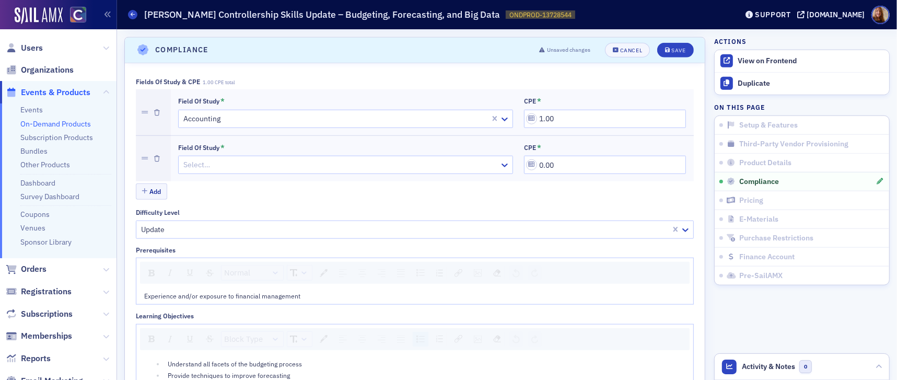
click at [240, 162] on div at bounding box center [340, 164] width 316 height 13
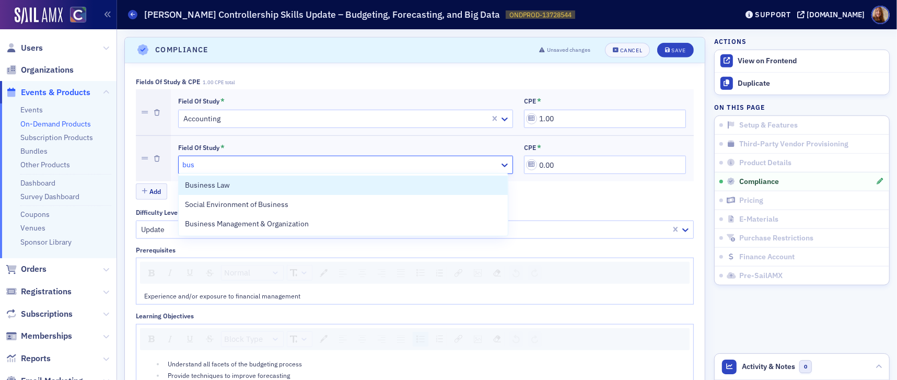
type input "busi"
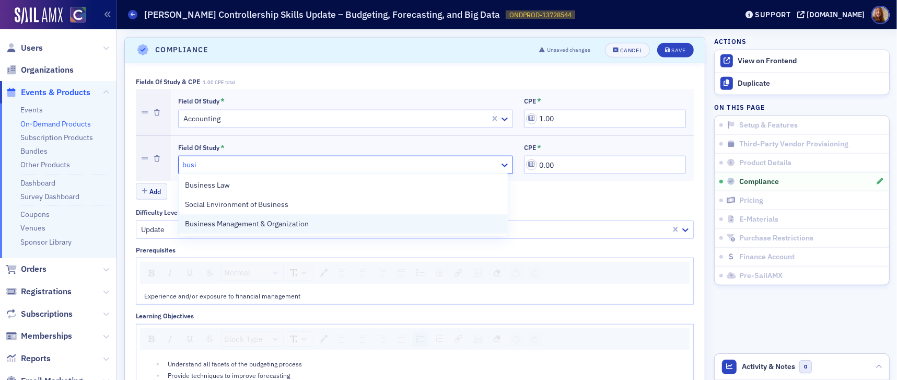
click at [276, 227] on span "Business Management & Organization" at bounding box center [247, 223] width 124 height 11
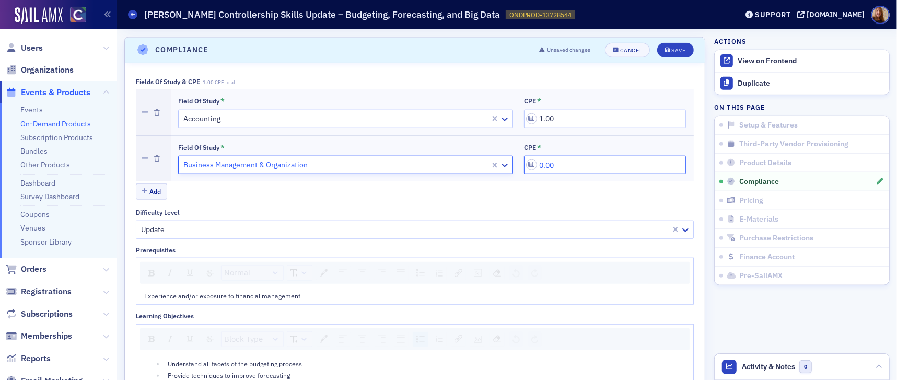
click at [526, 163] on input "0.00" at bounding box center [605, 165] width 162 height 18
type input "1.00"
click at [548, 80] on div "Fields of Study & CPE 2.00 CPE total" at bounding box center [415, 82] width 558 height 8
click at [677, 48] on div "Save" at bounding box center [679, 51] width 14 height 6
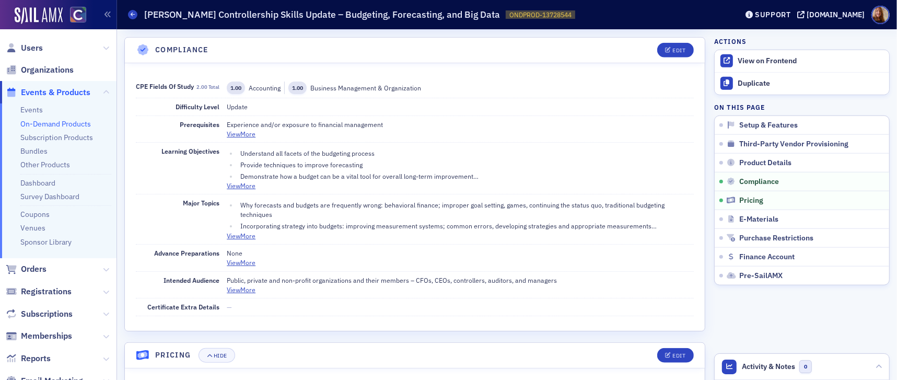
scroll to position [860, 0]
click at [34, 66] on span "Organizations" at bounding box center [47, 69] width 53 height 11
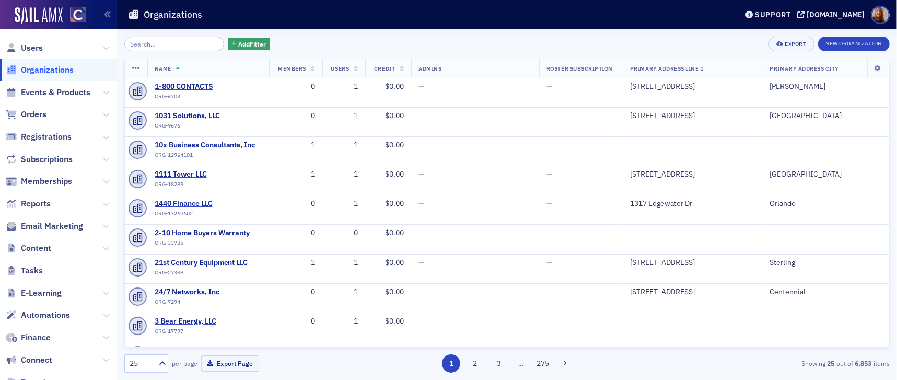
click at [151, 49] on input "search" at bounding box center [174, 44] width 100 height 15
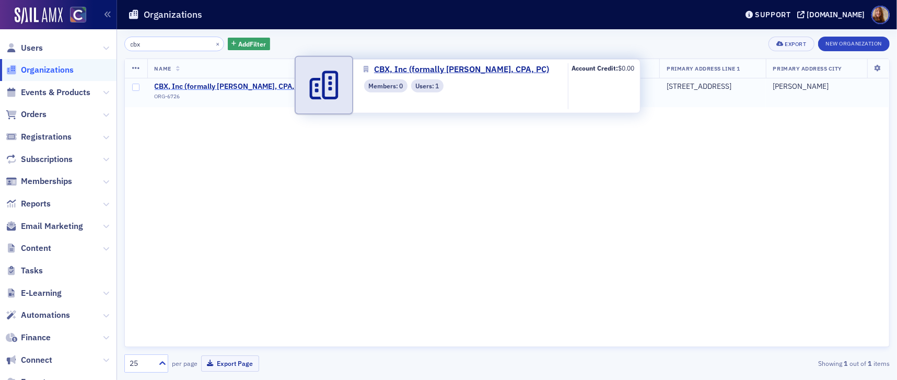
type input "cbx"
click at [223, 84] on span "CBX, Inc (formally [PERSON_NAME], CPA, PC)" at bounding box center [232, 86] width 154 height 9
select select "US"
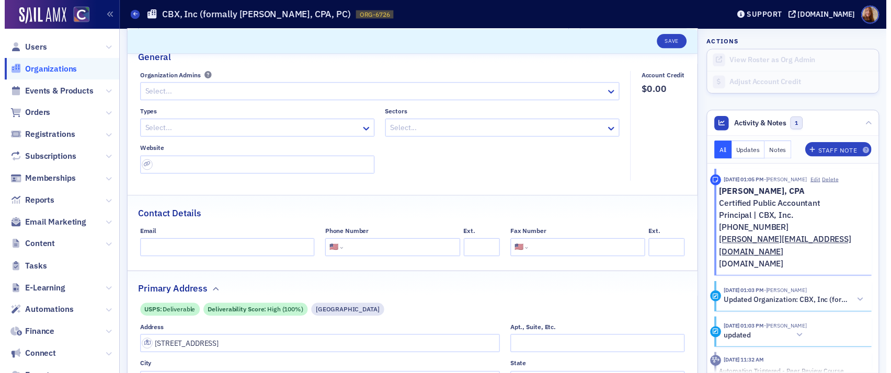
scroll to position [145, 0]
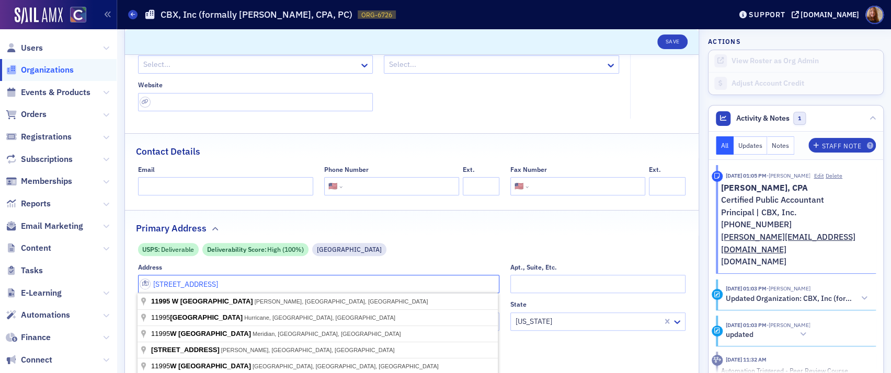
drag, startPoint x: 226, startPoint y: 285, endPoint x: 135, endPoint y: 286, distance: 90.9
click at [135, 286] on div "USPS : Deliverable Deliverability Score : High (100%) Residential Street Addres…" at bounding box center [411, 324] width 573 height 163
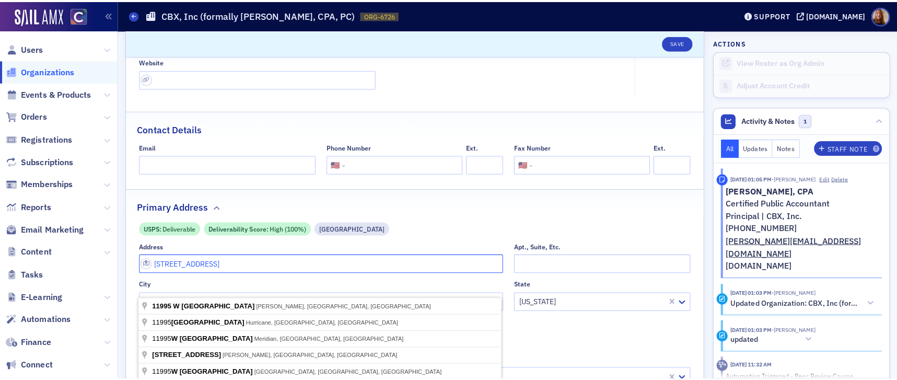
scroll to position [226, 0]
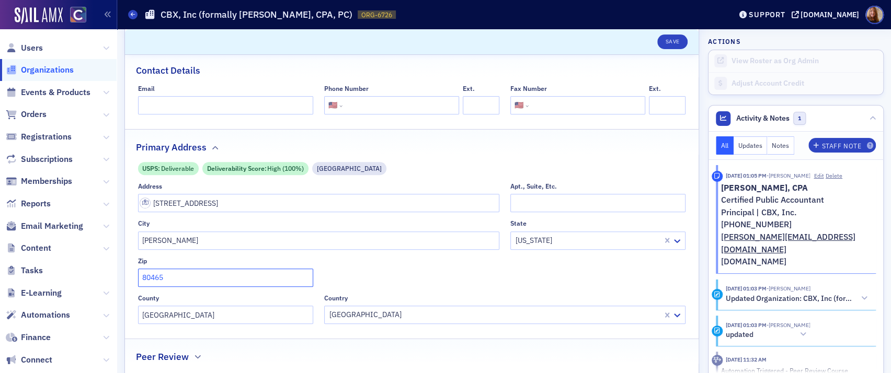
click at [161, 279] on input "80465" at bounding box center [225, 278] width 175 height 18
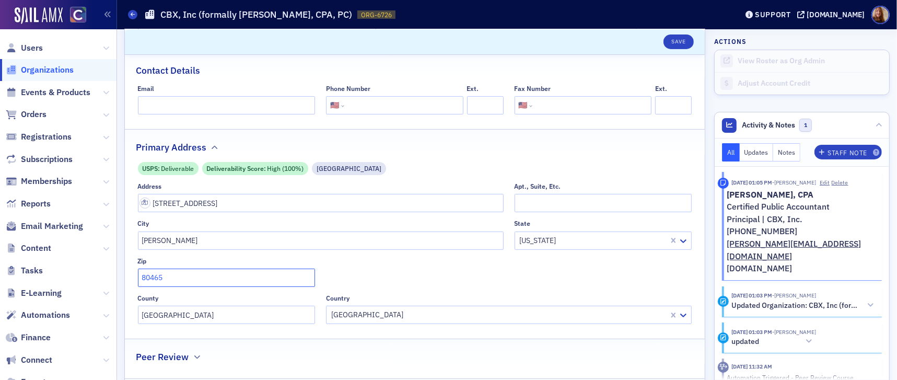
click at [161, 279] on input "80465" at bounding box center [227, 278] width 178 height 18
click at [155, 278] on input "80465" at bounding box center [227, 278] width 178 height 18
click at [593, 54] on div "Contact Details" at bounding box center [415, 65] width 558 height 25
click at [39, 53] on span "Users" at bounding box center [32, 47] width 22 height 11
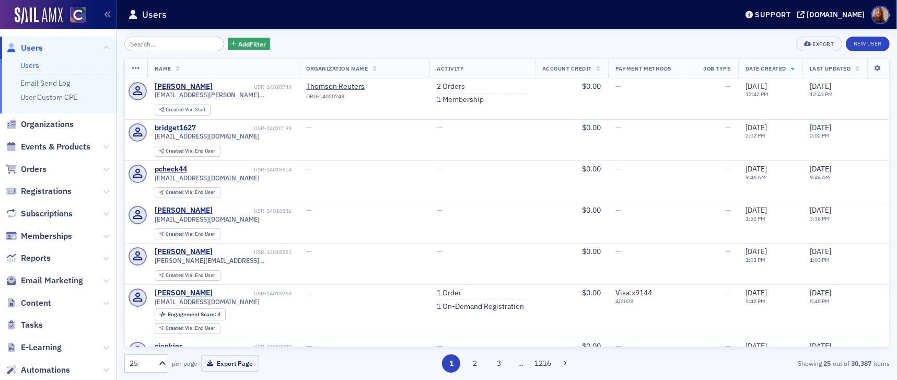
click at [27, 64] on link "Users" at bounding box center [29, 65] width 19 height 9
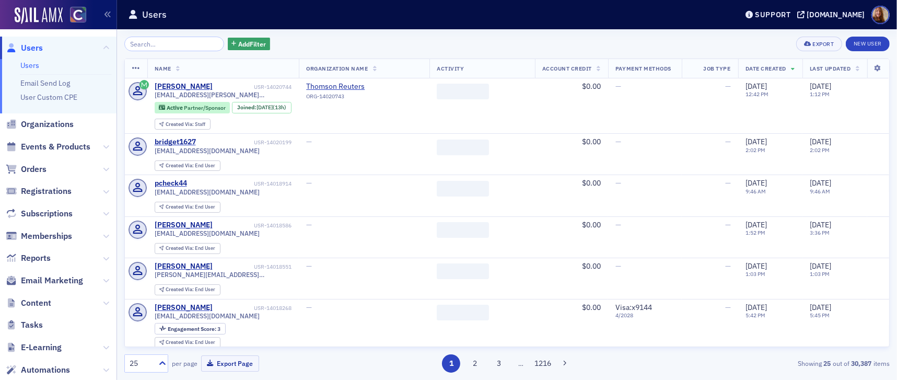
click at [172, 42] on input "search" at bounding box center [174, 44] width 100 height 15
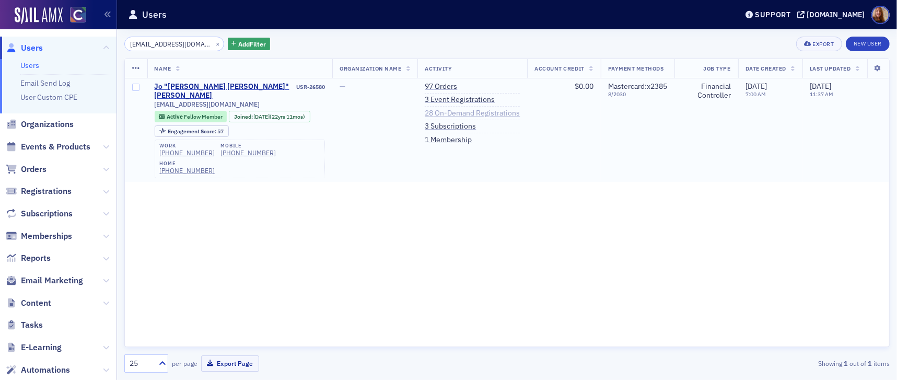
type input "[EMAIL_ADDRESS][DOMAIN_NAME]"
click at [498, 112] on link "28 On-Demand Registrations" at bounding box center [472, 113] width 95 height 9
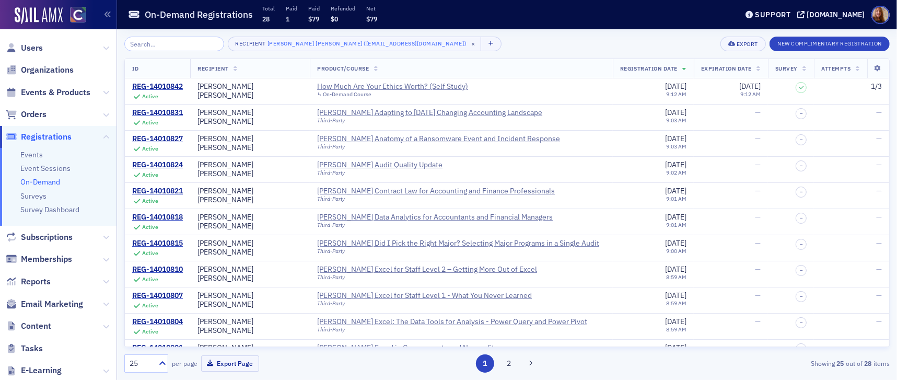
click at [558, 49] on div "Recipient [PERSON_NAME] [PERSON_NAME] ([EMAIL_ADDRESS][DOMAIN_NAME]) × Export N…" at bounding box center [507, 44] width 766 height 15
copy div "[PERSON_NAME] Adapting to [DATE] Changing Accounting Landscape"
copy div "[PERSON_NAME] Anatomy of a Ransomware Event and Incident Response"
copy div "[PERSON_NAME] Audit Quality Update"
copy div "[PERSON_NAME] Contract Law for Accounting and Finance Professionals"
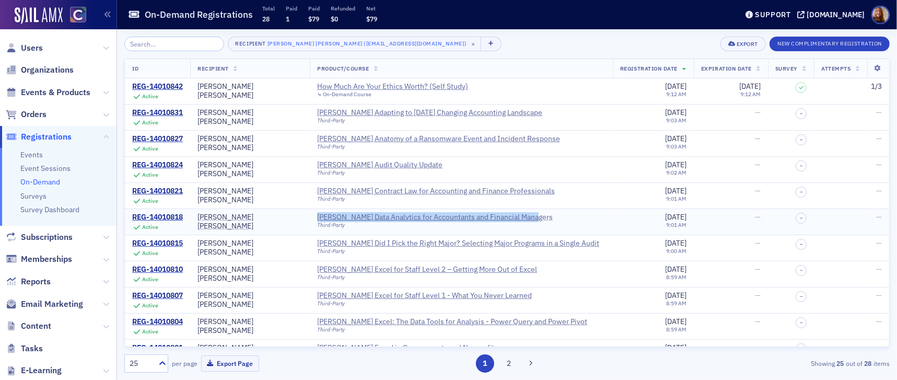
copy div "[PERSON_NAME] Data Analytics for Accountants and Financial Managers"
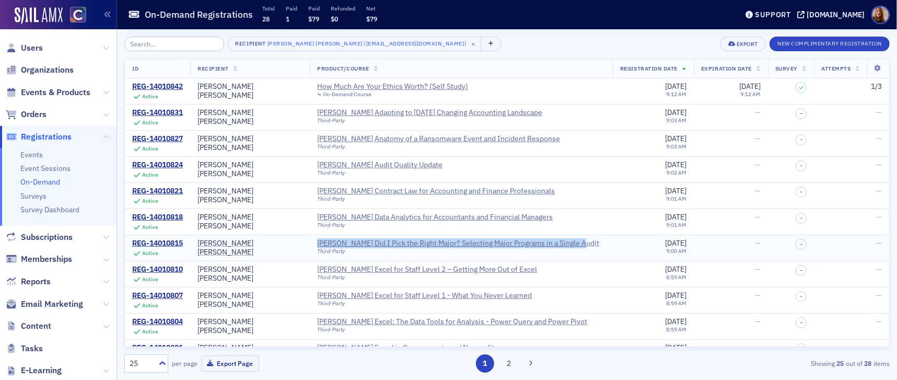
copy div "[PERSON_NAME] Did I Pick the Right Major? Selecting Major Programs in a Single …"
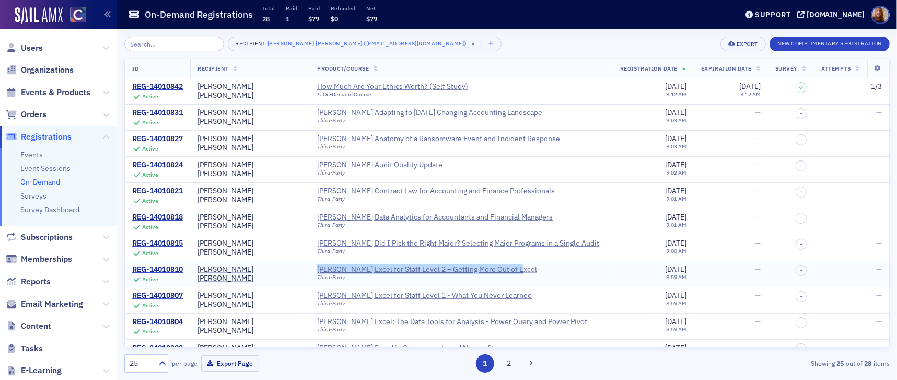
copy div "[PERSON_NAME] Excel for Staff Level 2 – Getting More Out of Excel"
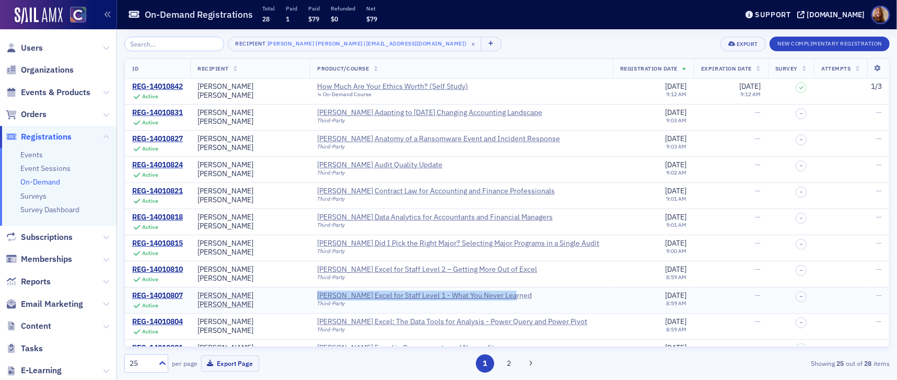
copy div "[PERSON_NAME] Excel for Staff Level 1 - What You Never Learned"
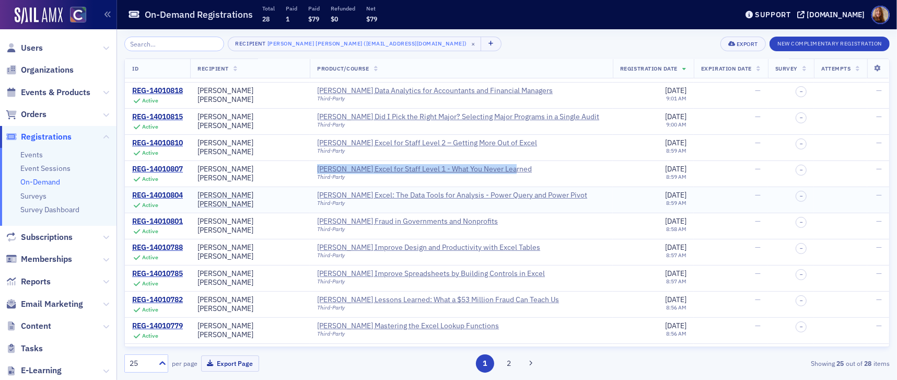
scroll to position [127, 0]
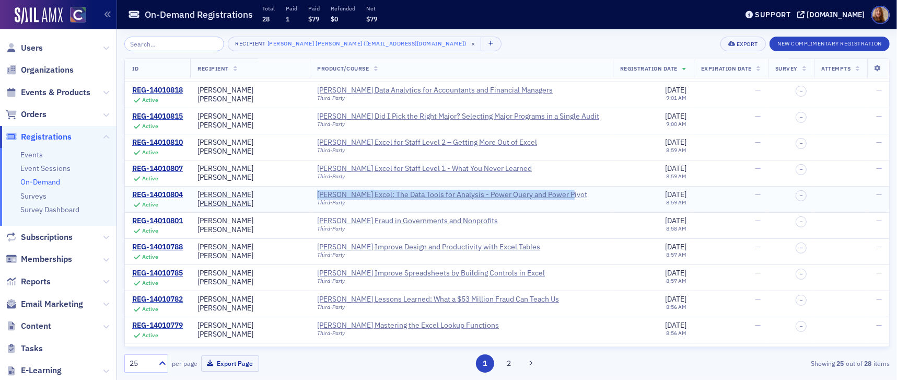
copy div "[PERSON_NAME] Excel: The Data Tools for Analysis - Power Query and Power Pivot"
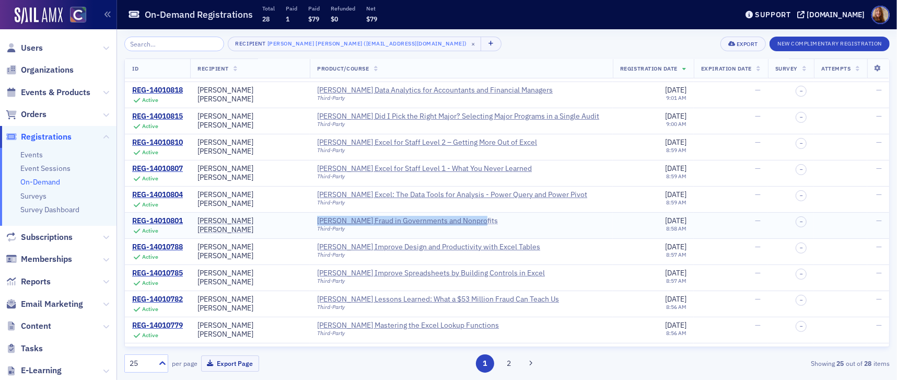
copy div "[PERSON_NAME] Fraud in Governments and Nonprofits"
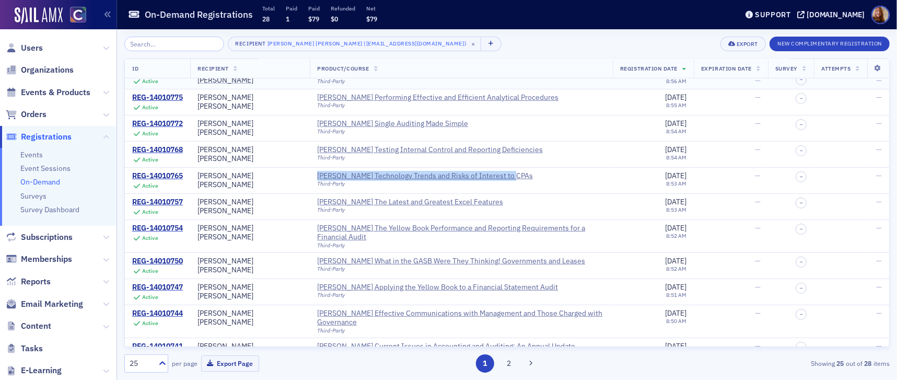
scroll to position [382, 0]
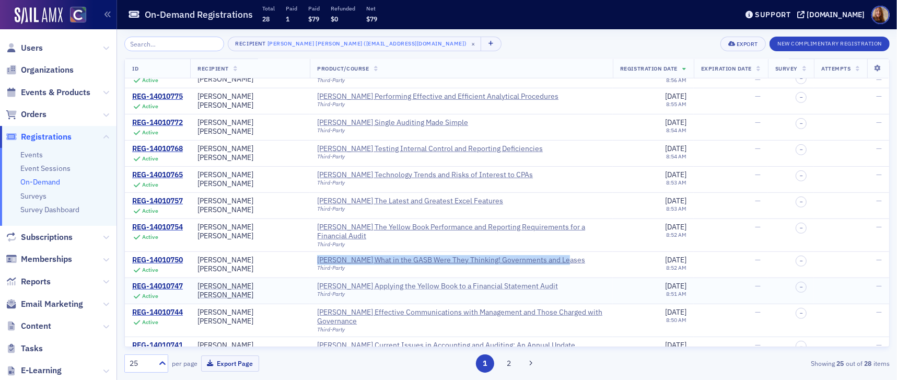
click at [360, 282] on div "[PERSON_NAME] Applying the Yellow Book to a Financial Statement Audit" at bounding box center [437, 286] width 241 height 9
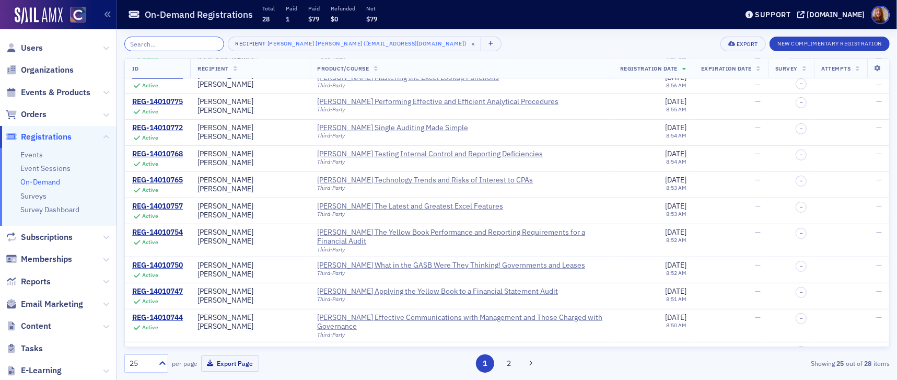
scroll to position [382, 0]
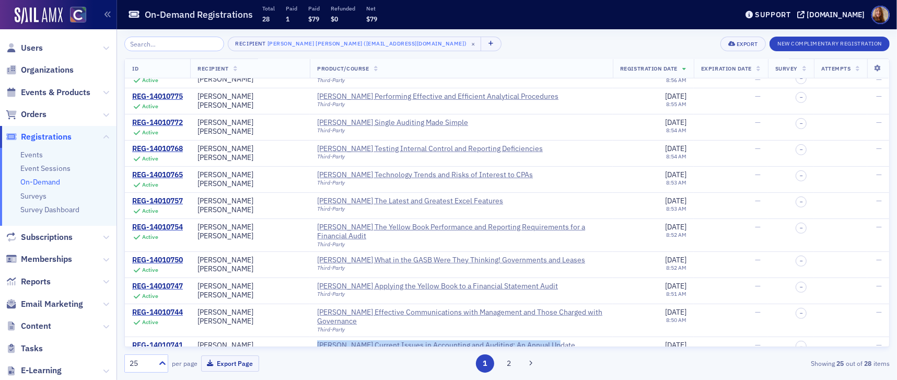
click at [503, 362] on button "2" at bounding box center [509, 363] width 18 height 18
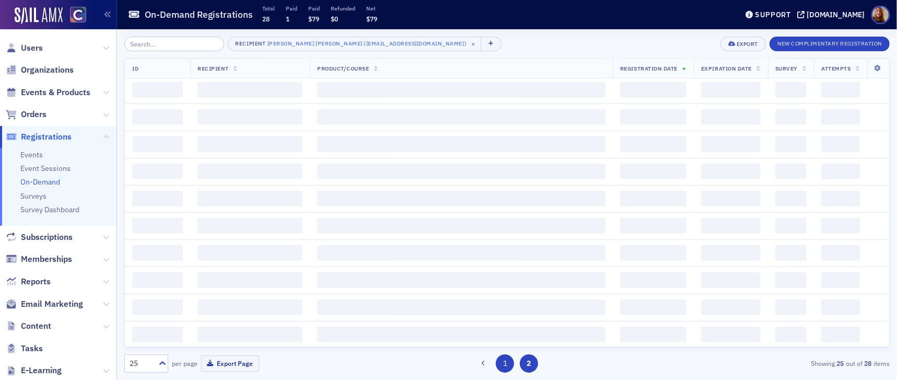
scroll to position [0, 0]
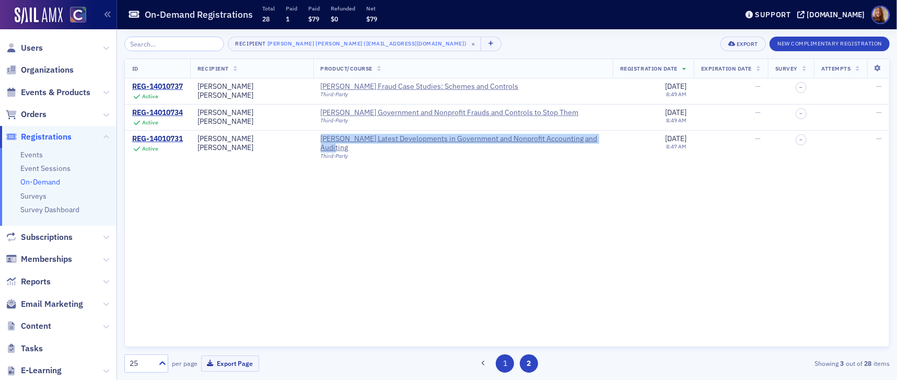
click at [507, 359] on button "1" at bounding box center [505, 363] width 18 height 18
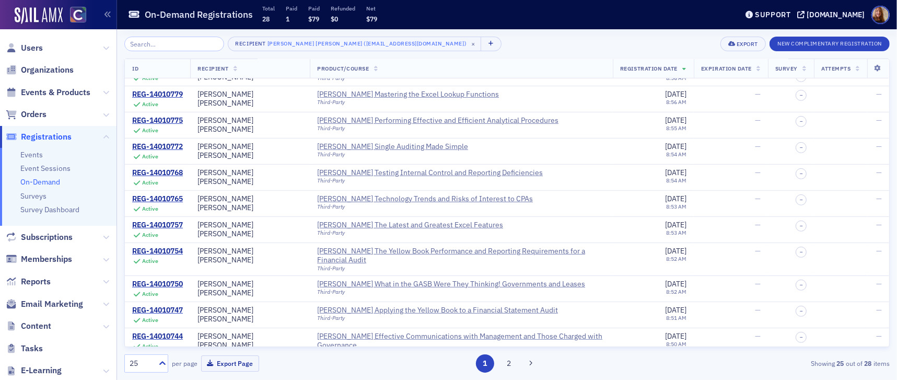
scroll to position [382, 0]
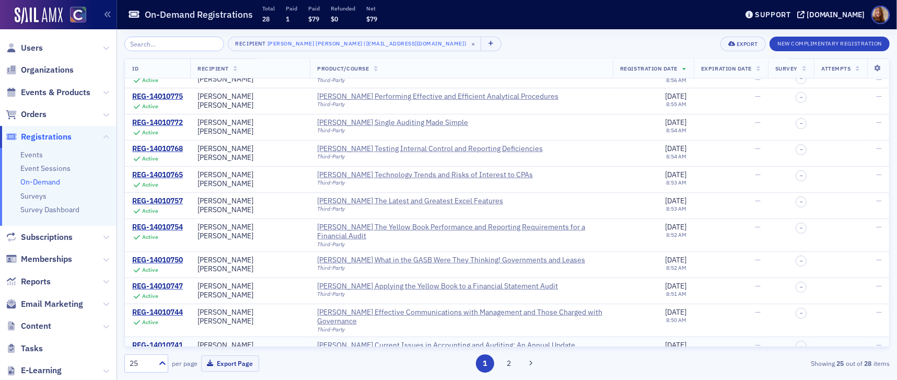
click at [393, 341] on div "[PERSON_NAME] Current Issues in Accounting and Auditing: An Annual Update" at bounding box center [446, 345] width 258 height 9
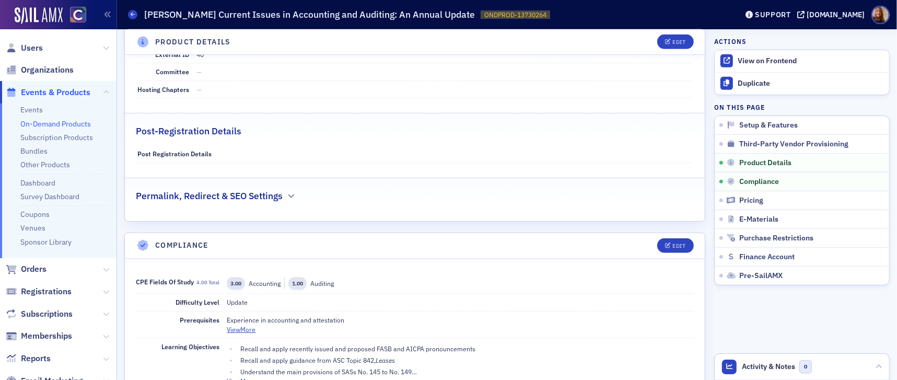
scroll to position [733, 0]
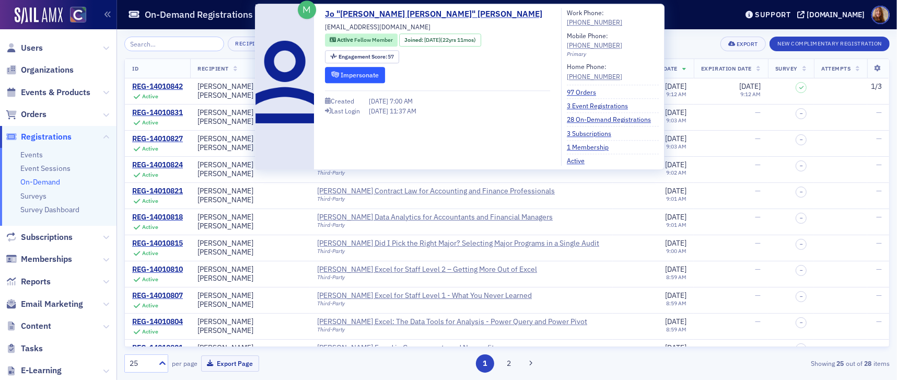
click at [352, 76] on button "Impersonate" at bounding box center [355, 75] width 60 height 16
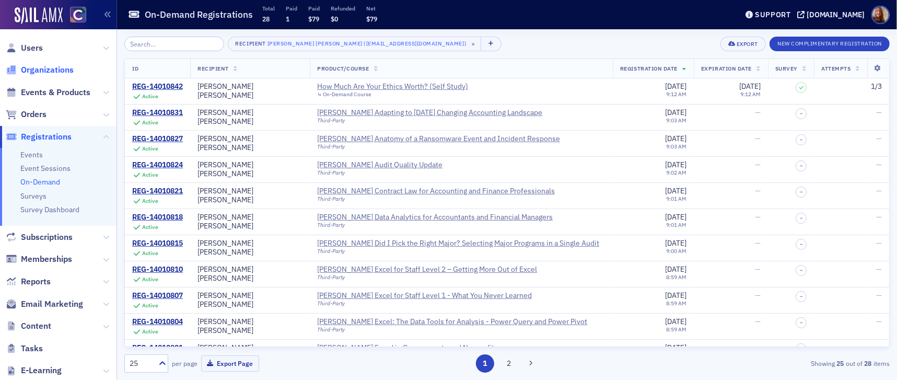
click at [53, 71] on span "Organizations" at bounding box center [47, 69] width 53 height 11
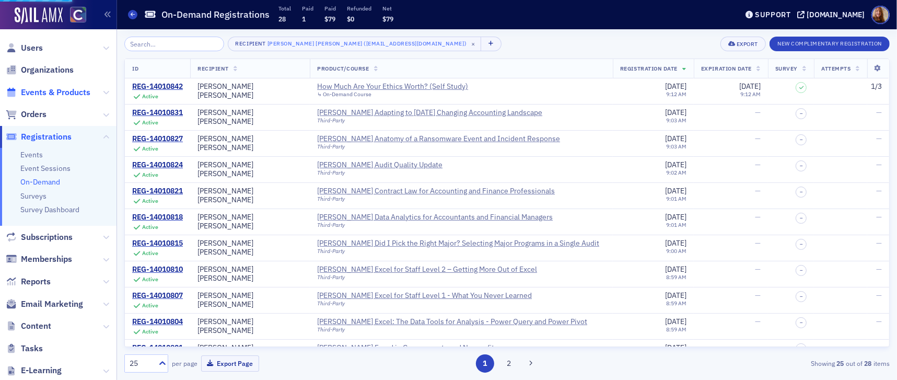
click at [54, 95] on span "Events & Products" at bounding box center [56, 92] width 70 height 11
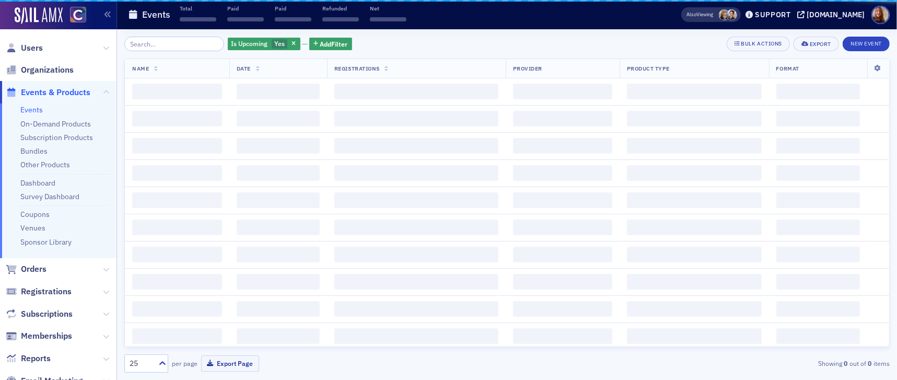
click at [164, 47] on input "search" at bounding box center [174, 44] width 100 height 15
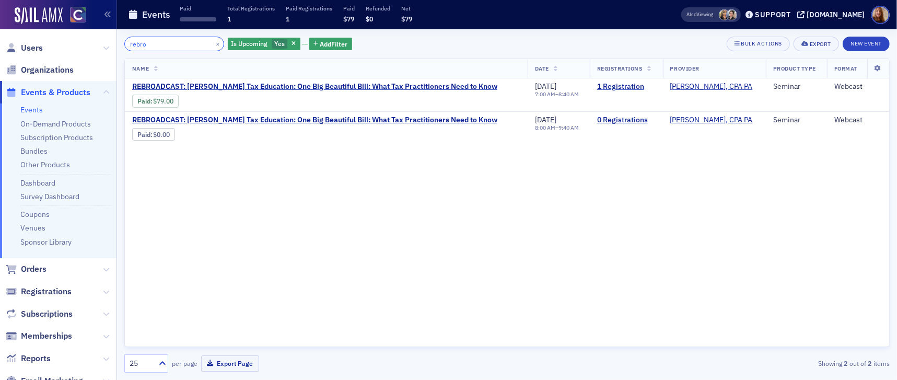
click at [161, 44] on input "rebro" at bounding box center [174, 44] width 100 height 15
click at [135, 43] on input "rebro" at bounding box center [174, 44] width 100 height 15
paste input "Don Farmer's 2025 Individual Income Tax Workshop"
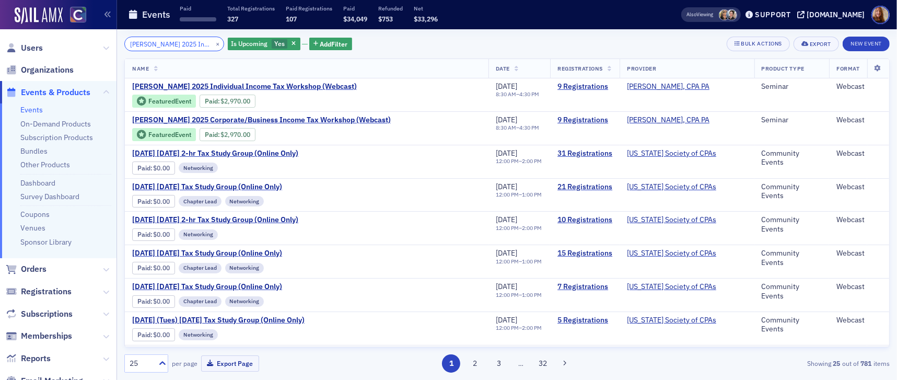
click at [160, 46] on input "Don Farmer's 2025 Individual Income Tax Workshop" at bounding box center [174, 44] width 100 height 15
paste input "Federal Tax Update"
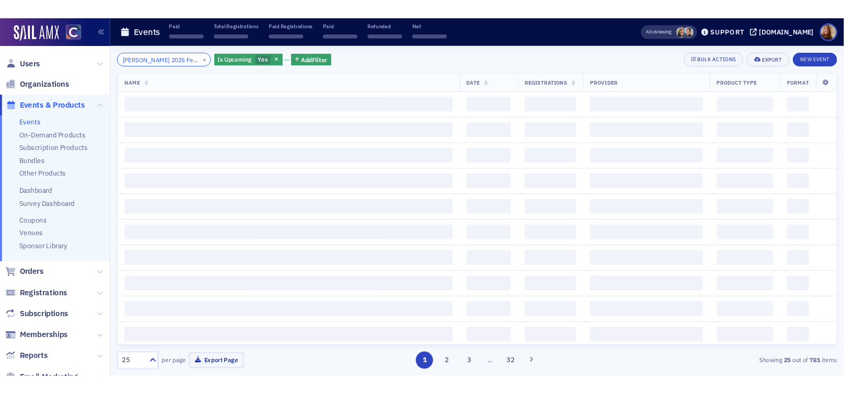
scroll to position [0, 42]
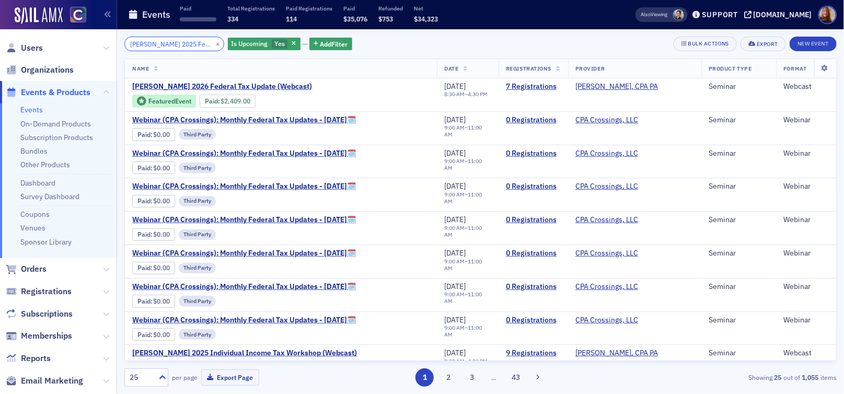
click at [145, 44] on input "Don Farmer's 2025 Federal Tax Update" at bounding box center [174, 44] width 100 height 15
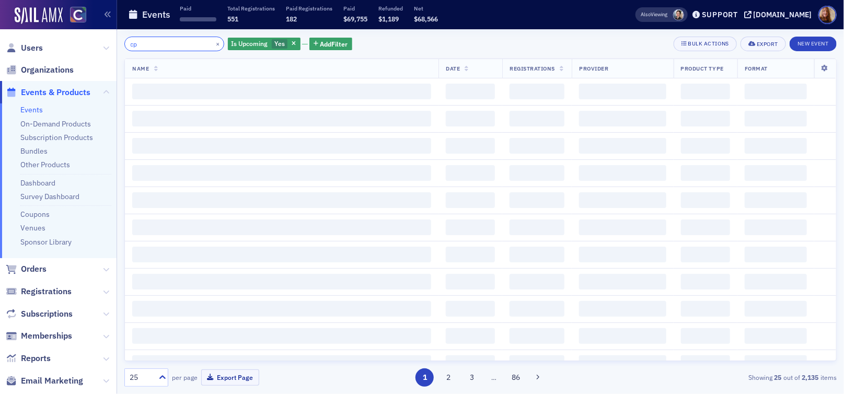
type input "c"
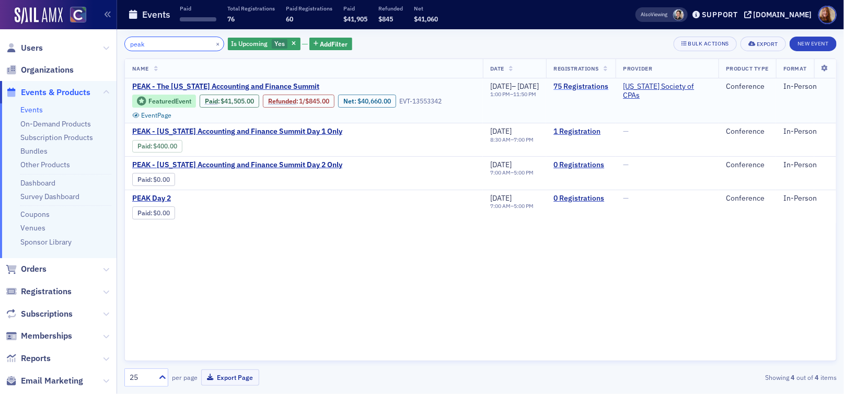
type input "peak"
click at [595, 87] on link "75 Registrations" at bounding box center [580, 86] width 55 height 9
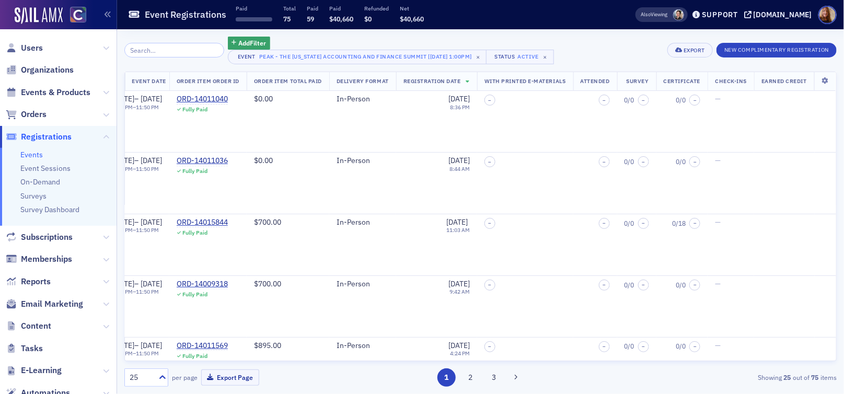
scroll to position [0, 356]
click at [819, 78] on icon at bounding box center [824, 81] width 21 height 6
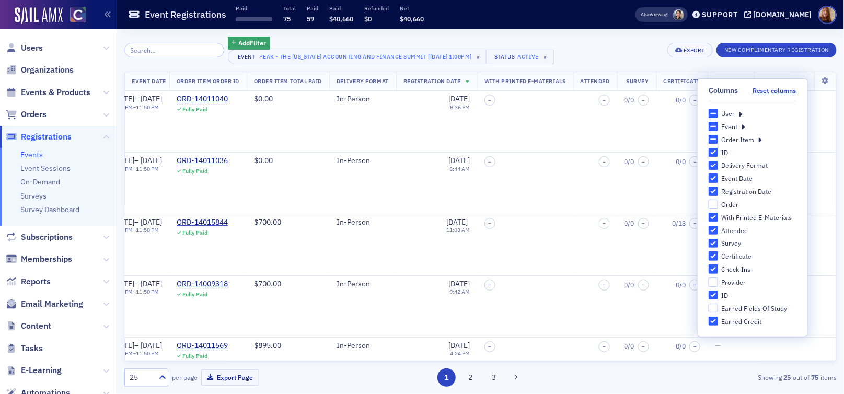
click at [759, 137] on icon at bounding box center [760, 139] width 4 height 9
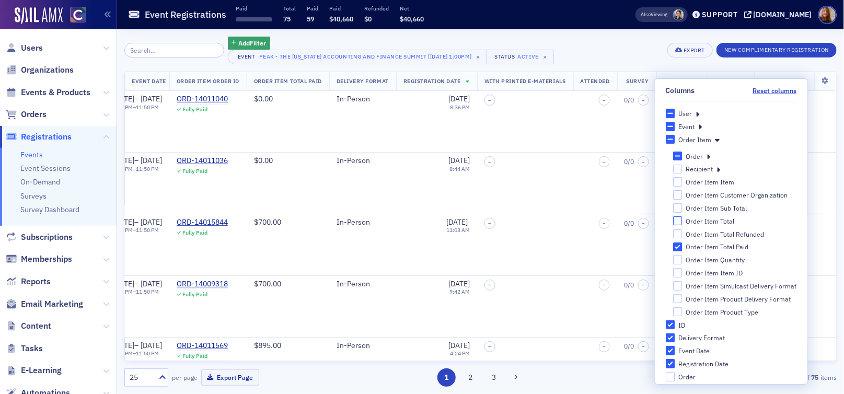
click at [675, 221] on input "Order Item Total" at bounding box center [677, 220] width 9 height 9
checkbox input "true"
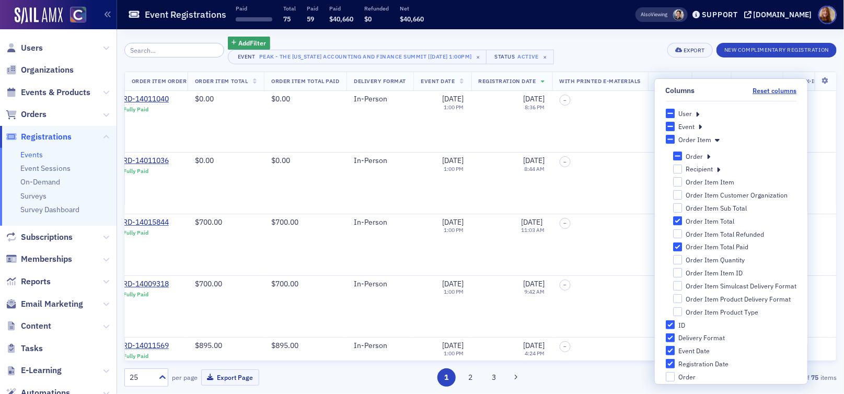
click at [611, 45] on div "Add Filter Event PEAK - The Colorado Accounting and Finance Summit [11/11/2025 …" at bounding box center [480, 51] width 712 height 28
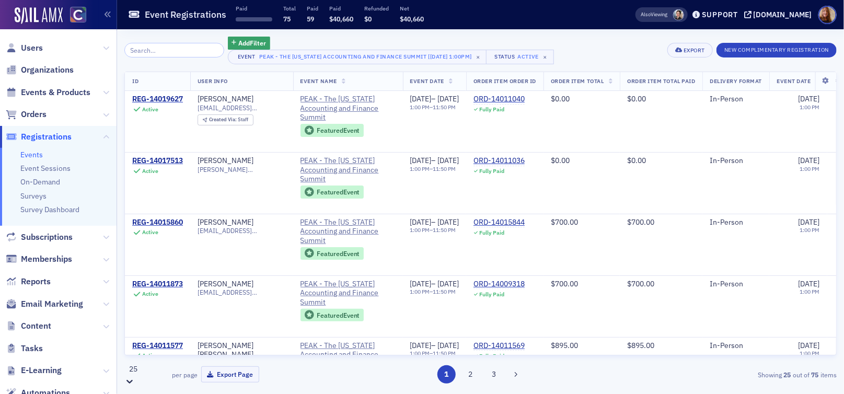
click at [133, 379] on icon at bounding box center [129, 382] width 6 height 4
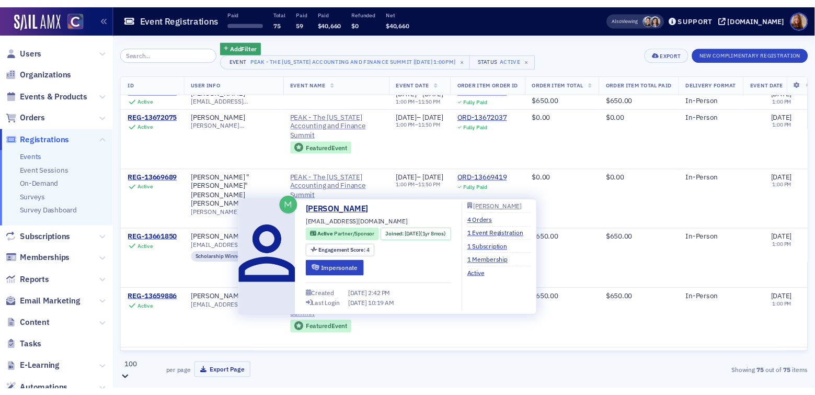
scroll to position [3773, 0]
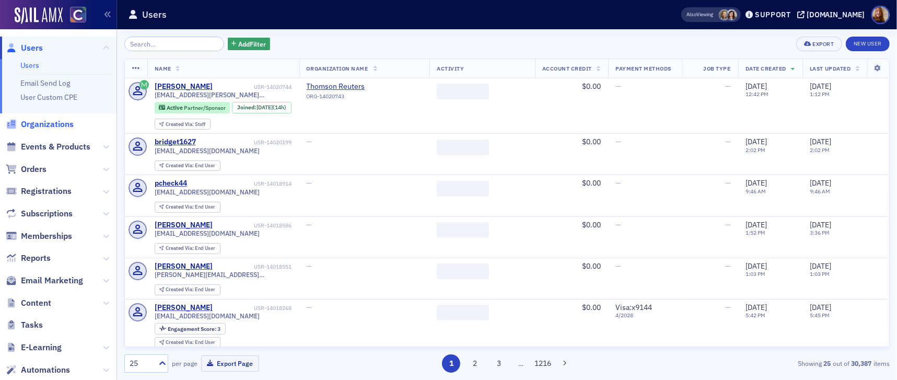
click at [45, 122] on span "Organizations" at bounding box center [47, 124] width 53 height 11
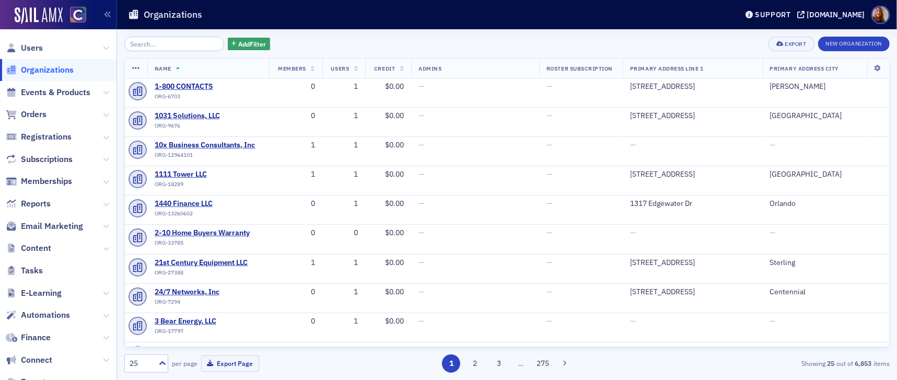
click at [148, 45] on input "search" at bounding box center [174, 44] width 100 height 15
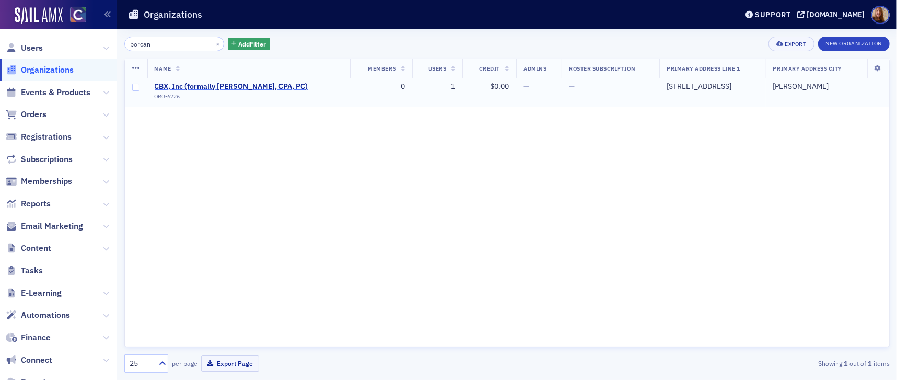
type input "borcan"
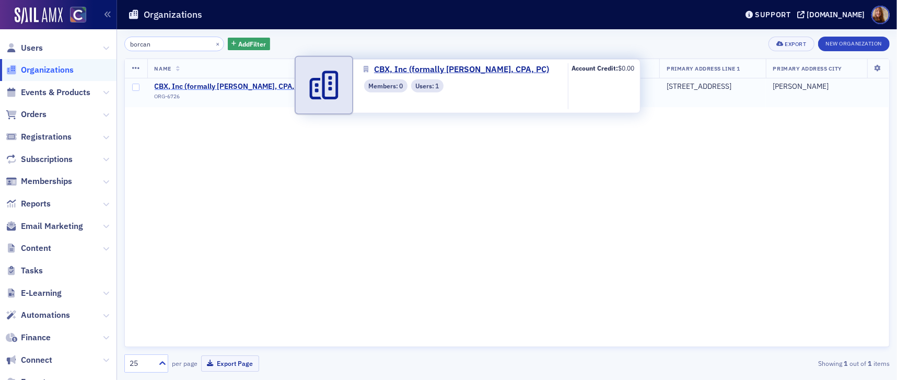
click at [218, 86] on span "CBX, Inc (formally [PERSON_NAME], CPA, PC)" at bounding box center [232, 86] width 154 height 9
select select "US"
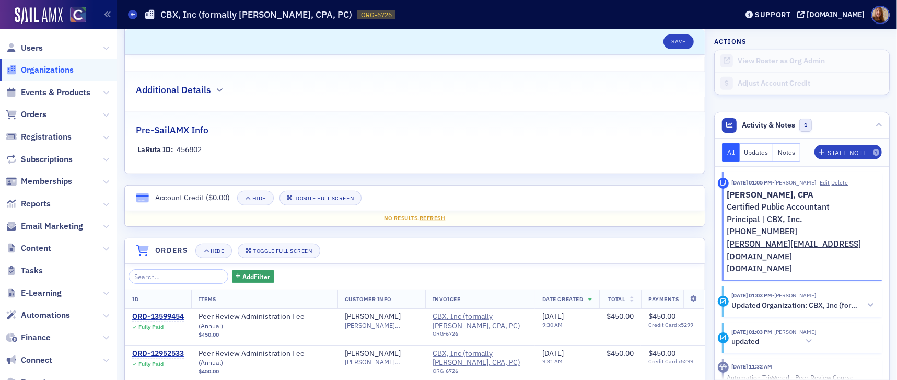
scroll to position [645, 0]
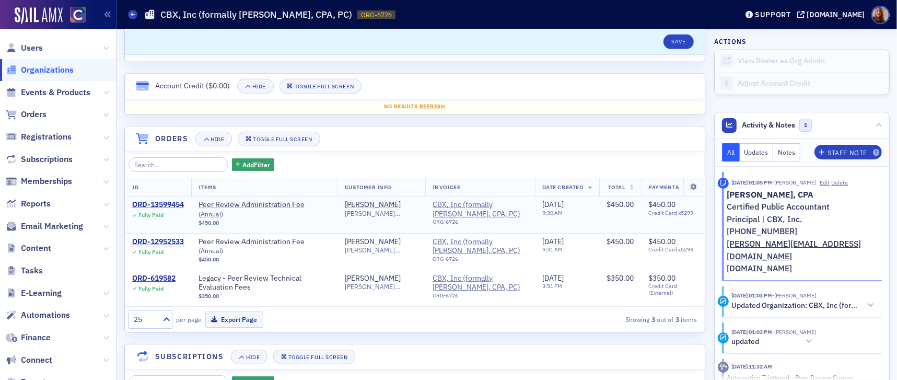
click at [166, 203] on div "ORD-13599454" at bounding box center [158, 204] width 52 height 9
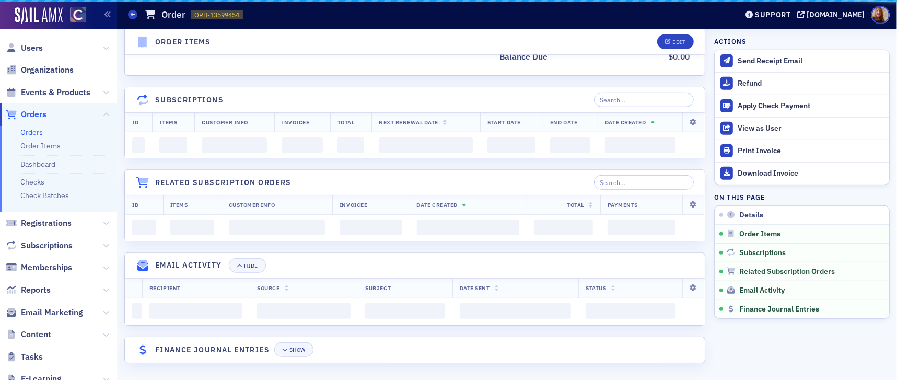
scroll to position [645, 0]
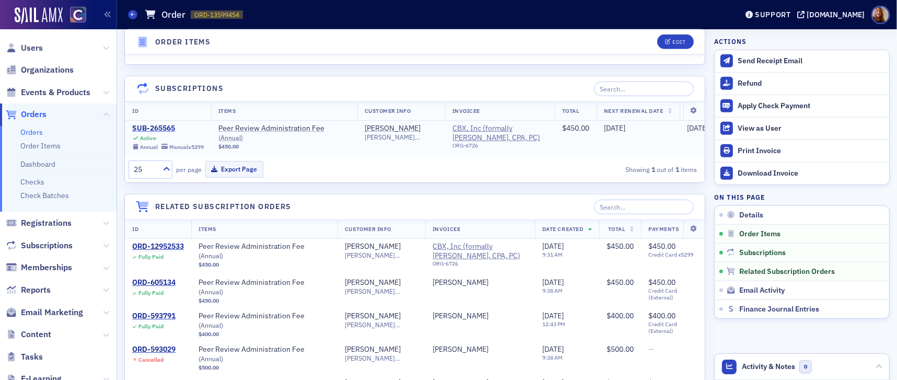
click at [165, 129] on div "SUB-265565" at bounding box center [168, 128] width 72 height 9
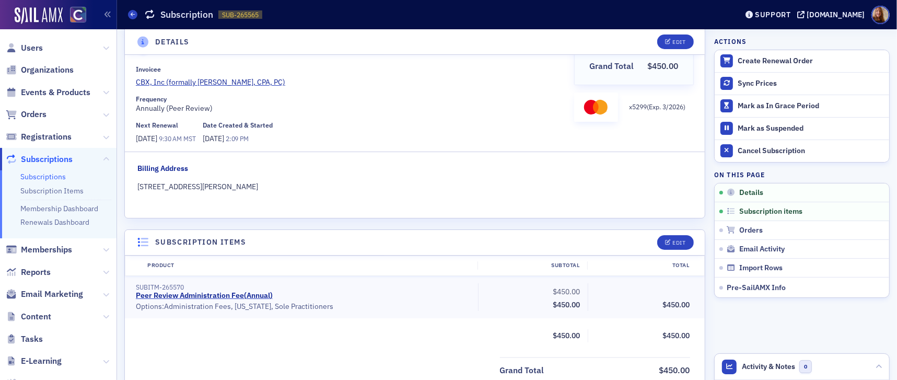
scroll to position [96, 0]
click at [673, 245] on div "Edit" at bounding box center [679, 245] width 13 height 6
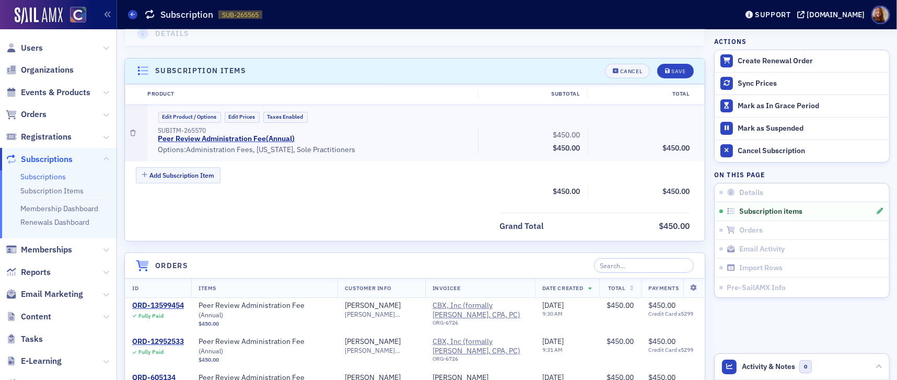
scroll to position [293, 0]
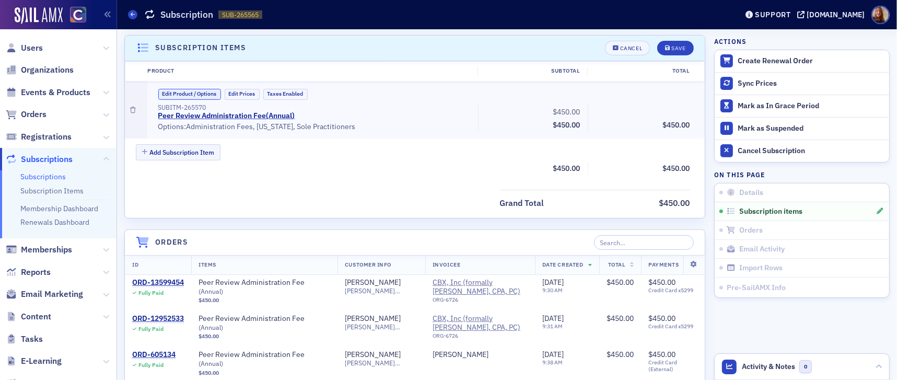
click at [191, 96] on button "Edit Product / Options" at bounding box center [189, 94] width 63 height 11
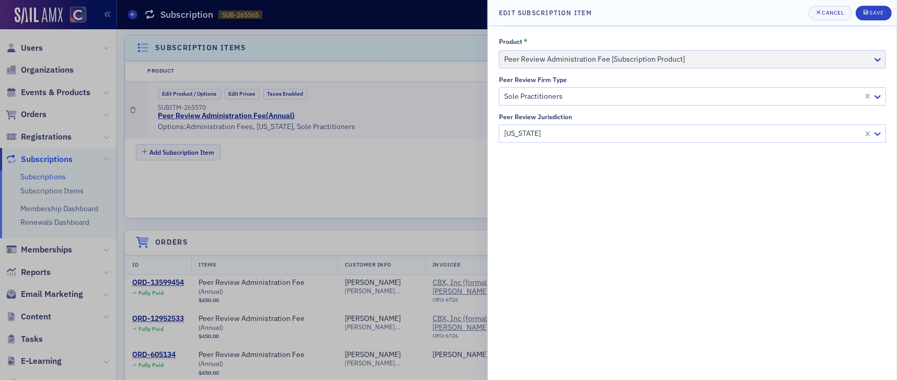
click at [585, 102] on div at bounding box center [682, 96] width 359 height 13
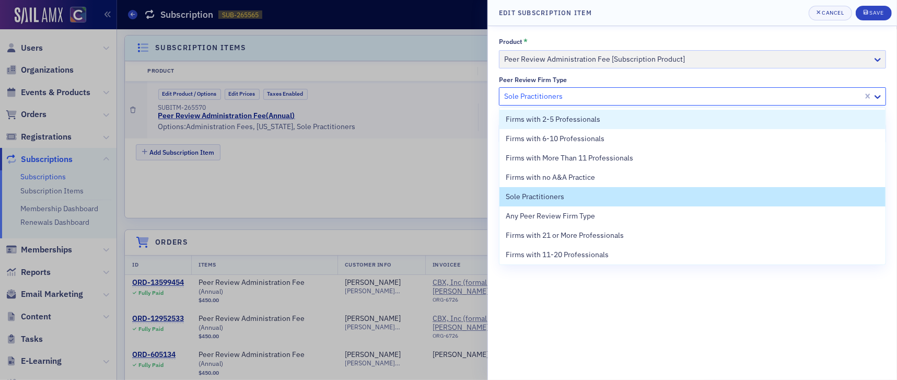
drag, startPoint x: 574, startPoint y: 119, endPoint x: 582, endPoint y: 119, distance: 7.8
click at [575, 119] on span "Firms with 2-5 Professionals" at bounding box center [553, 119] width 95 height 11
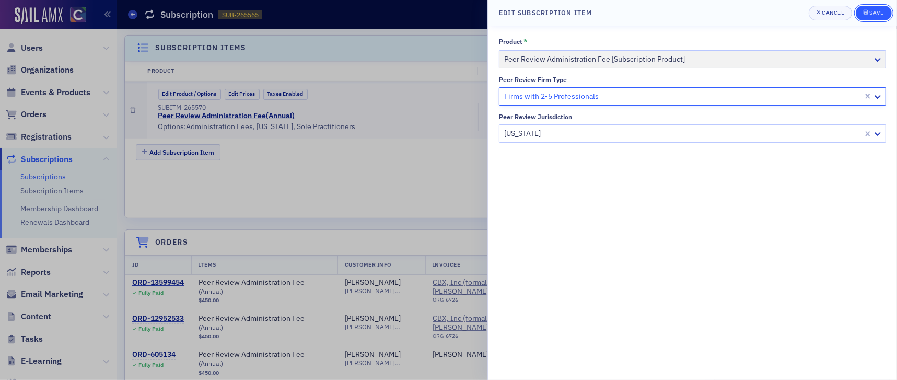
click at [870, 19] on button "Save" at bounding box center [874, 13] width 36 height 15
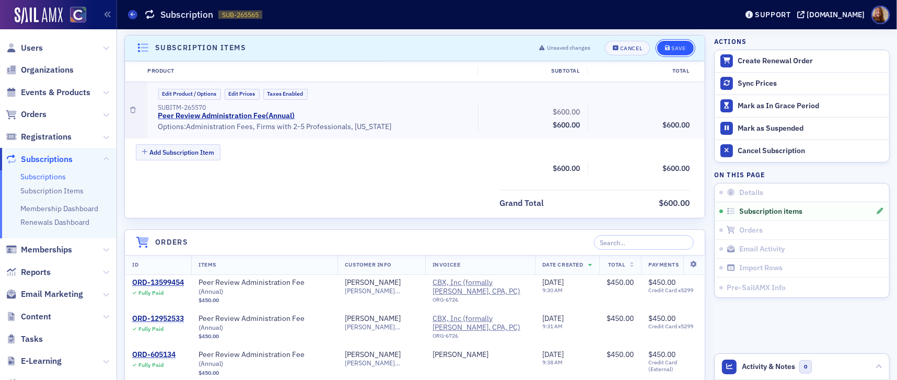
click at [674, 47] on div "Save" at bounding box center [679, 48] width 14 height 6
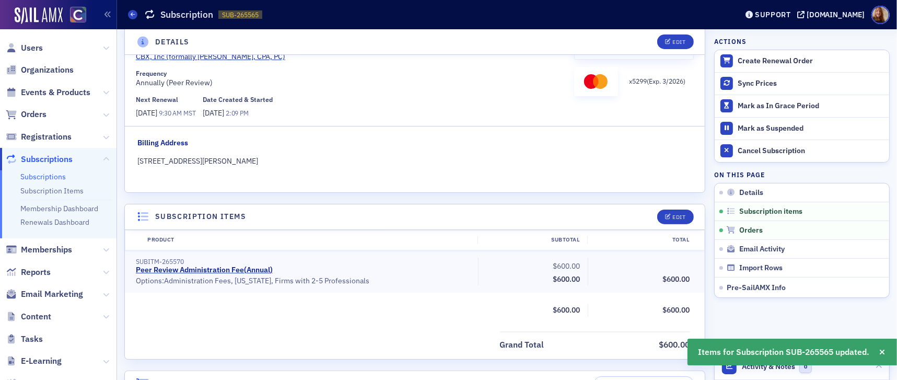
scroll to position [0, 0]
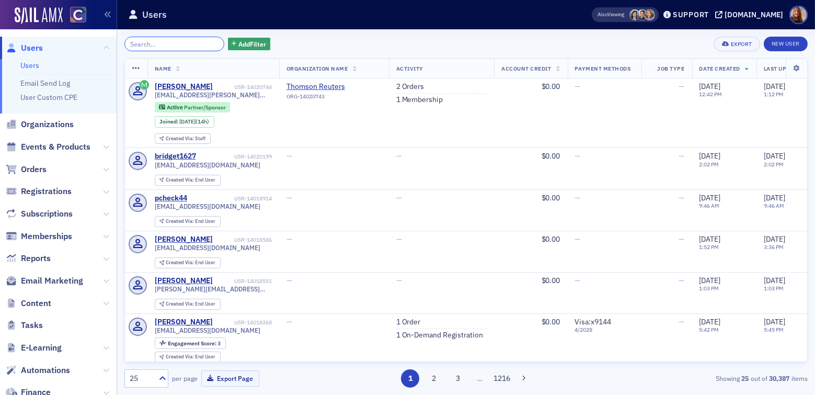
click at [156, 44] on input "search" at bounding box center [174, 44] width 100 height 15
paste input "[PERSON_NAME]"
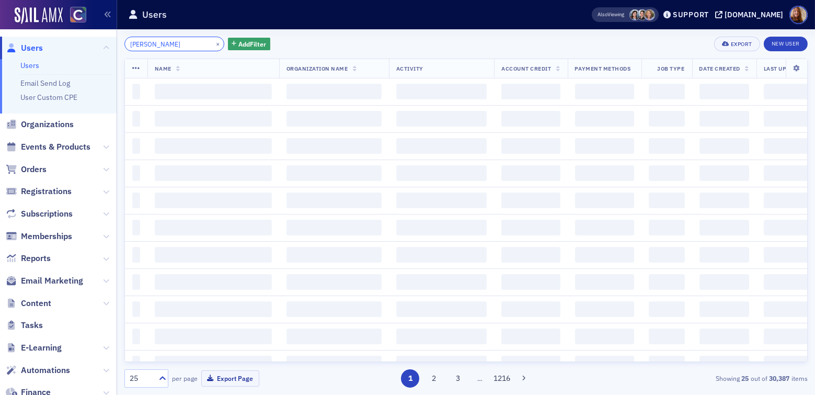
click at [144, 41] on input "[PERSON_NAME]" at bounding box center [174, 44] width 100 height 15
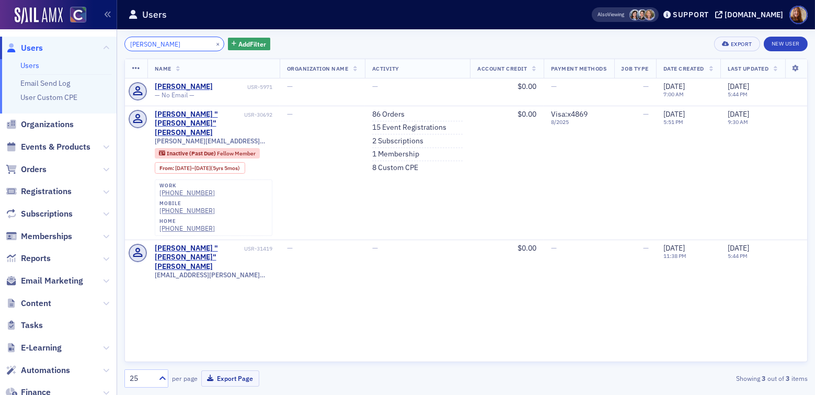
type input "[PERSON_NAME]"
